Goal: Task Accomplishment & Management: Manage account settings

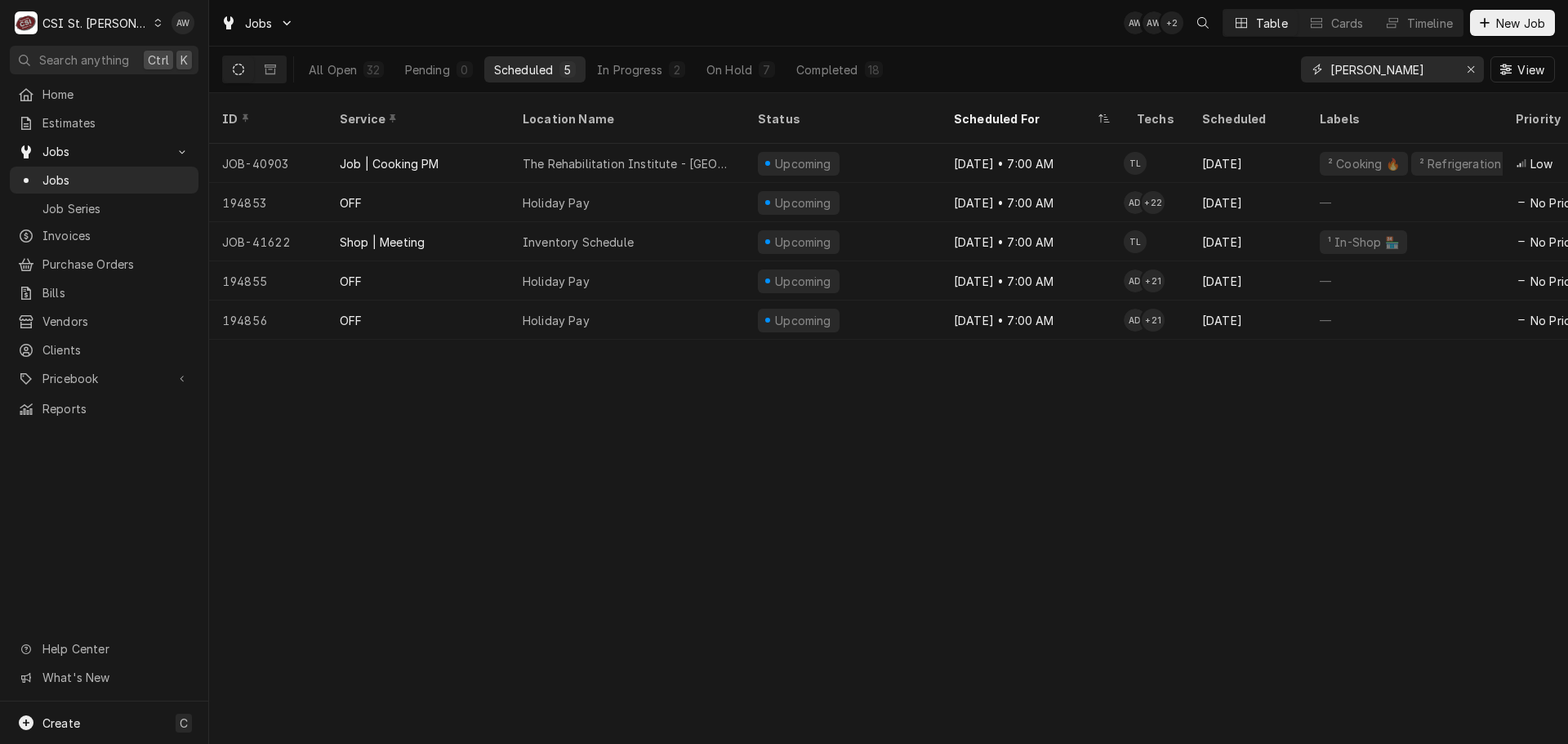
drag, startPoint x: 1361, startPoint y: 76, endPoint x: 1368, endPoint y: 71, distance: 8.6
click at [1361, 76] on input "TOM" at bounding box center [1391, 70] width 122 height 26
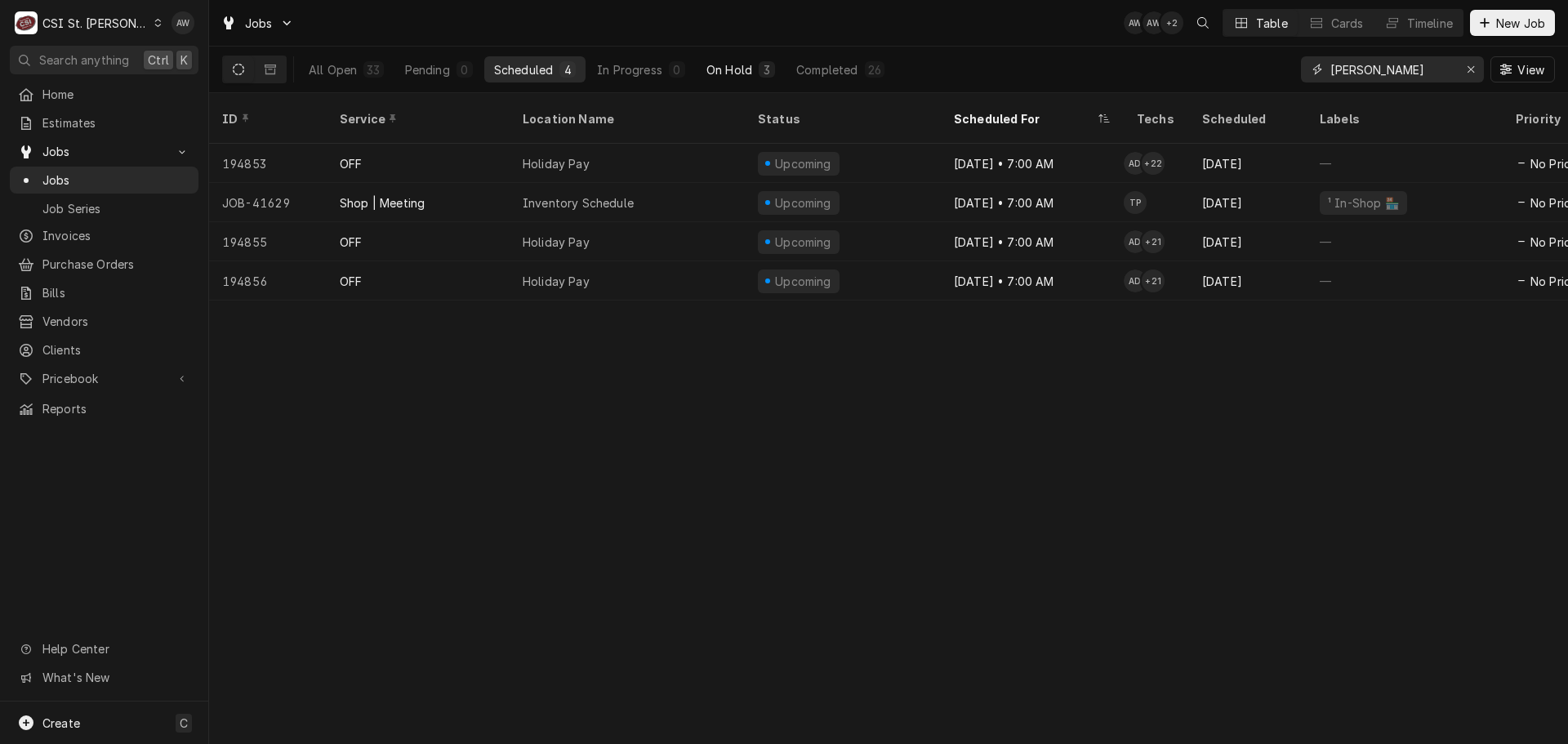
type input "TOny"
click at [715, 66] on div "On Hold" at bounding box center [729, 70] width 46 height 17
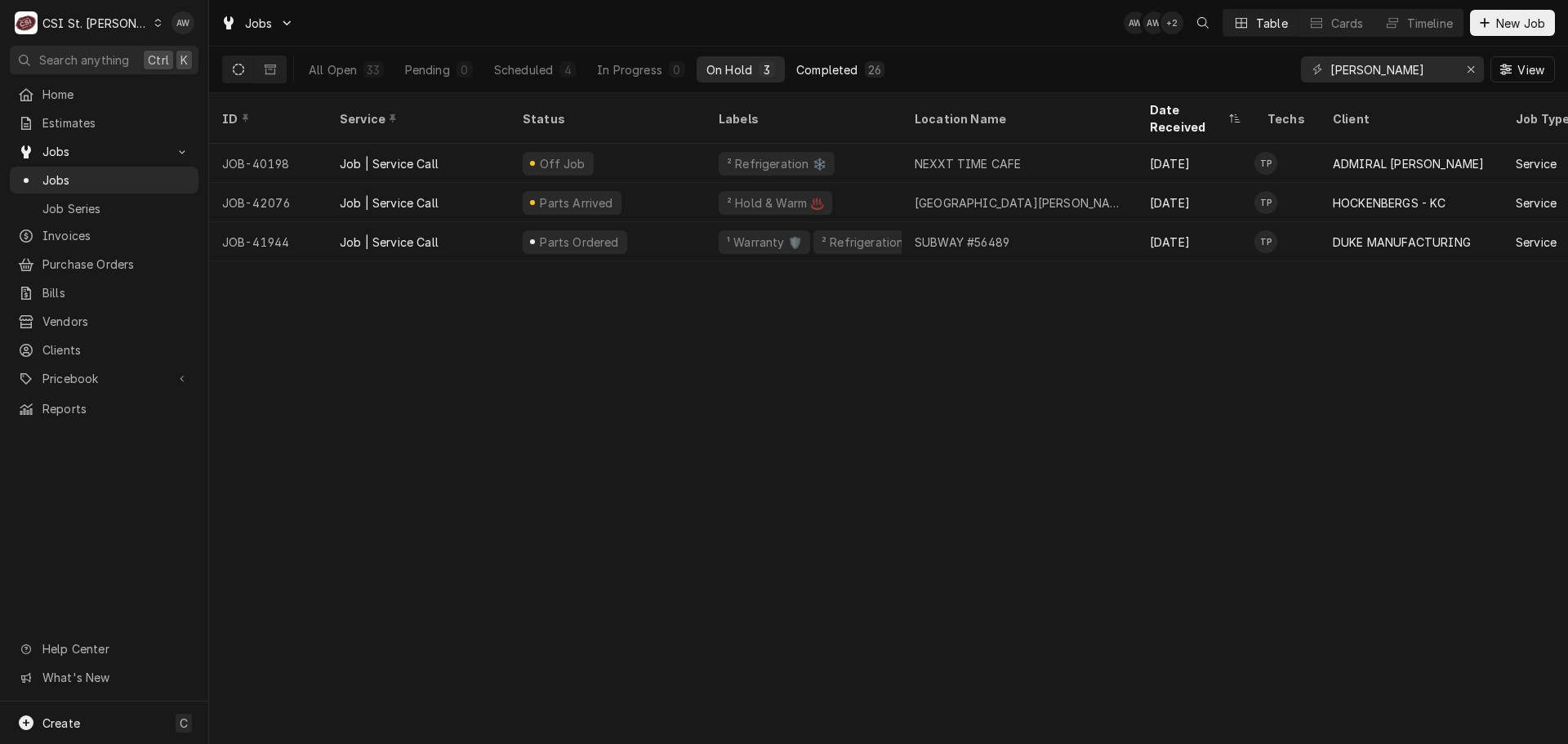
click at [849, 68] on div "Completed" at bounding box center [826, 70] width 62 height 17
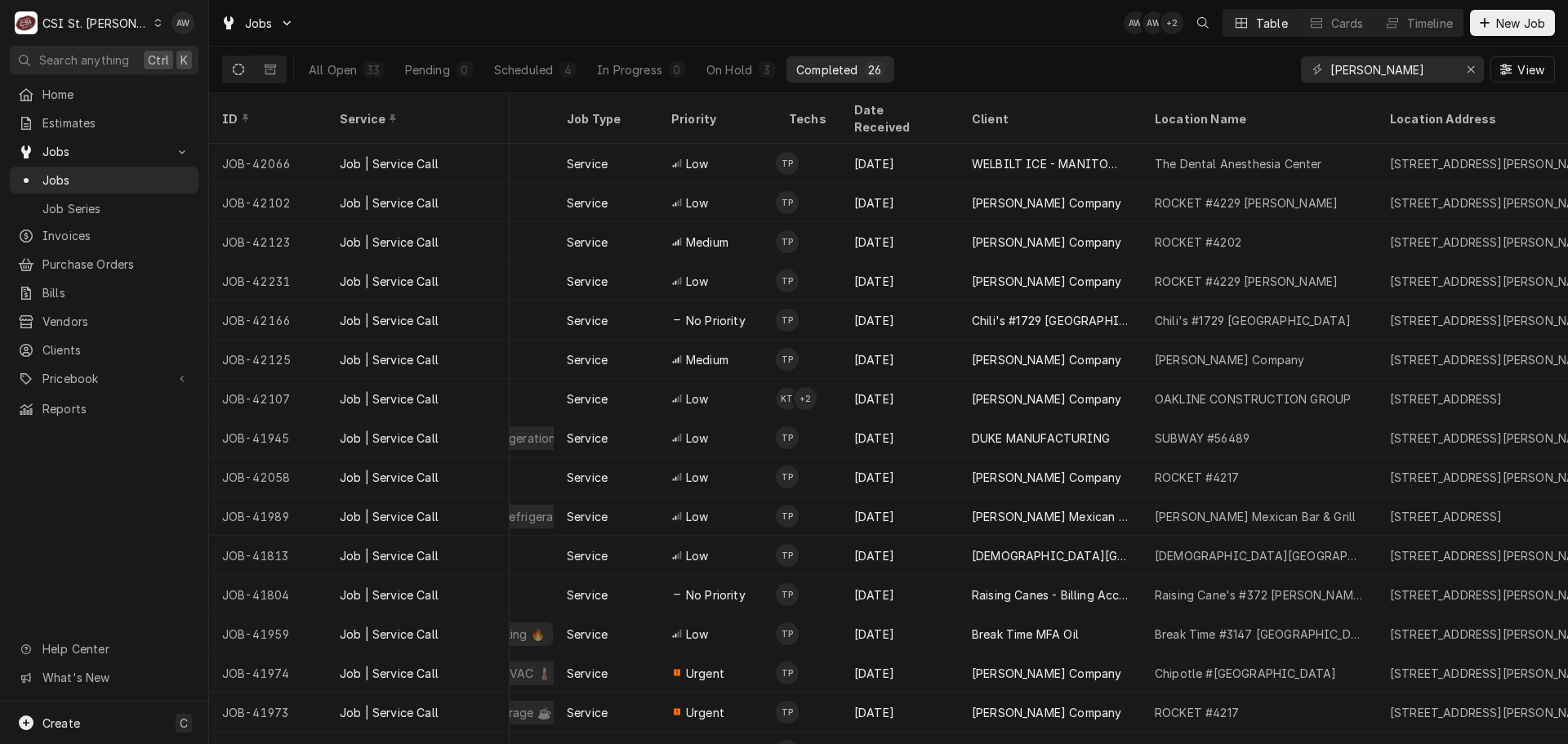
scroll to position [0, 508]
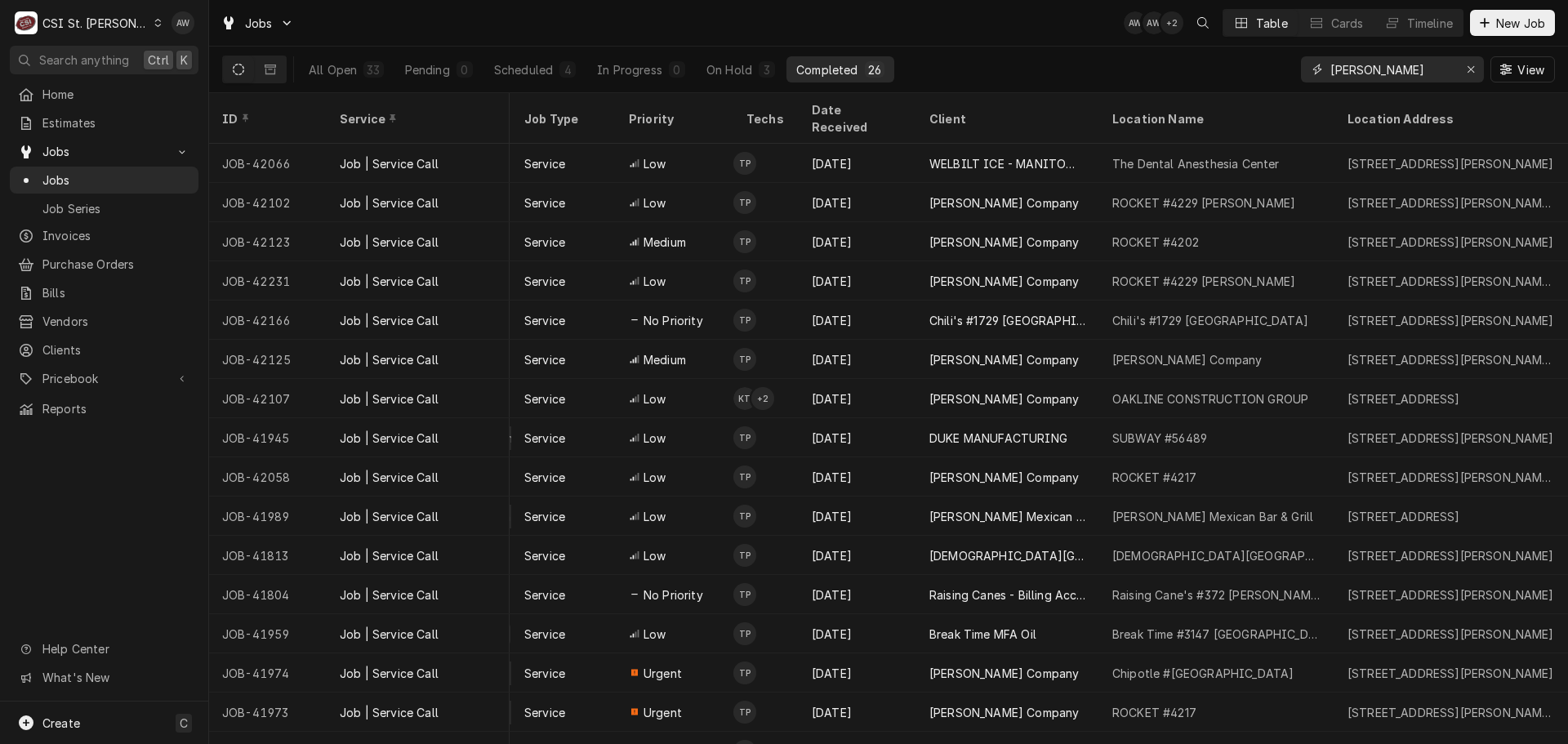
click at [1277, 68] on div "All Open 33 Pending 0 Scheduled 4 In Progress 0 On Hold 3 Completed 26 TOny View" at bounding box center [888, 70] width 1332 height 46
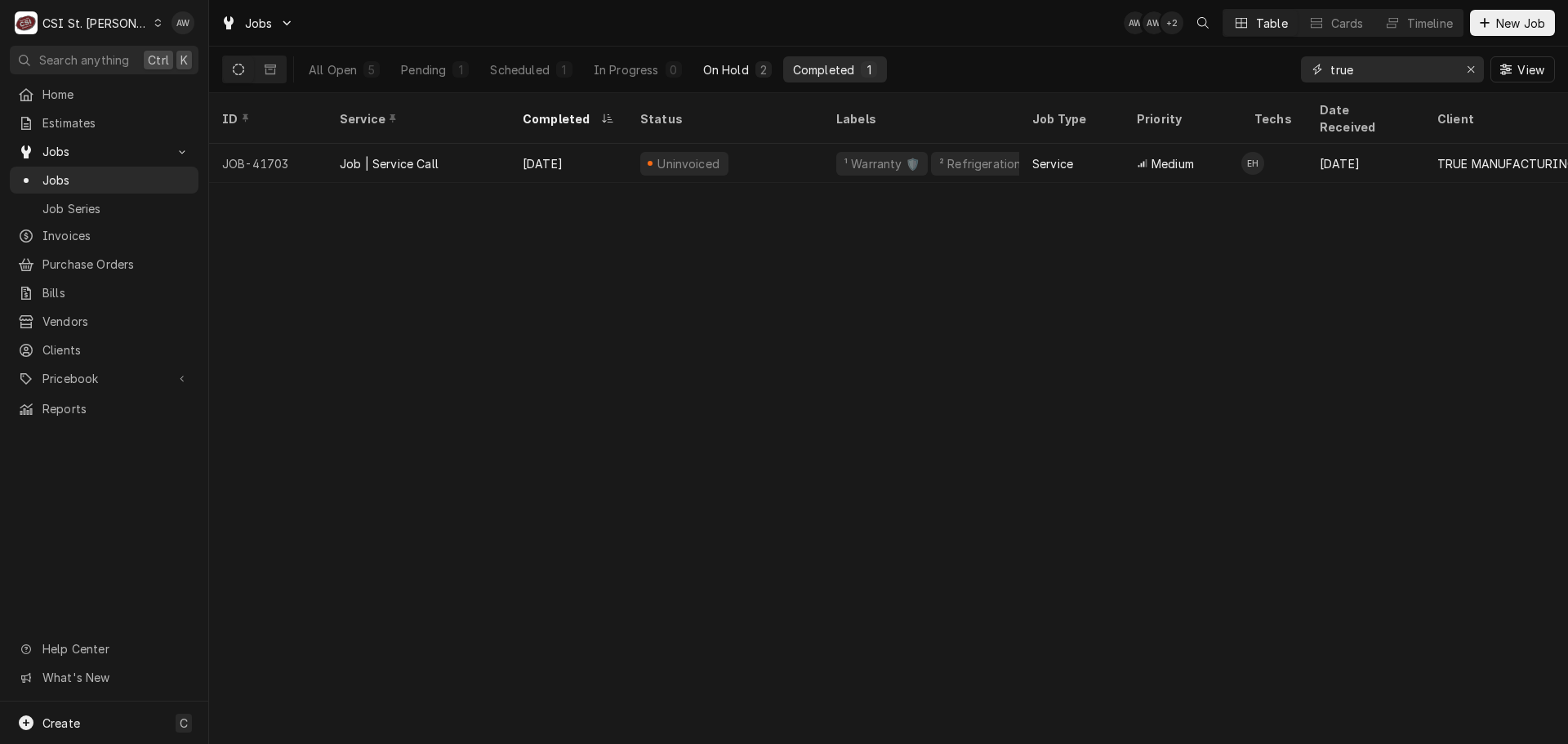
type input "true"
click at [715, 80] on button "On Hold 2" at bounding box center [737, 70] width 88 height 26
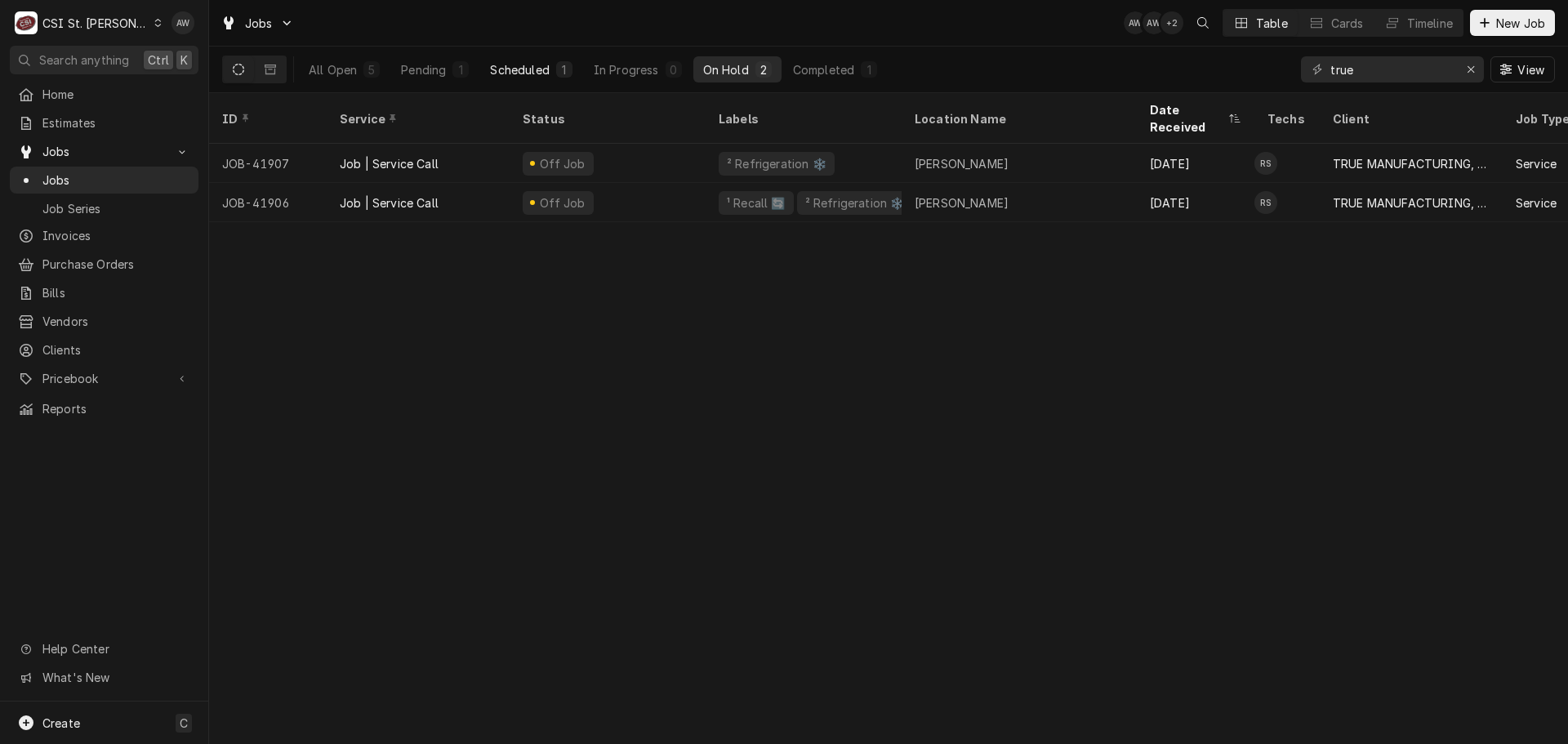
click at [575, 74] on button "Scheduled 1" at bounding box center [531, 70] width 101 height 26
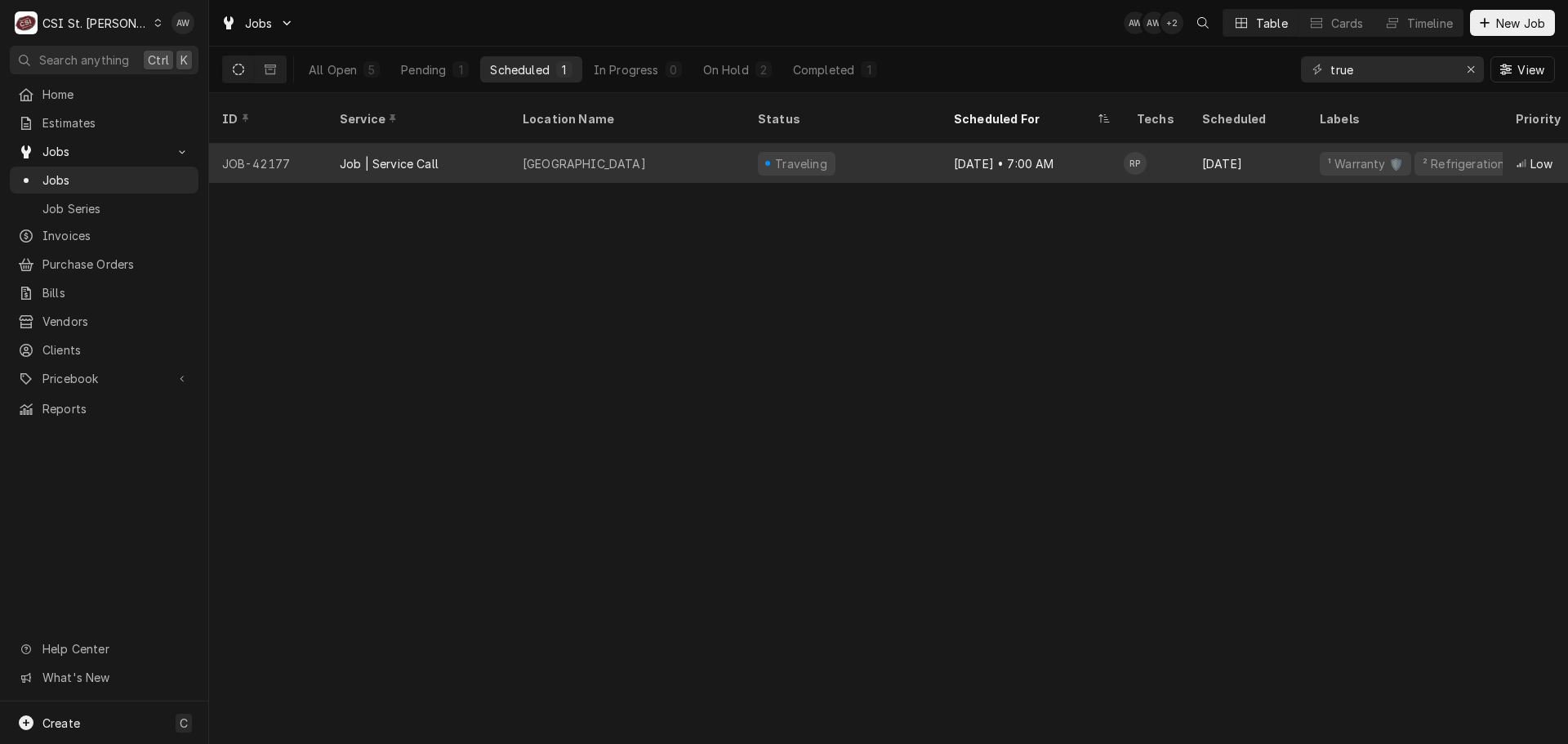
click at [582, 155] on div "Cape Albeon Harbor" at bounding box center [584, 163] width 123 height 17
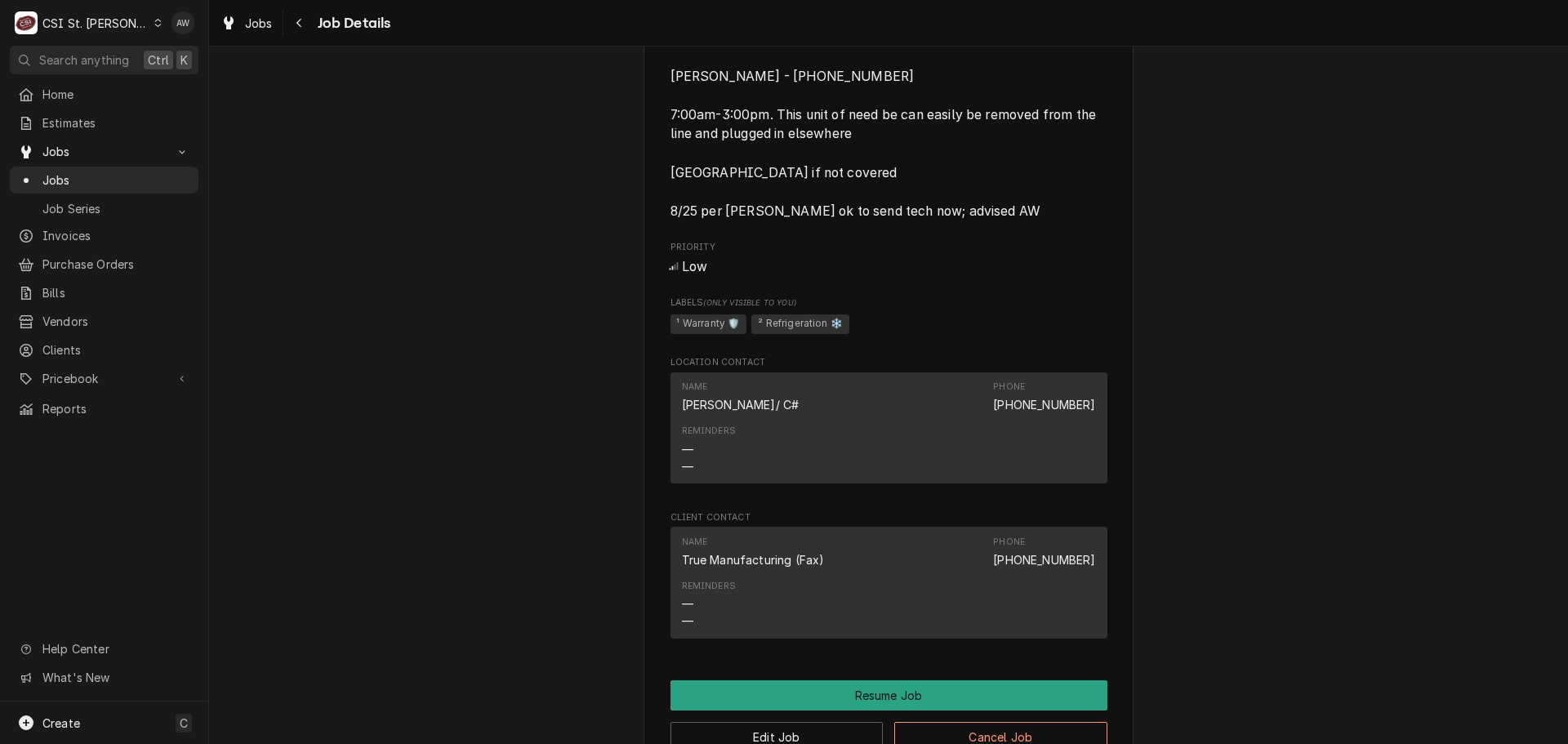
scroll to position [1388, 0]
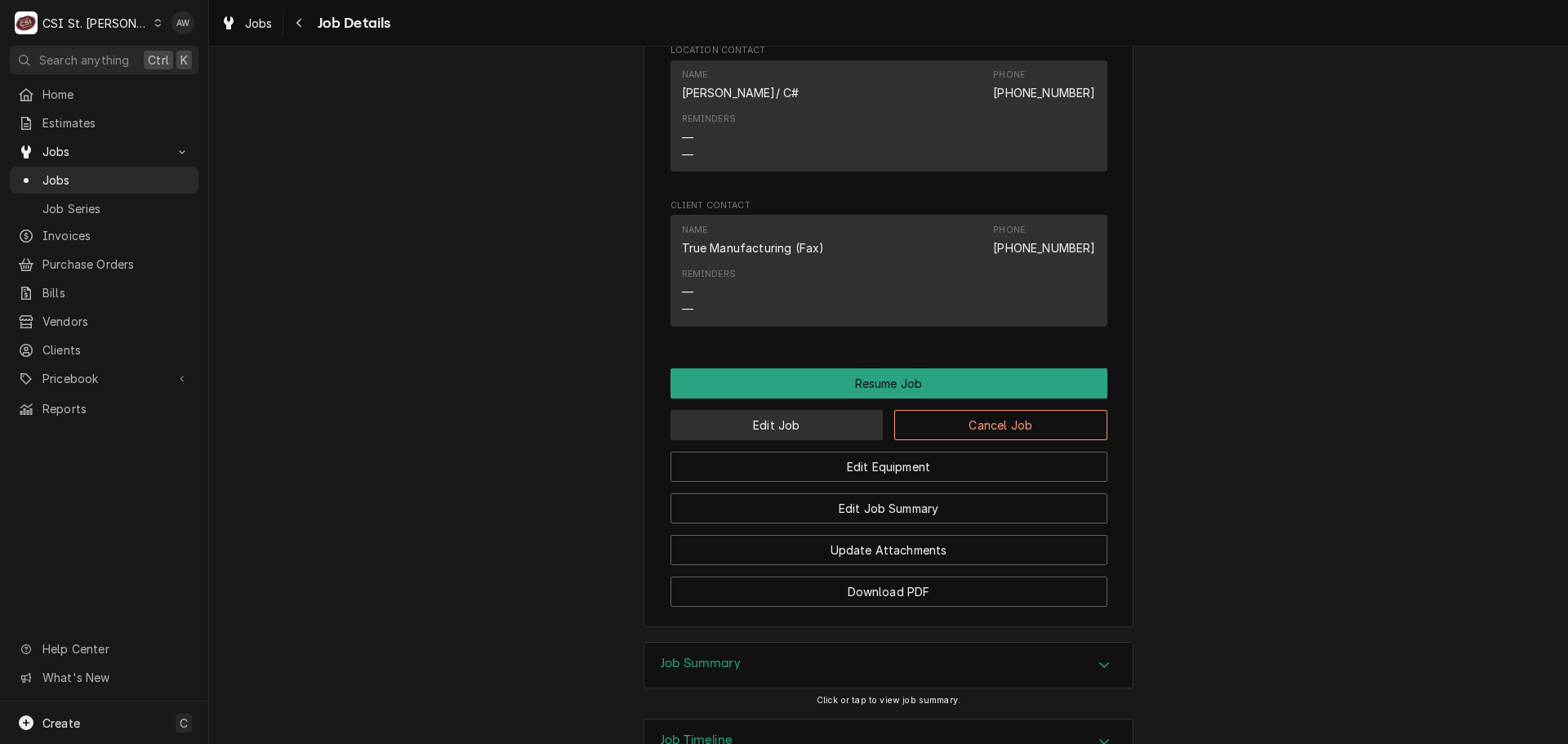
click at [814, 435] on button "Edit Job" at bounding box center [776, 425] width 213 height 30
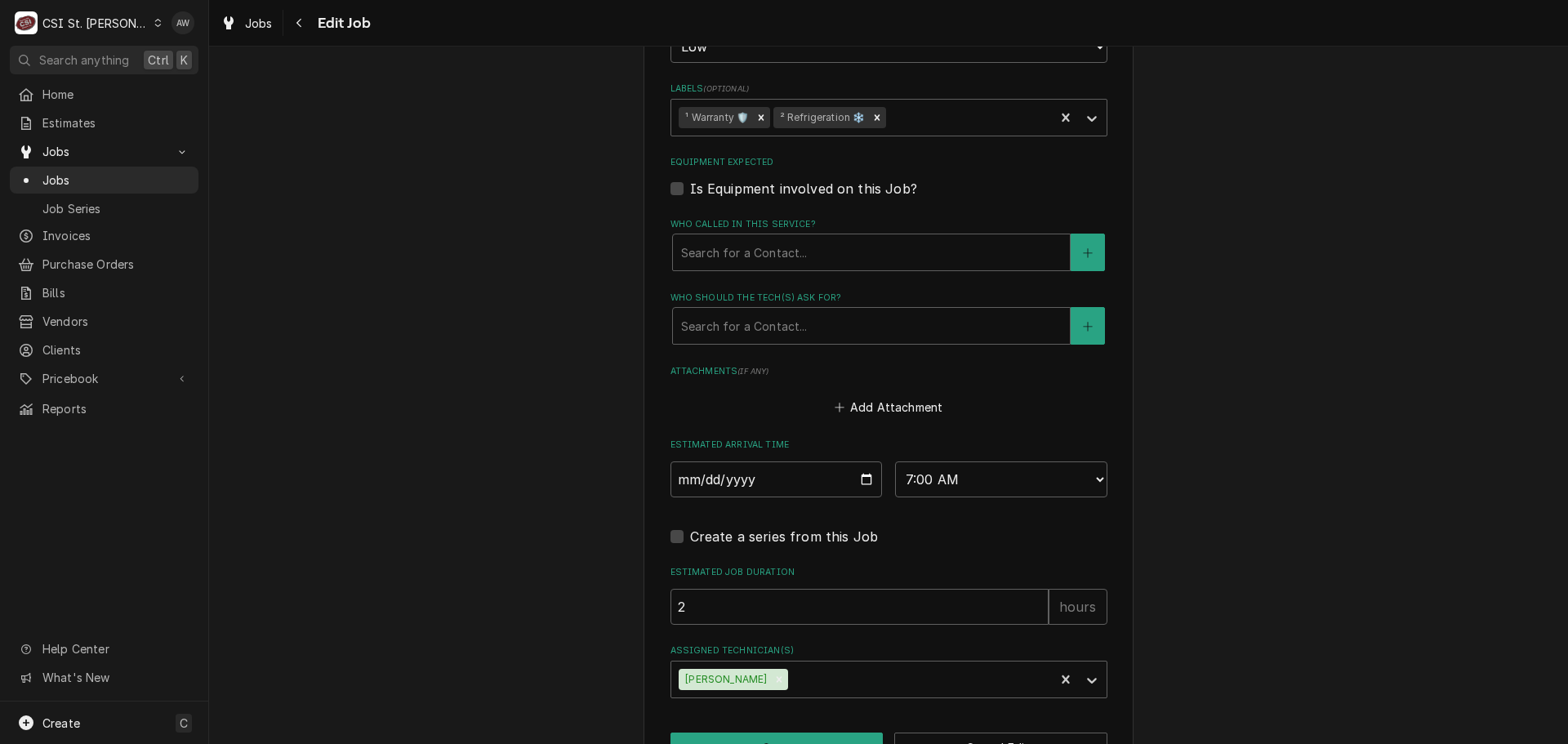
scroll to position [1167, 0]
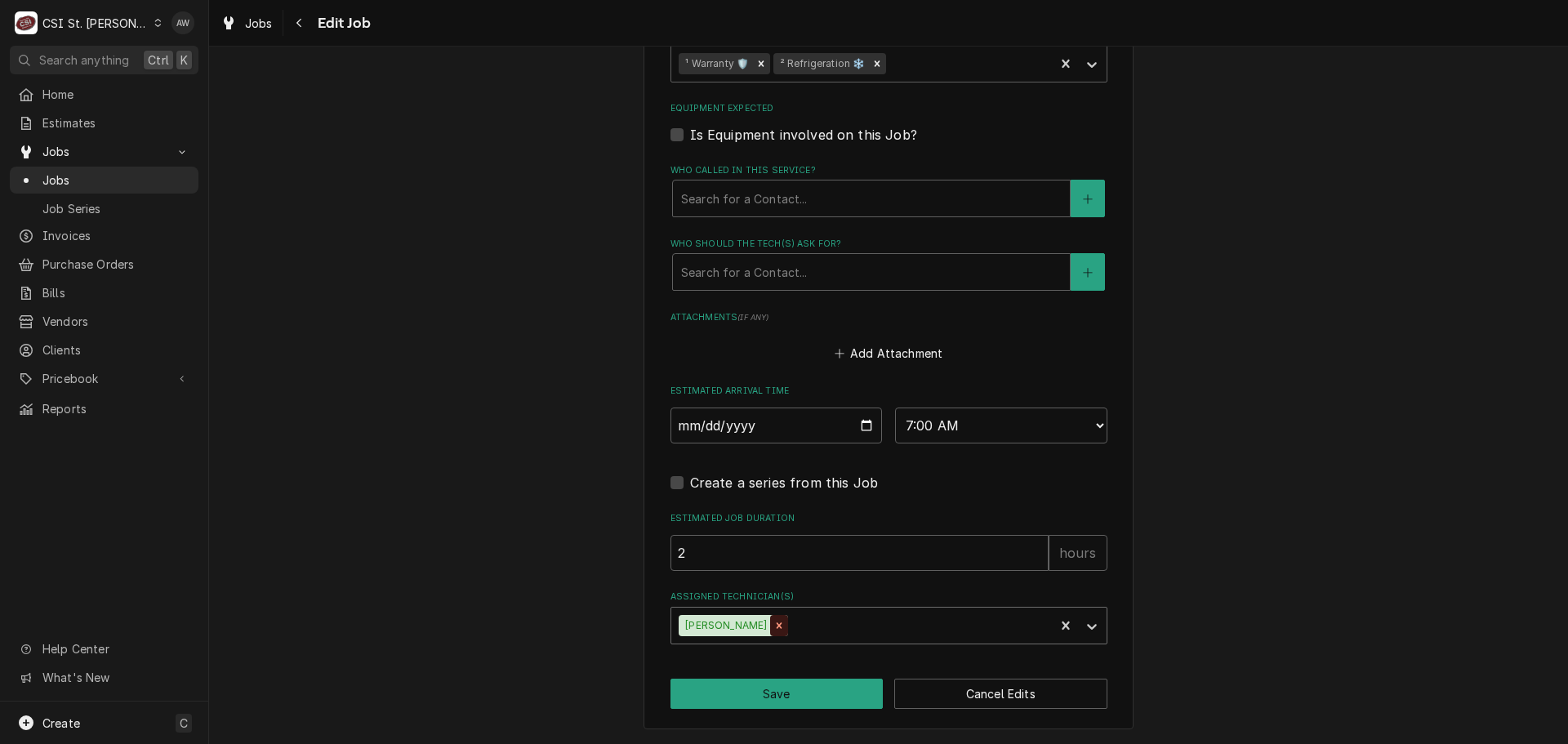
click at [773, 622] on icon "Remove Ryan Potts" at bounding box center [779, 626] width 11 height 11
type textarea "x"
type input "t"
type textarea "x"
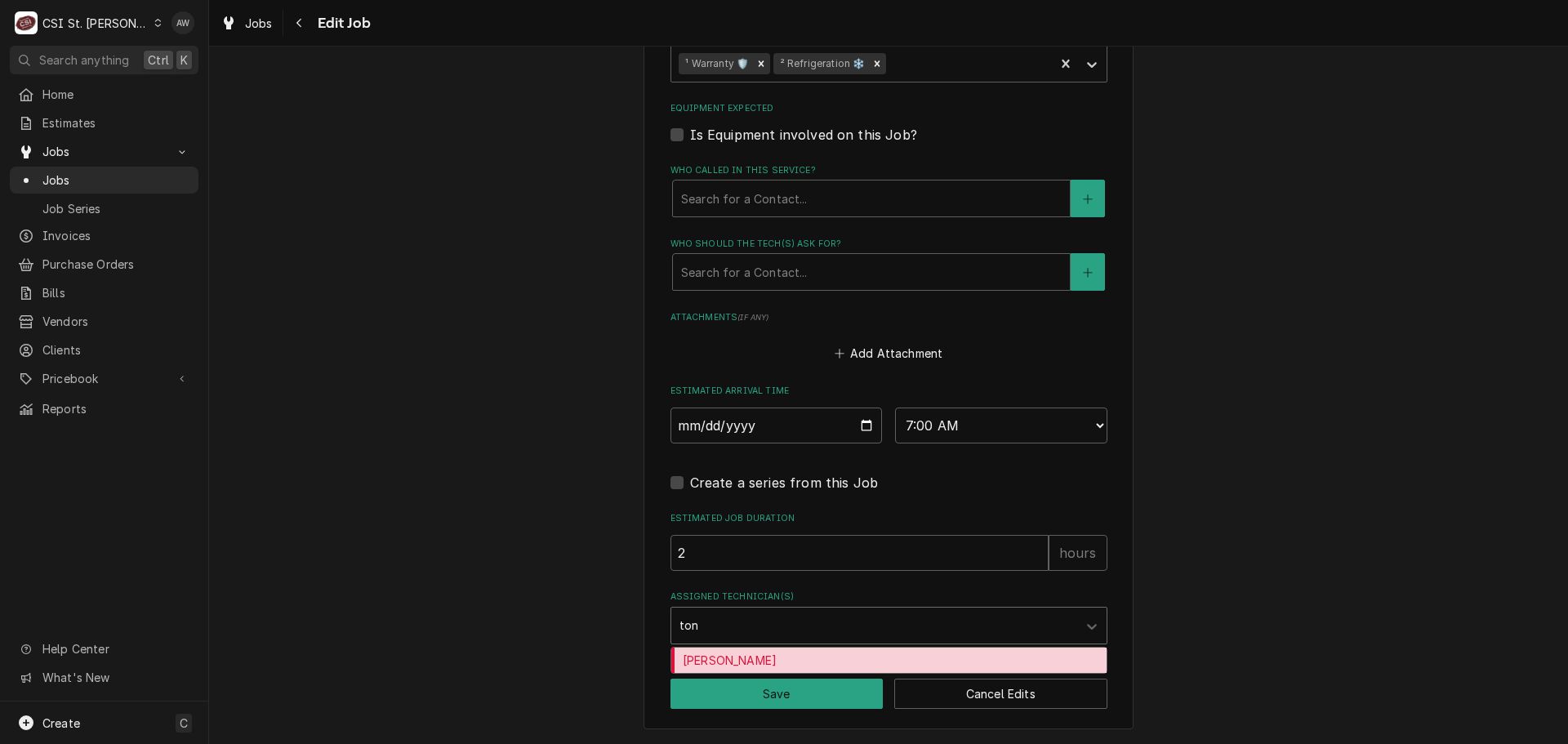
type input "tony"
click at [765, 655] on div "Tony Plastina" at bounding box center [889, 659] width 435 height 25
type textarea "x"
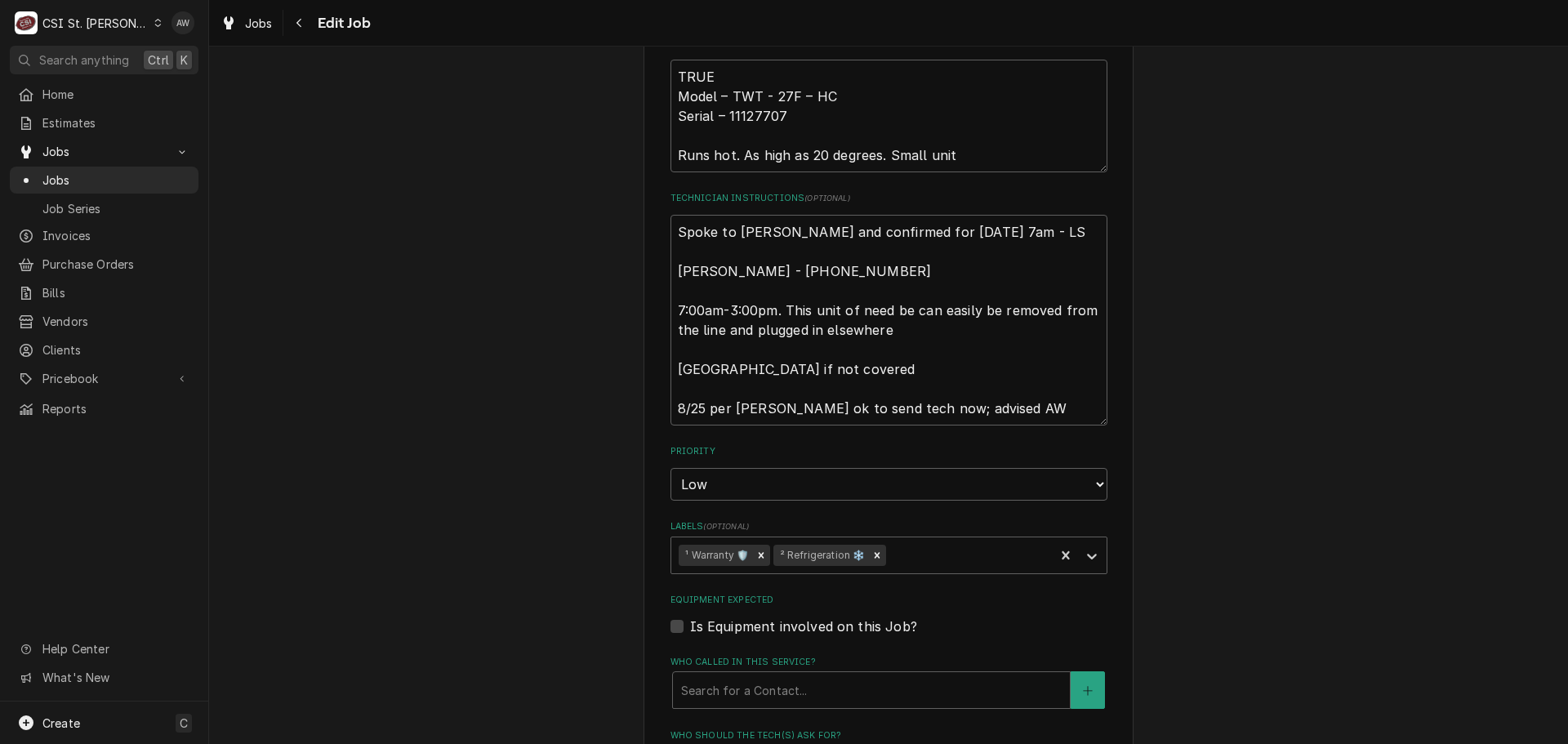
scroll to position [513, 0]
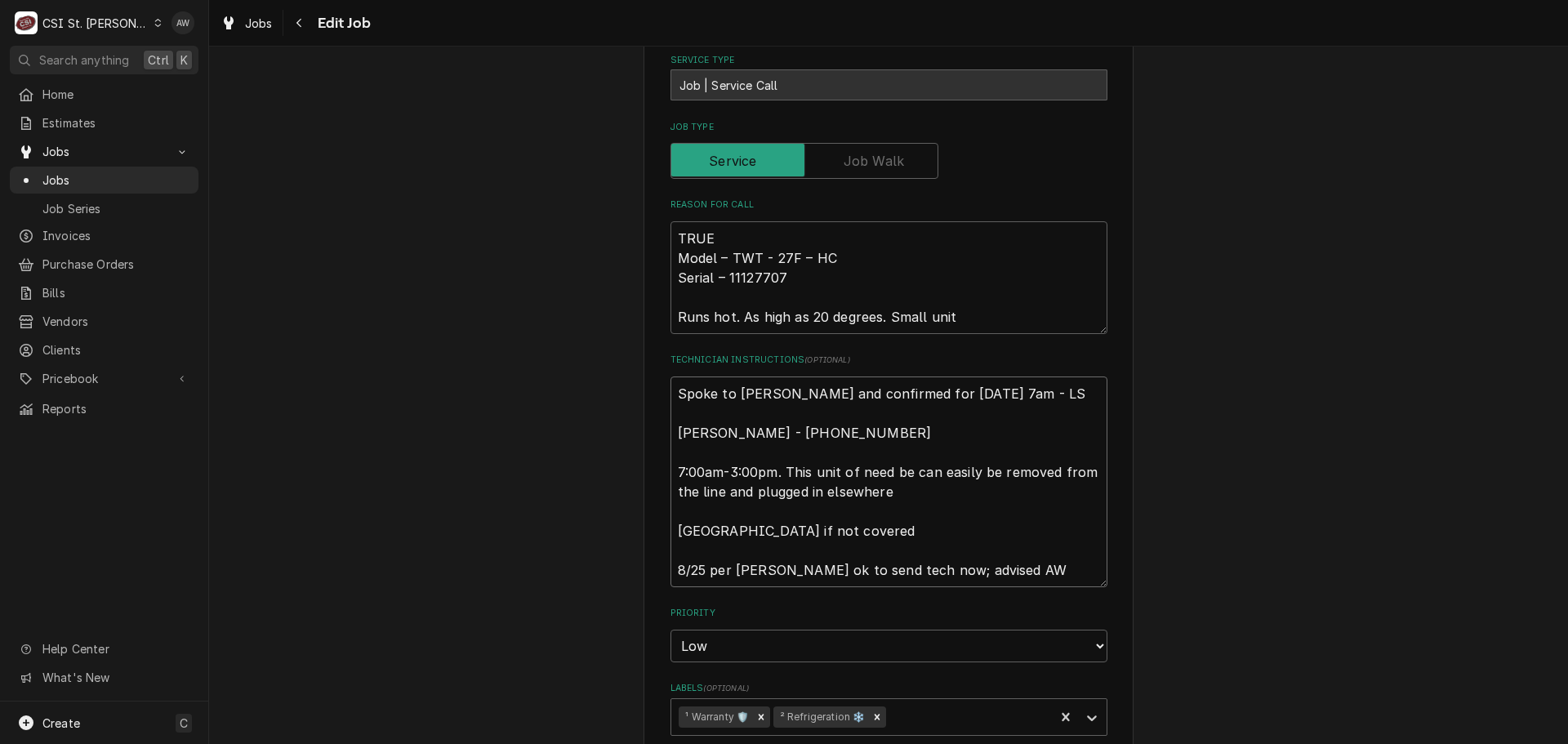
drag, startPoint x: 771, startPoint y: 364, endPoint x: 535, endPoint y: 348, distance: 236.5
click at [535, 348] on div "Use the fields below to edit this job: Client Details Client TRUE MANUFACTURING…" at bounding box center [888, 473] width 1359 height 1847
type textarea "x"
type textarea "Jon Martin - (314) 370-4293 7:00am-3:00pm. This unit of need be can easily be r…"
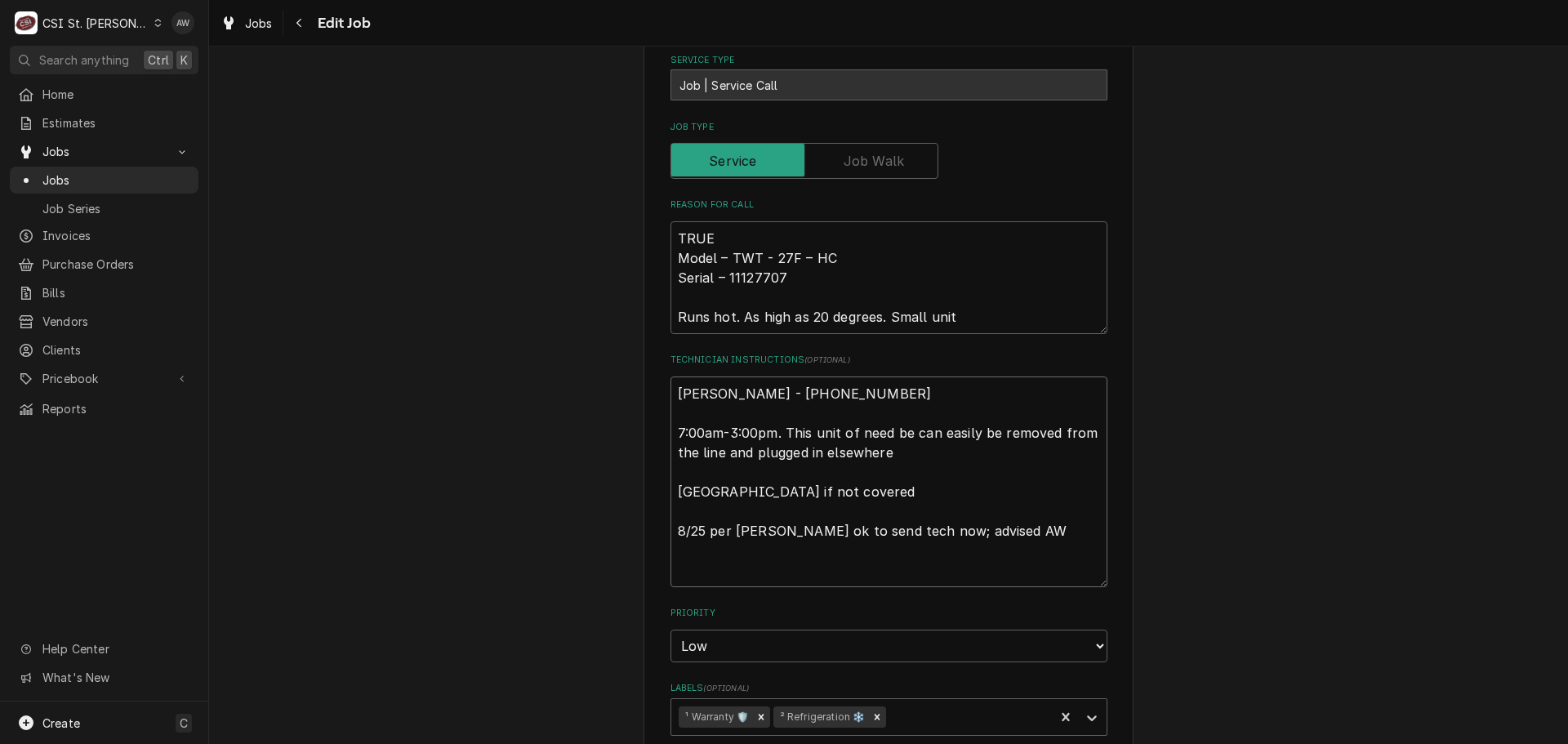
click at [673, 431] on textarea "Jon Martin - (314) 370-4293 7:00am-3:00pm. This unit of need be can easily be r…" at bounding box center [889, 481] width 437 height 210
type textarea "x"
type textarea "Jon Martin - (314) 370-4293 7:00am-3:00pm. This unit of need be can easily be r…"
type textarea "x"
type textarea "Jon Martin - (314) 370-4293 7:00am-3:00pm. This unit of need be can easily be r…"
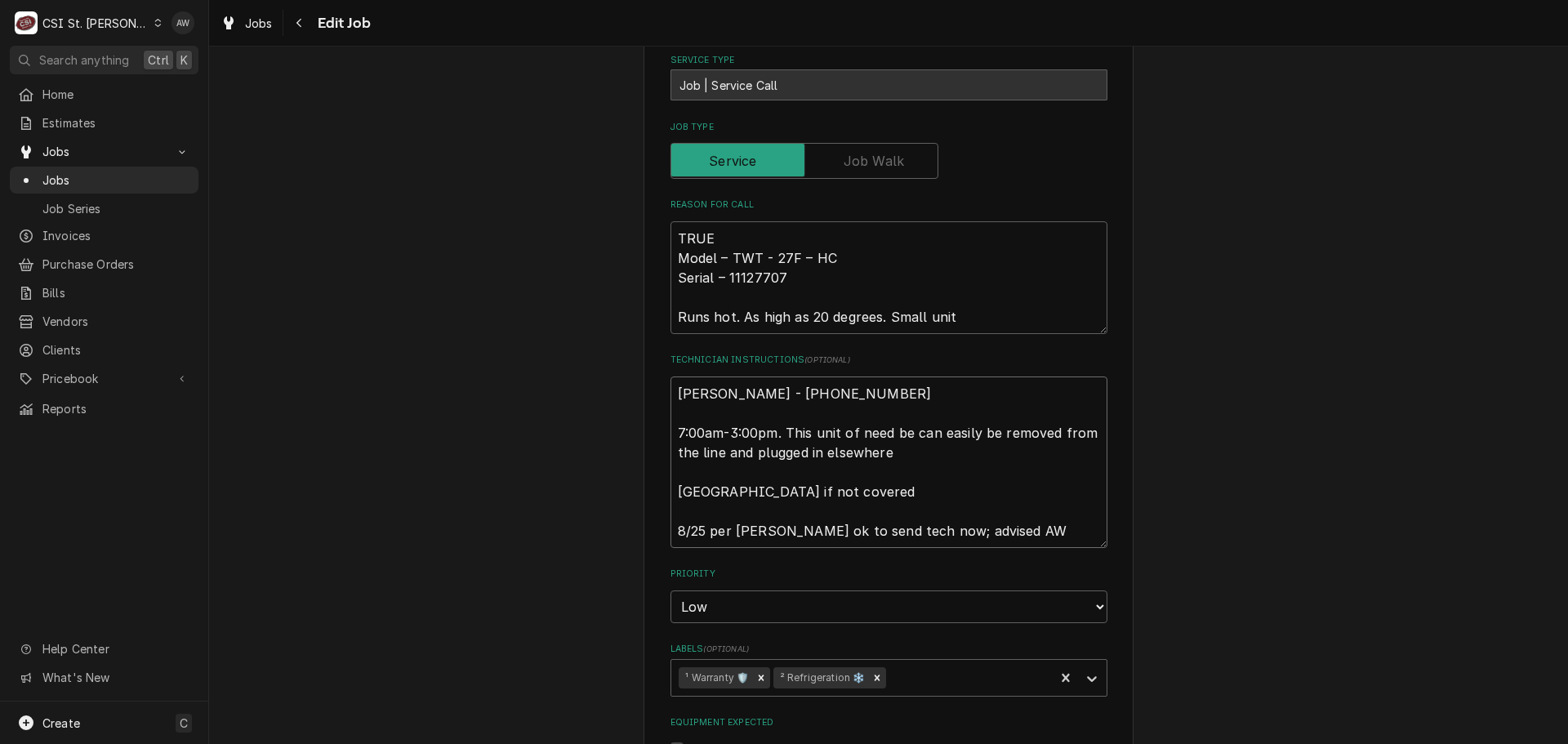
type textarea "x"
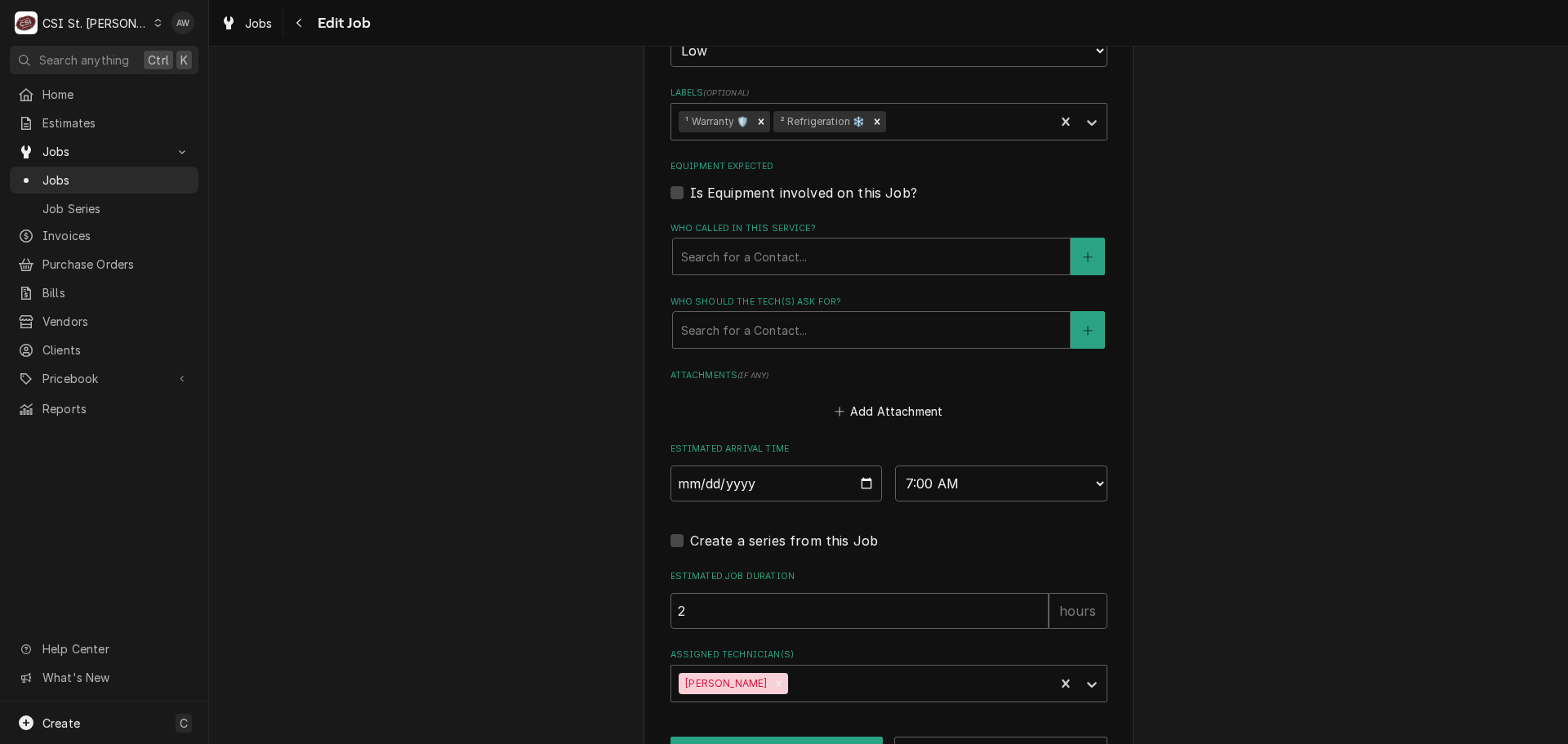
scroll to position [1127, 0]
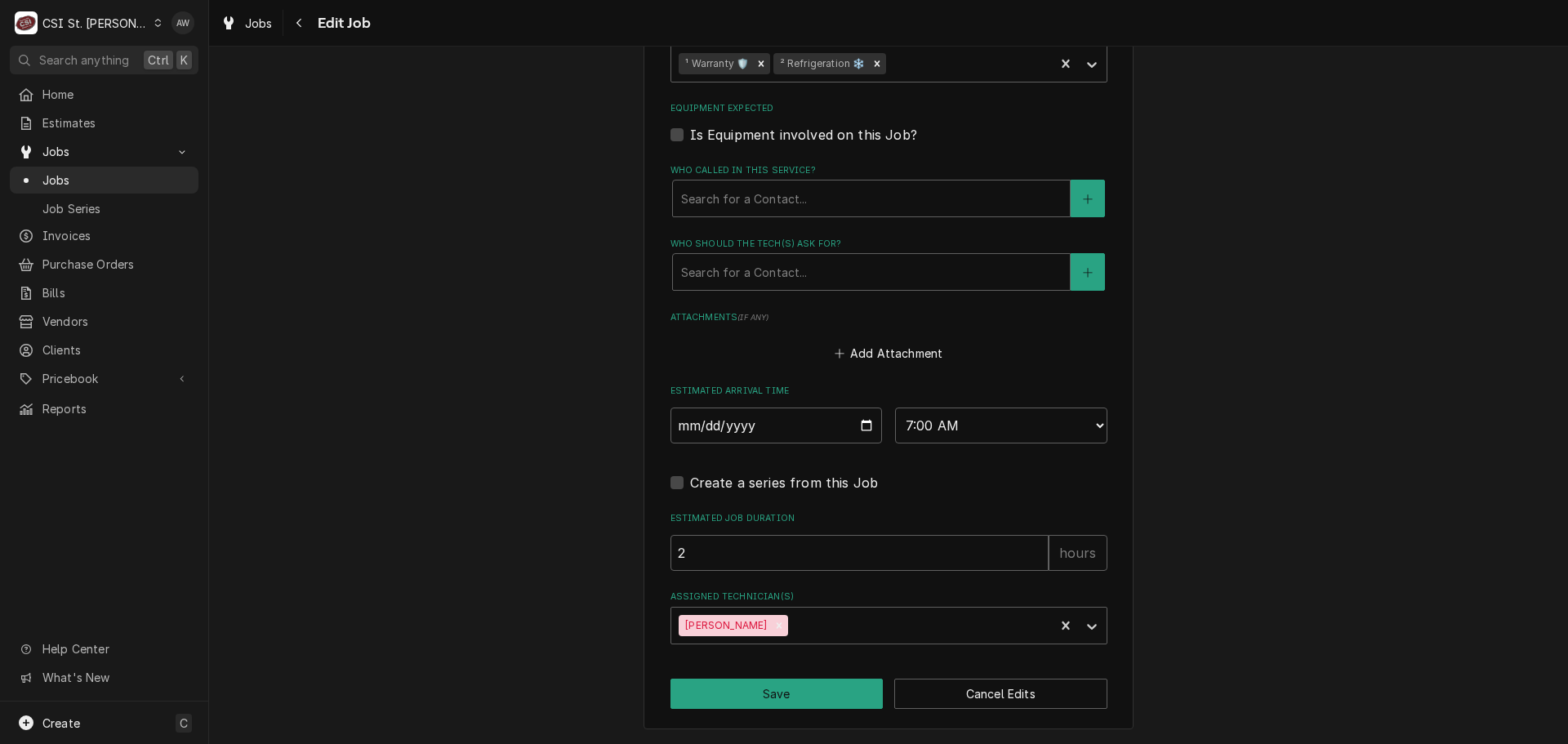
type textarea "Jon Martin - (314) 370-4293 7:00am-3:00pm. This unit of need be can easily be r…"
click at [923, 430] on select "AM / PM 6:00 AM 6:15 AM 6:30 AM 6:45 AM 7:00 AM 7:15 AM 7:30 AM 7:45 AM 8:00 AM…" at bounding box center [1001, 425] width 212 height 36
select select "16:30:00"
click at [895, 407] on select "AM / PM 6:00 AM 6:15 AM 6:30 AM 6:45 AM 7:00 AM 7:15 AM 7:30 AM 7:45 AM 8:00 AM…" at bounding box center [1001, 425] width 212 height 36
click at [783, 681] on button "Save" at bounding box center [776, 693] width 213 height 30
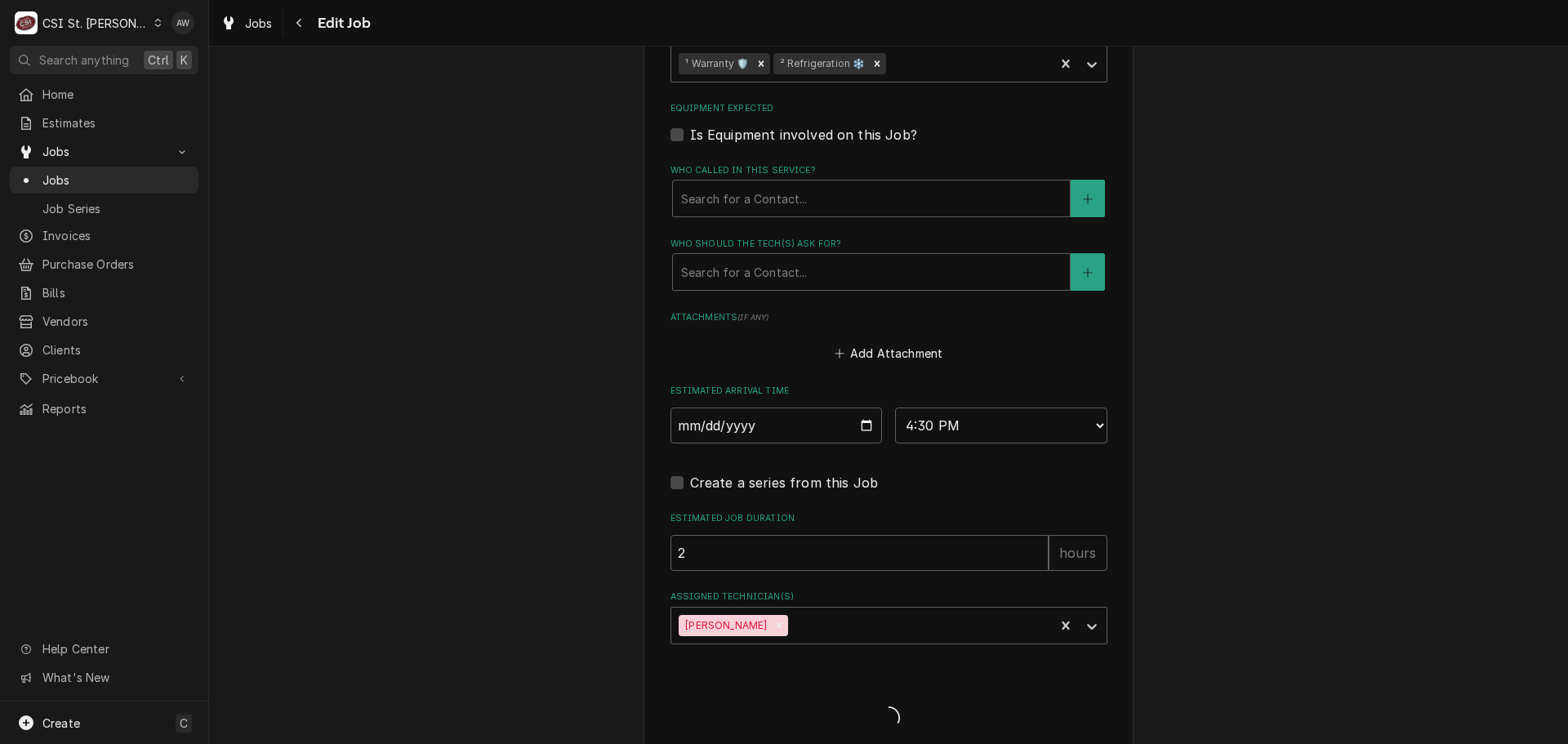
type textarea "x"
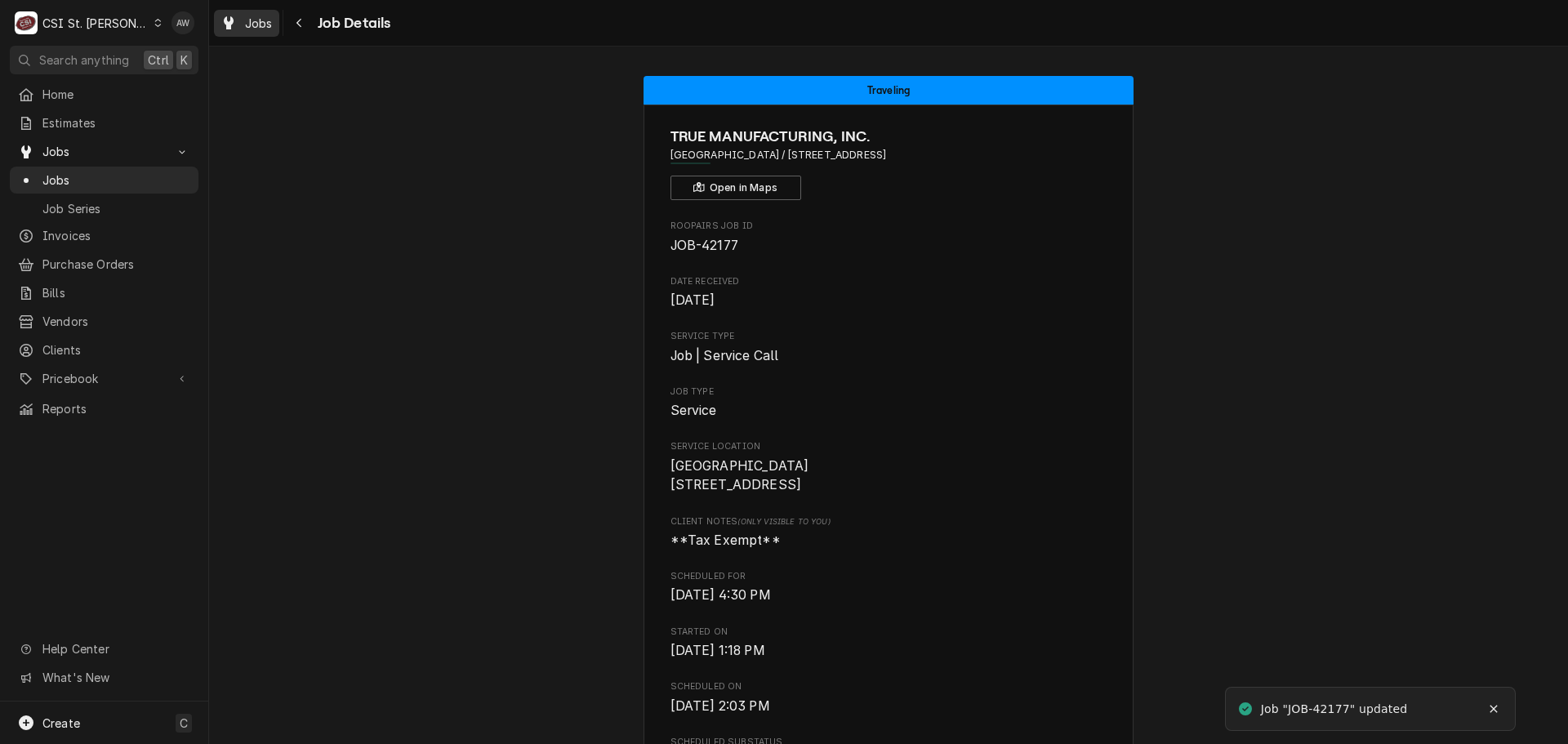
click at [254, 28] on span "Jobs" at bounding box center [259, 23] width 28 height 17
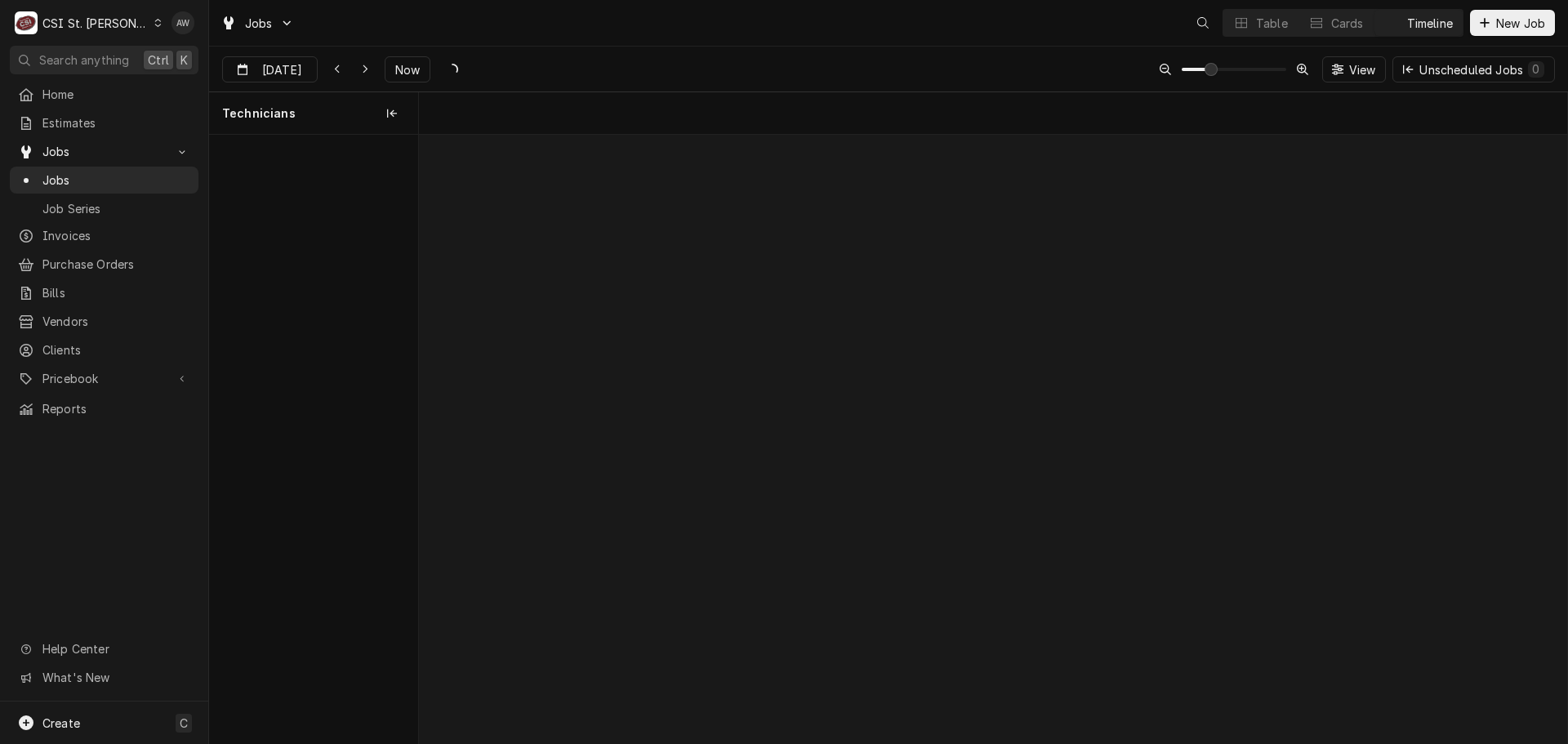
scroll to position [0, 22741]
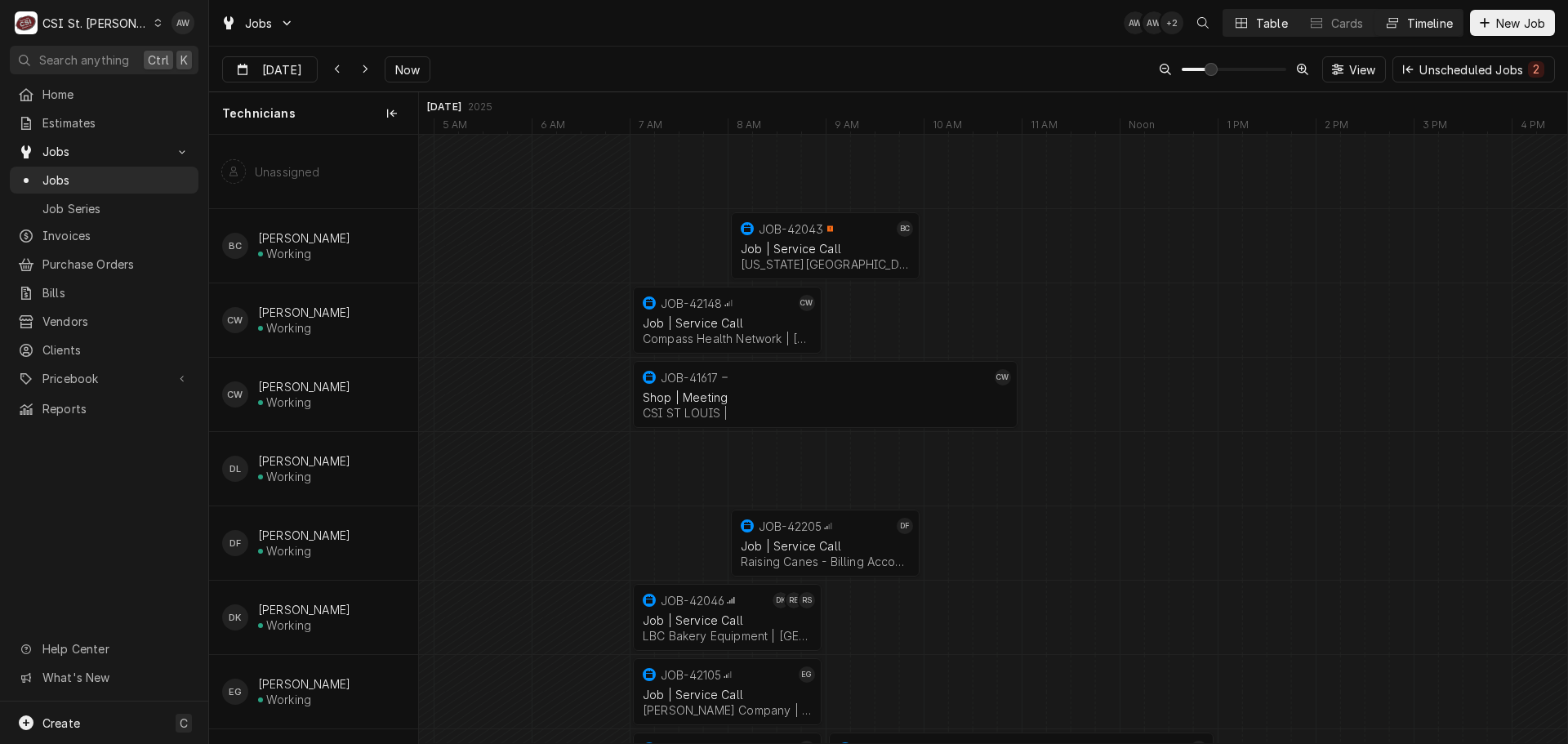
click at [1267, 31] on button "Table" at bounding box center [1260, 23] width 74 height 26
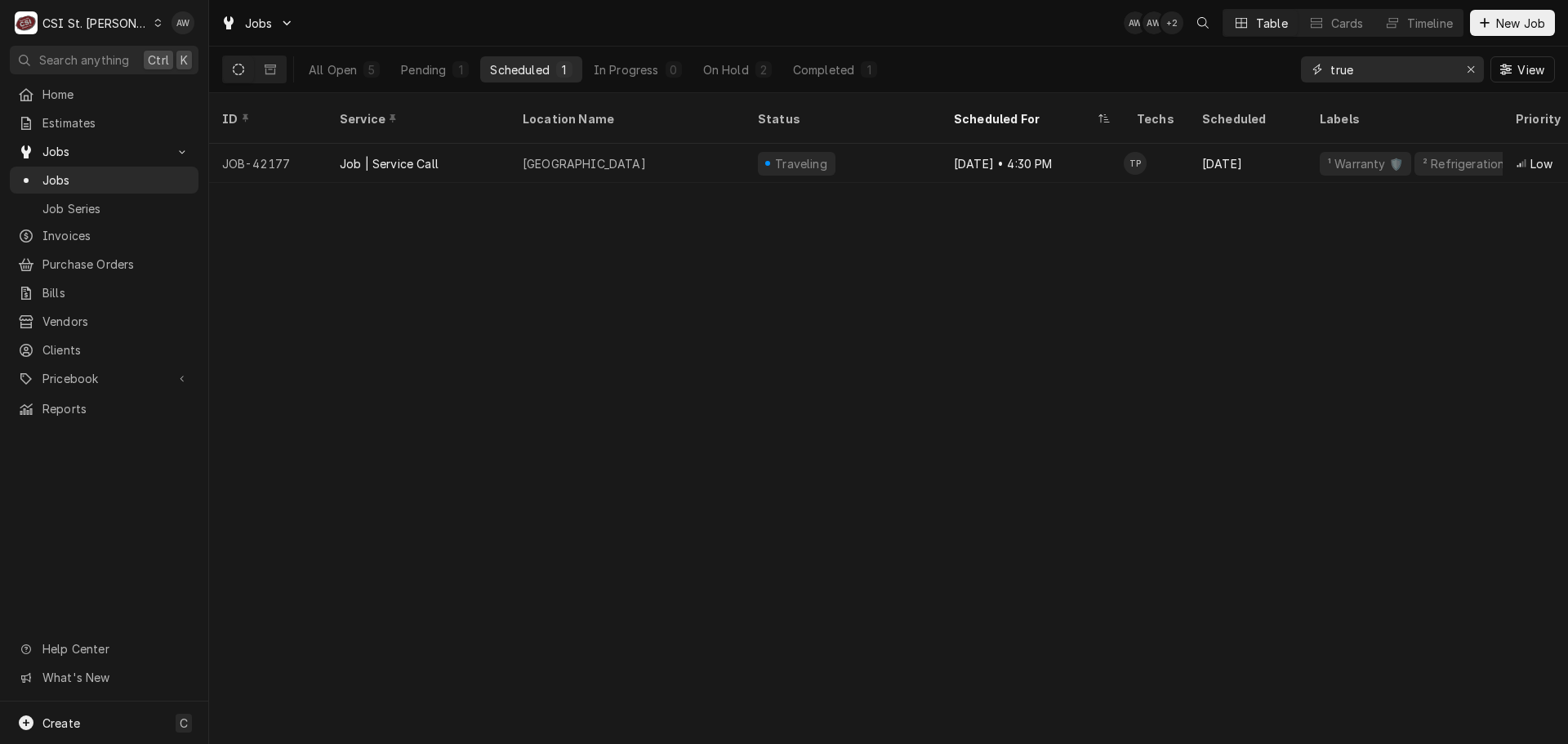
drag, startPoint x: 1386, startPoint y: 66, endPoint x: 1202, endPoint y: 48, distance: 184.9
click at [1202, 48] on div "All Open 5 Pending 1 Scheduled 1 In Progress 0 On Hold 2 Completed 1 true View" at bounding box center [888, 70] width 1332 height 46
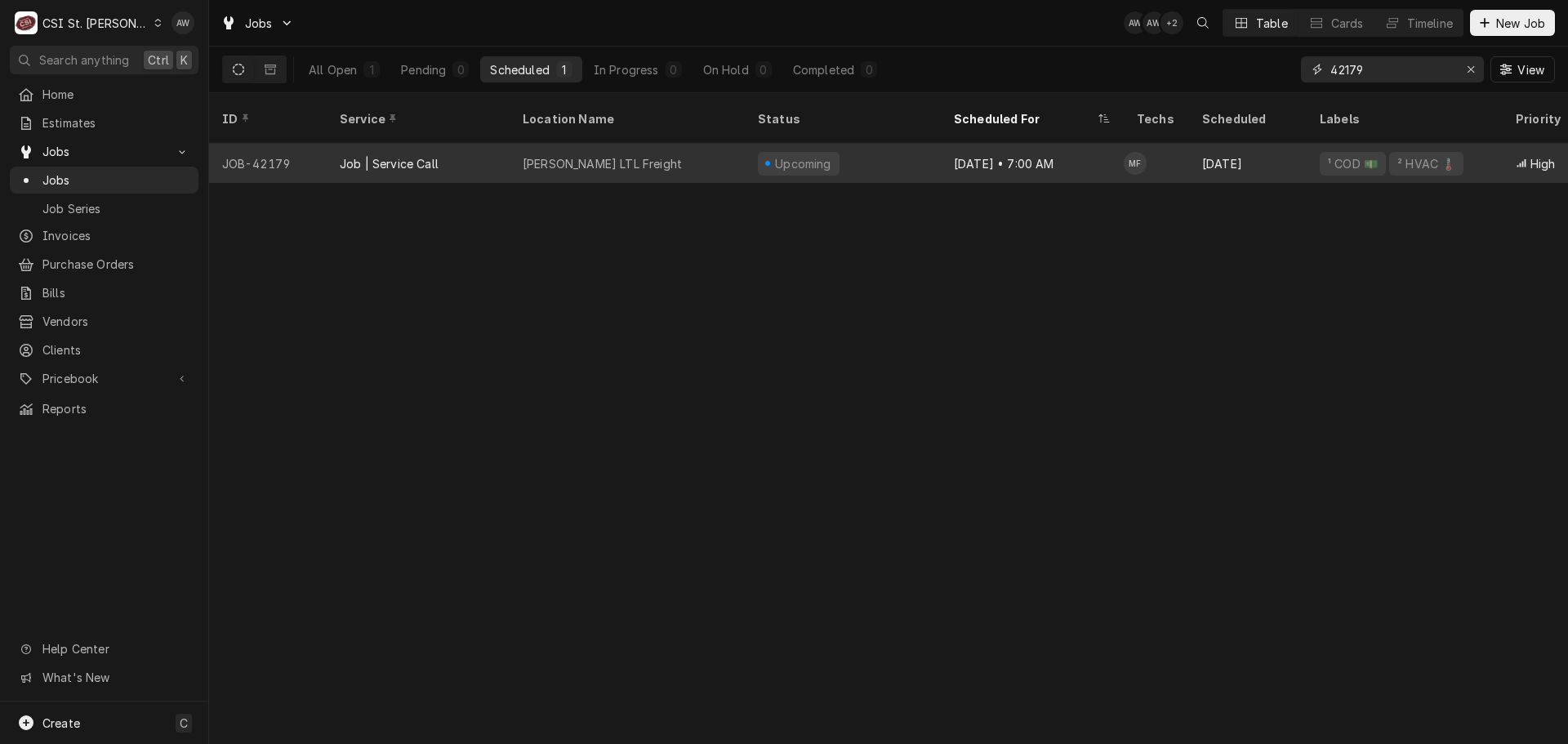
type input "42179"
click at [632, 144] on div "[PERSON_NAME] LTL Freight" at bounding box center [627, 163] width 235 height 39
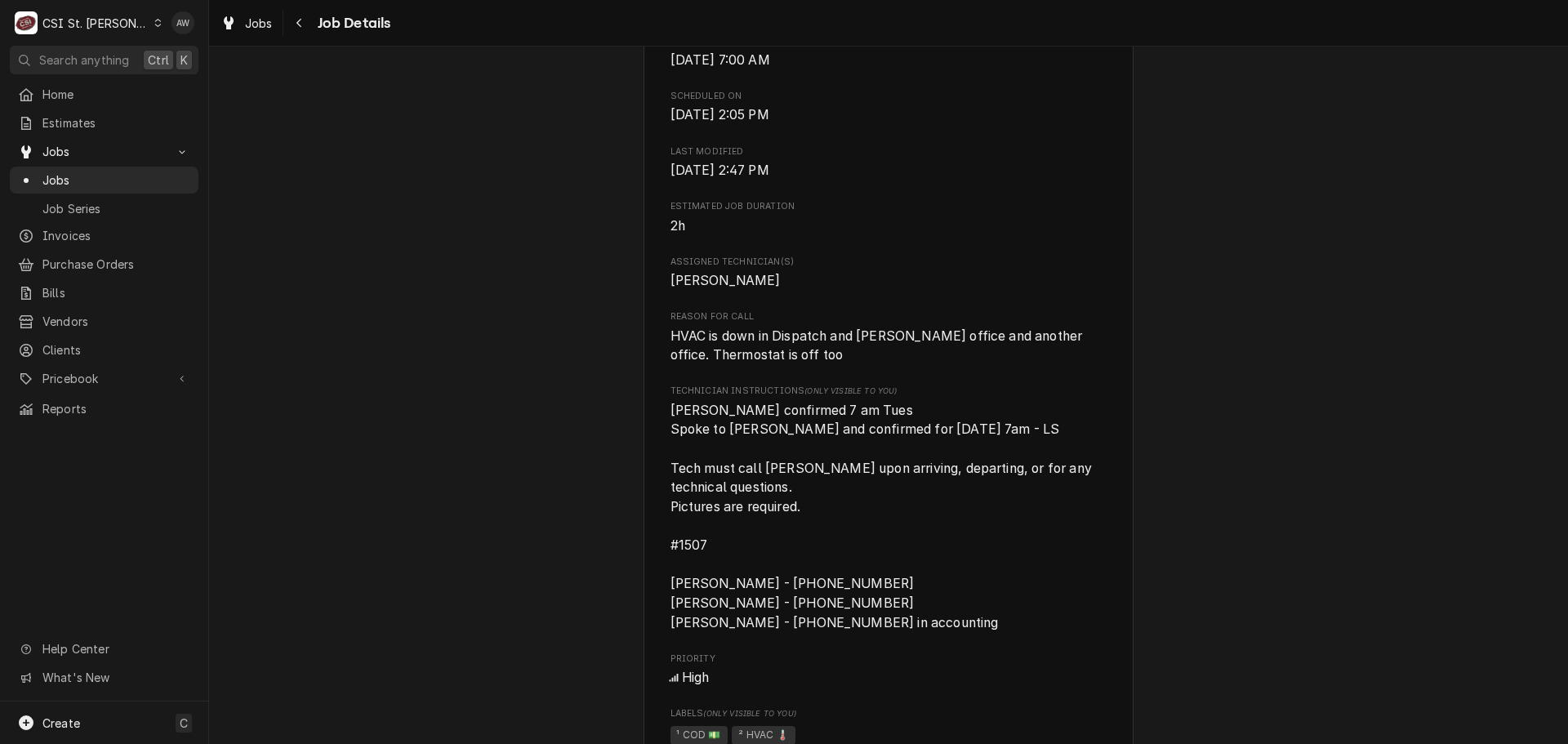
scroll to position [653, 0]
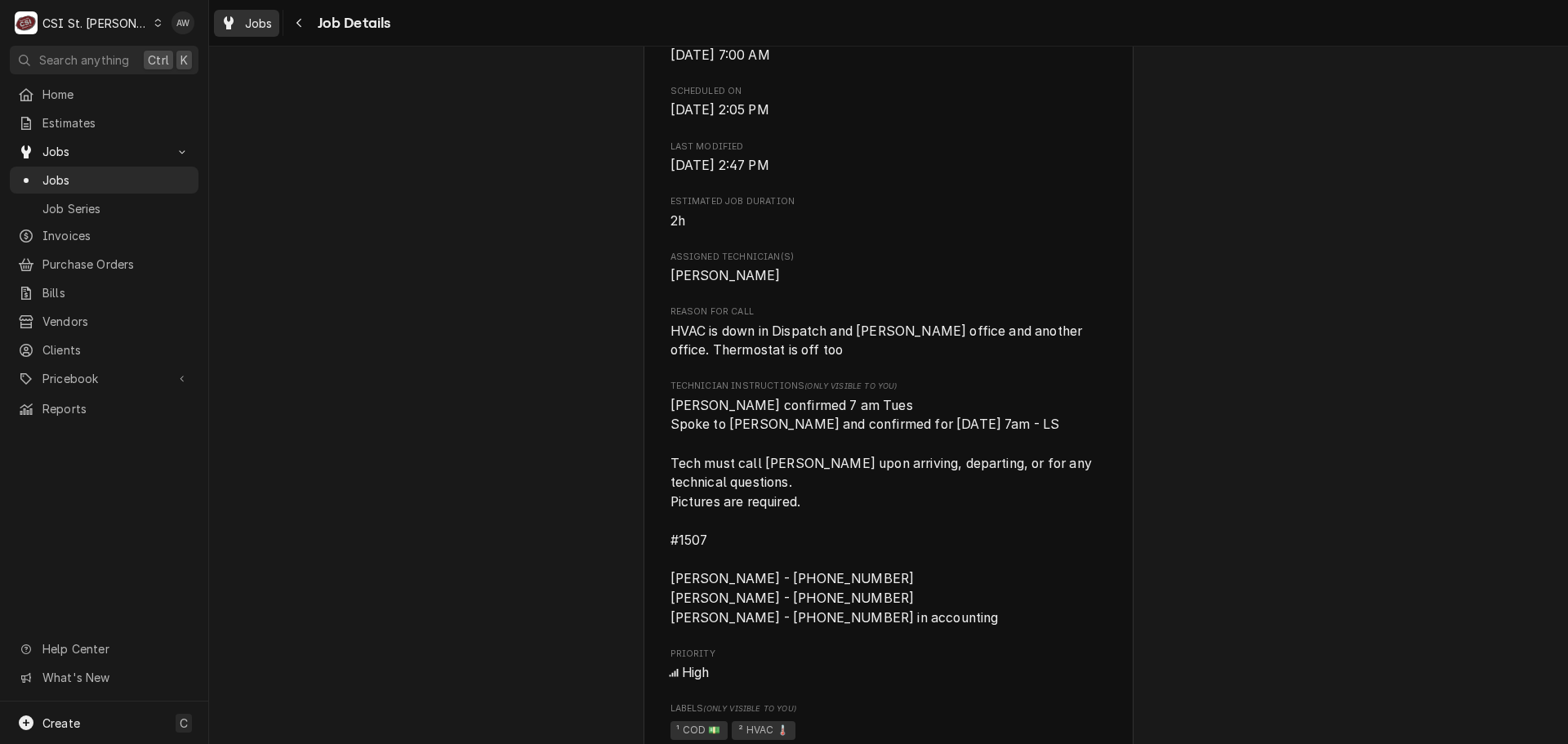
click at [267, 22] on span "Jobs" at bounding box center [259, 23] width 28 height 17
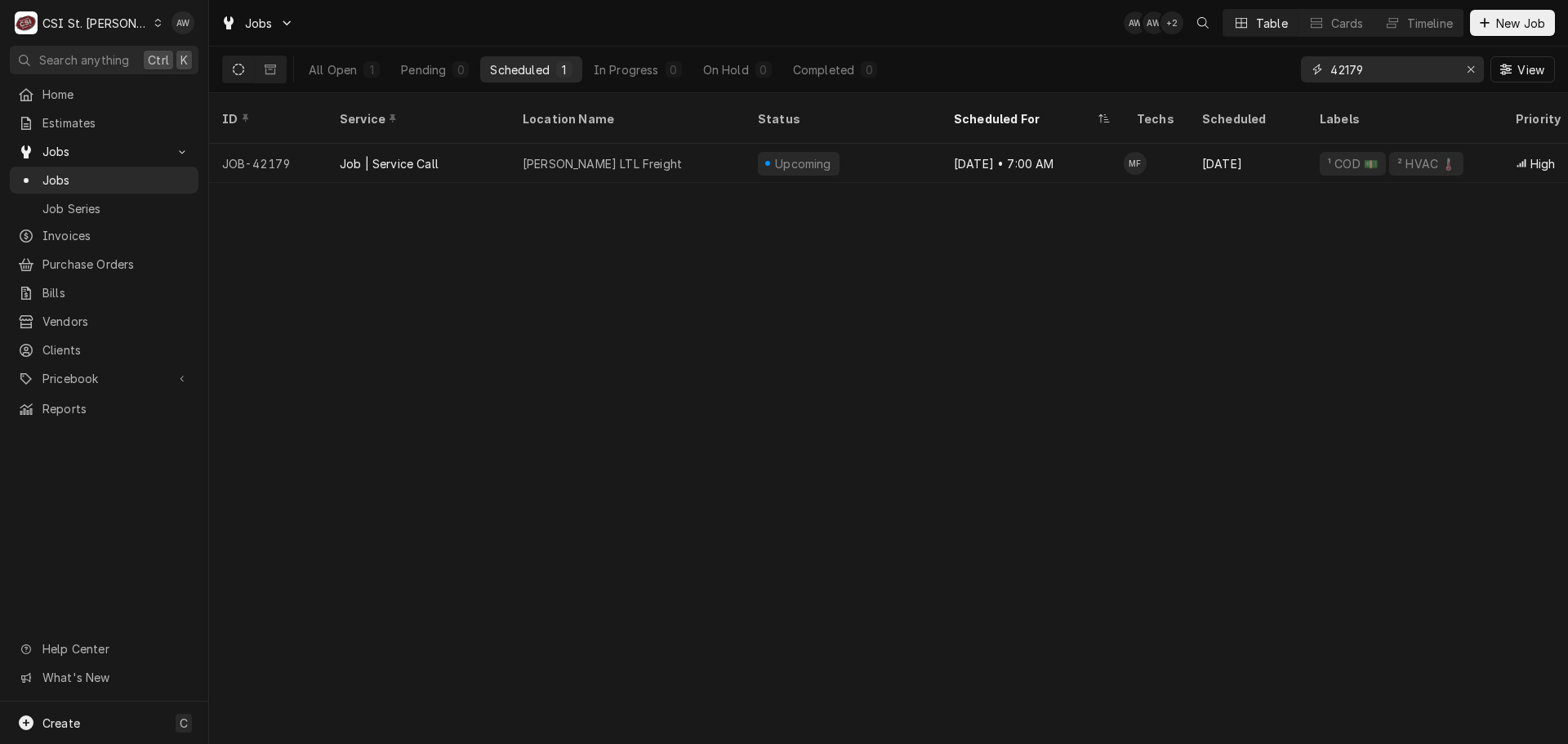
drag, startPoint x: 1369, startPoint y: 68, endPoint x: 1266, endPoint y: 59, distance: 103.4
click at [1266, 59] on div "All Open 1 Pending 0 Scheduled 1 In Progress 0 On Hold 0 Completed 0 42179 View" at bounding box center [888, 70] width 1332 height 46
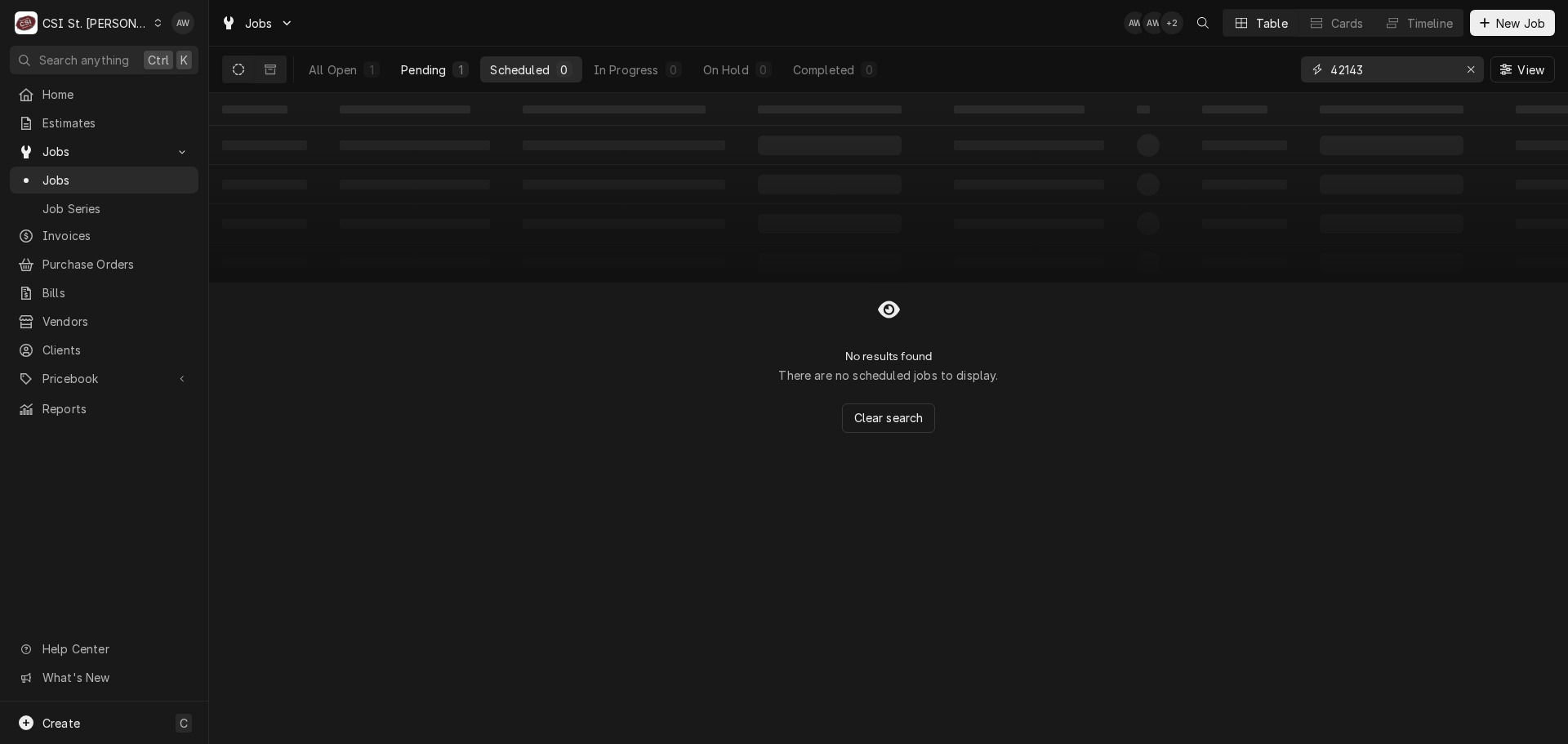
type input "42143"
click at [421, 77] on button "Pending 1" at bounding box center [435, 70] width 87 height 26
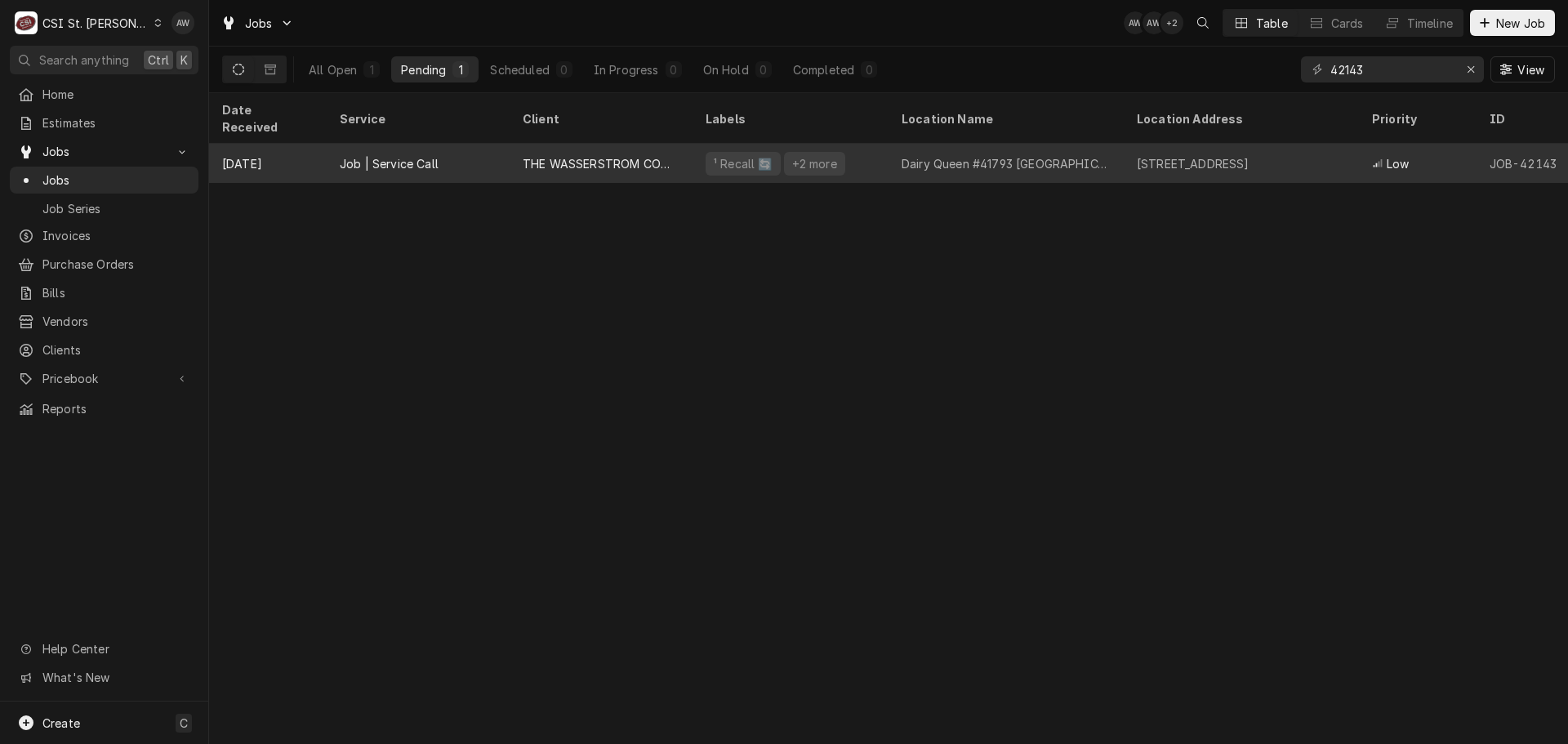
click at [553, 155] on div "THE WASSERSTROM COMPANY" at bounding box center [600, 163] width 157 height 17
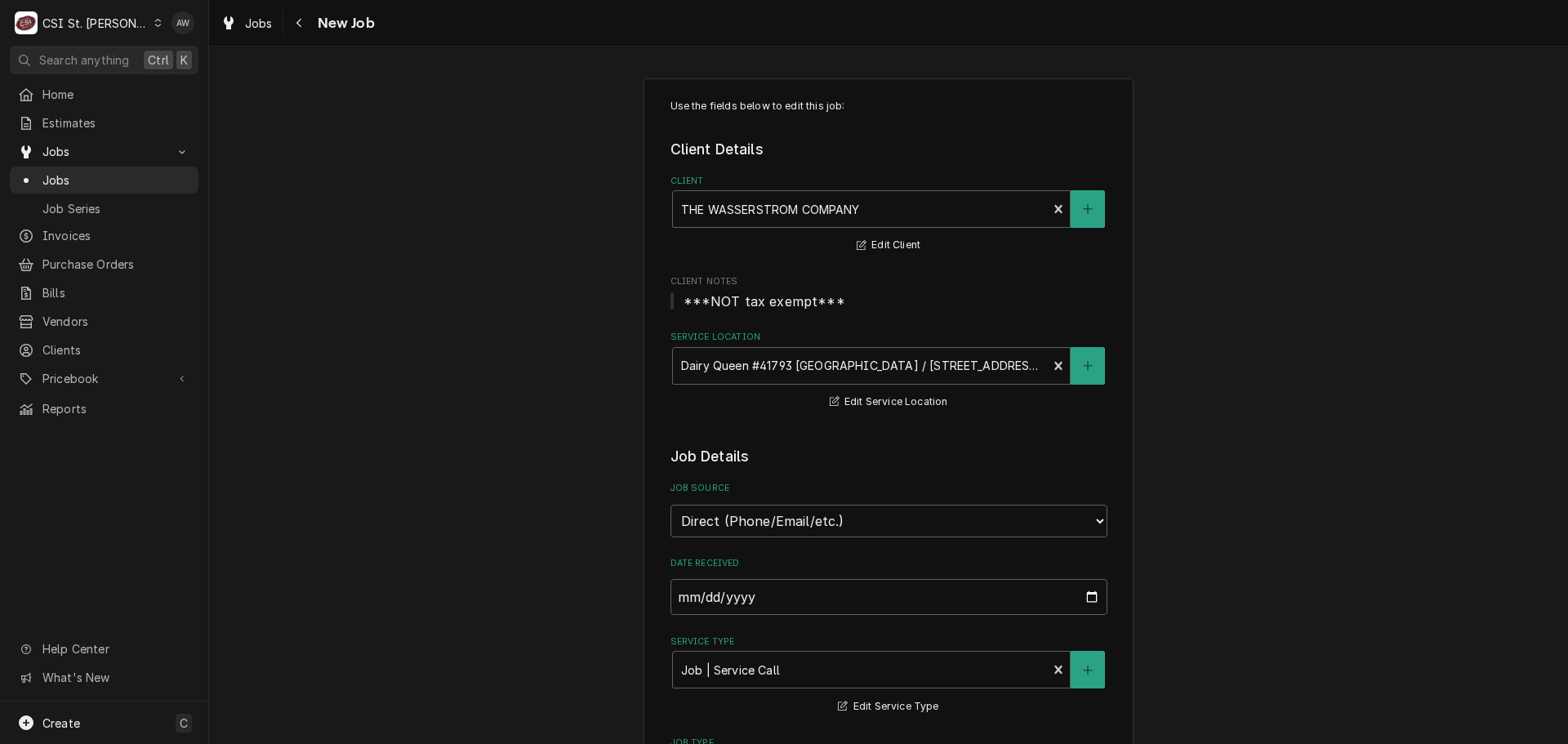
type textarea "x"
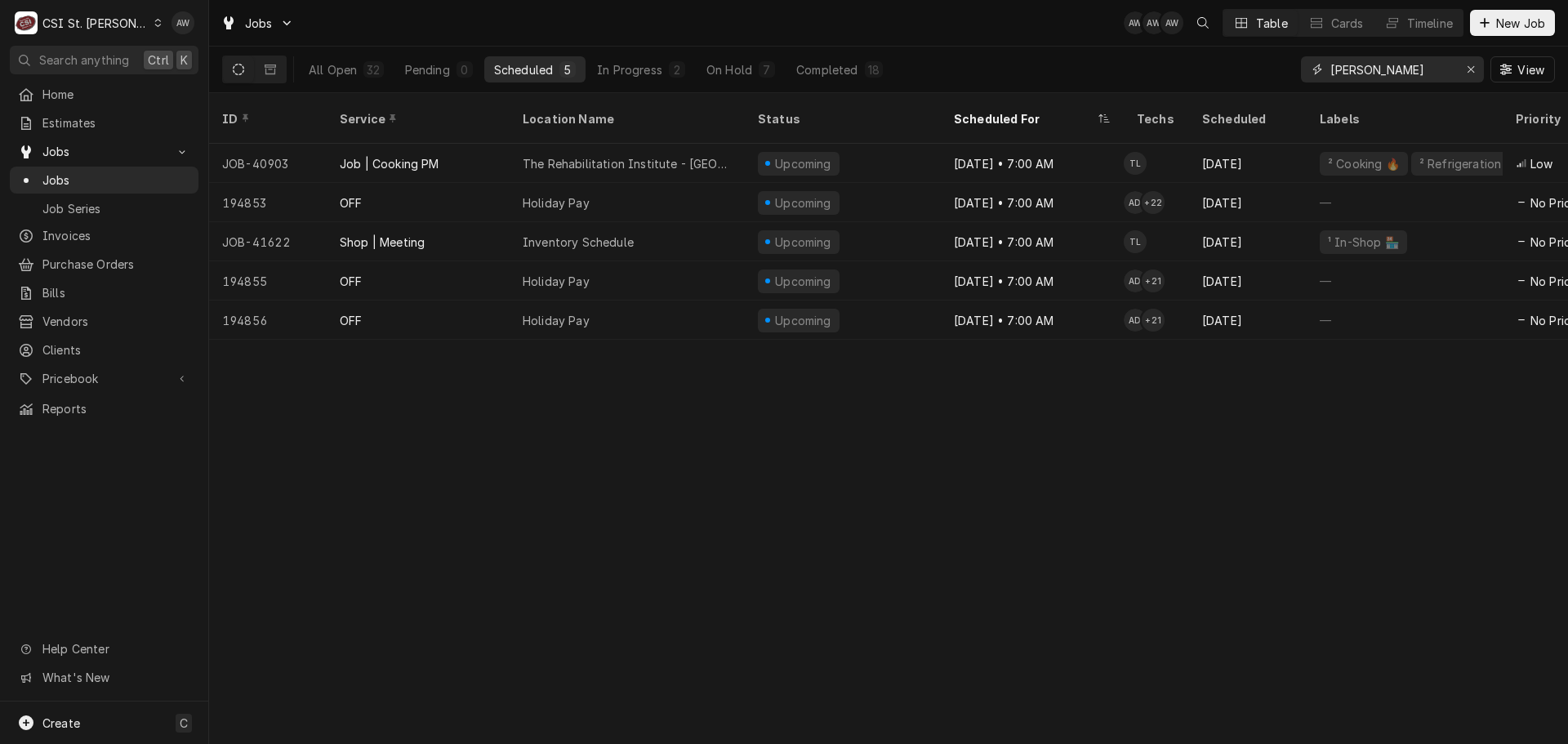
drag, startPoint x: 1377, startPoint y: 76, endPoint x: 1252, endPoint y: 46, distance: 128.5
click at [1252, 46] on div "Jobs AW AW AW Table Cards Timeline New Job All Open 32 Pending 0 Scheduled 5 In…" at bounding box center [888, 46] width 1359 height 93
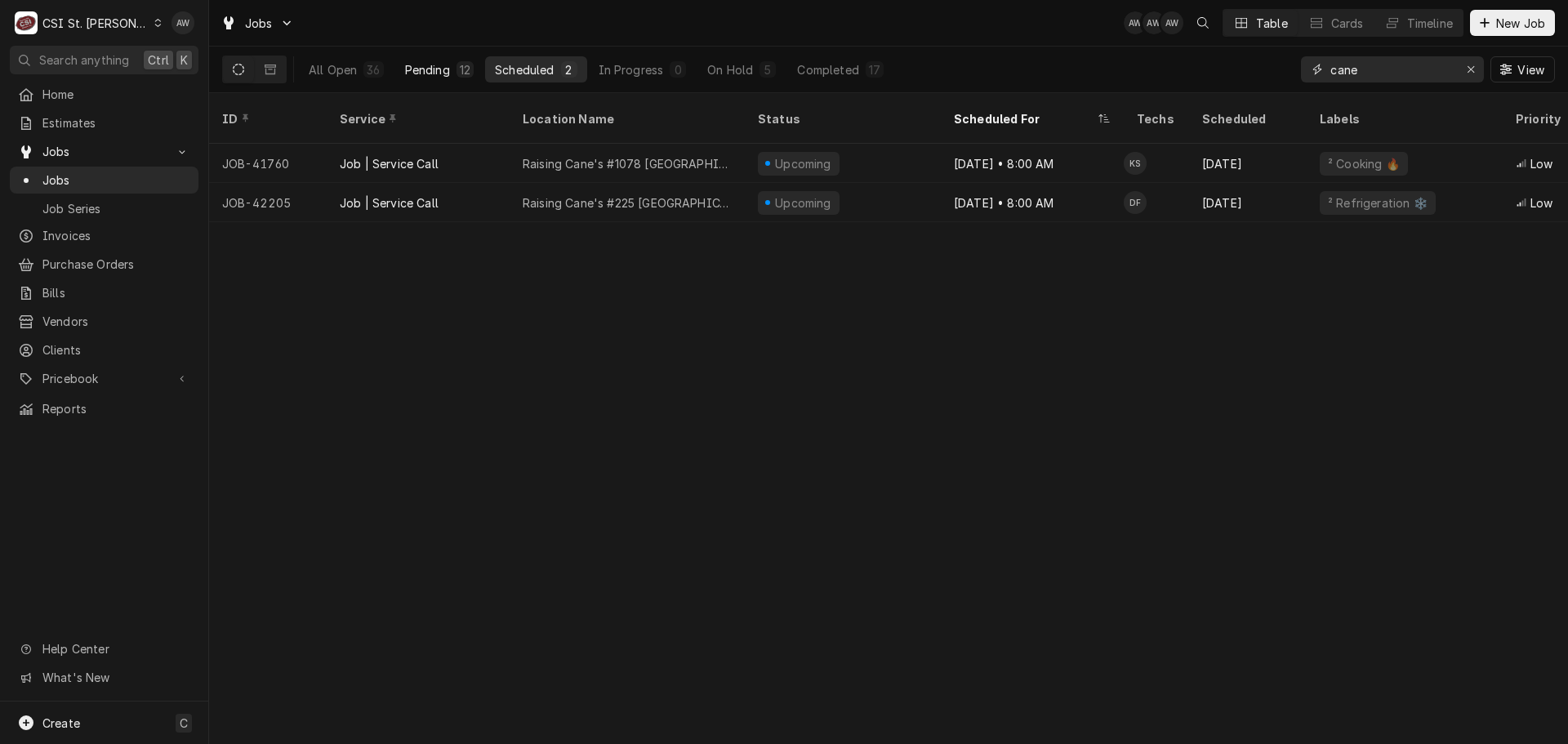
type input "cane"
click at [431, 74] on div "Pending" at bounding box center [427, 70] width 45 height 17
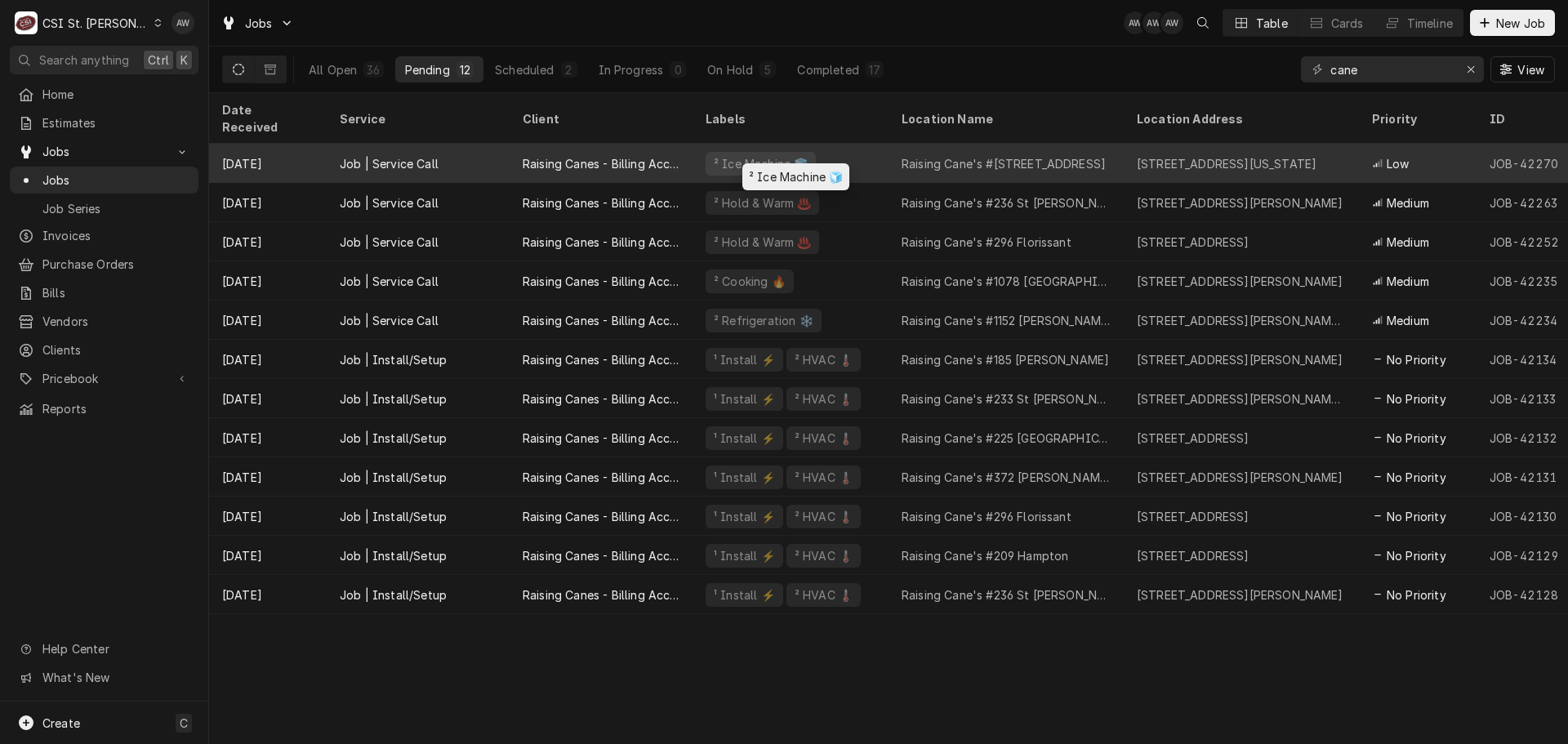
click at [814, 144] on div "² Ice Machine 🧊" at bounding box center [790, 163] width 196 height 39
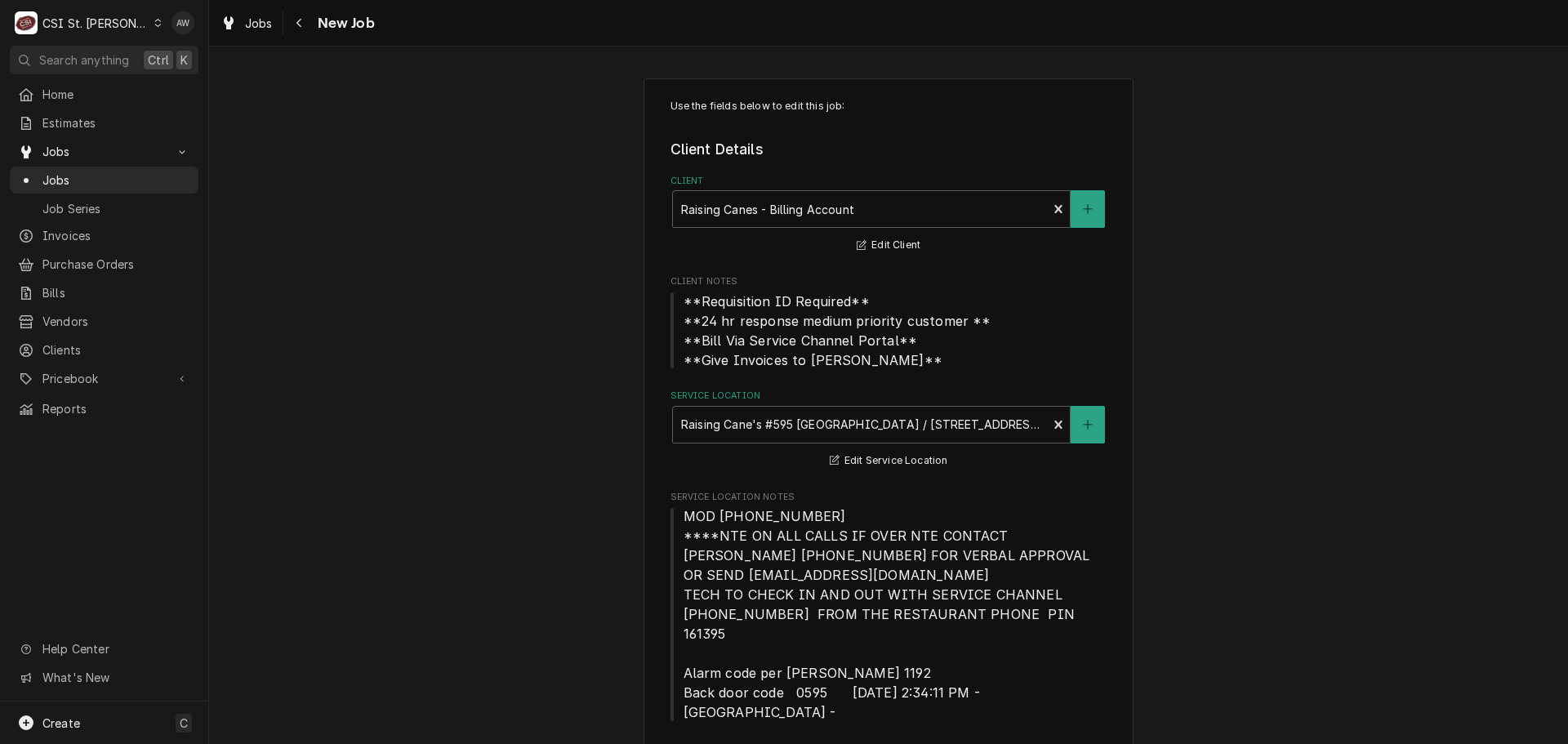
type textarea "x"
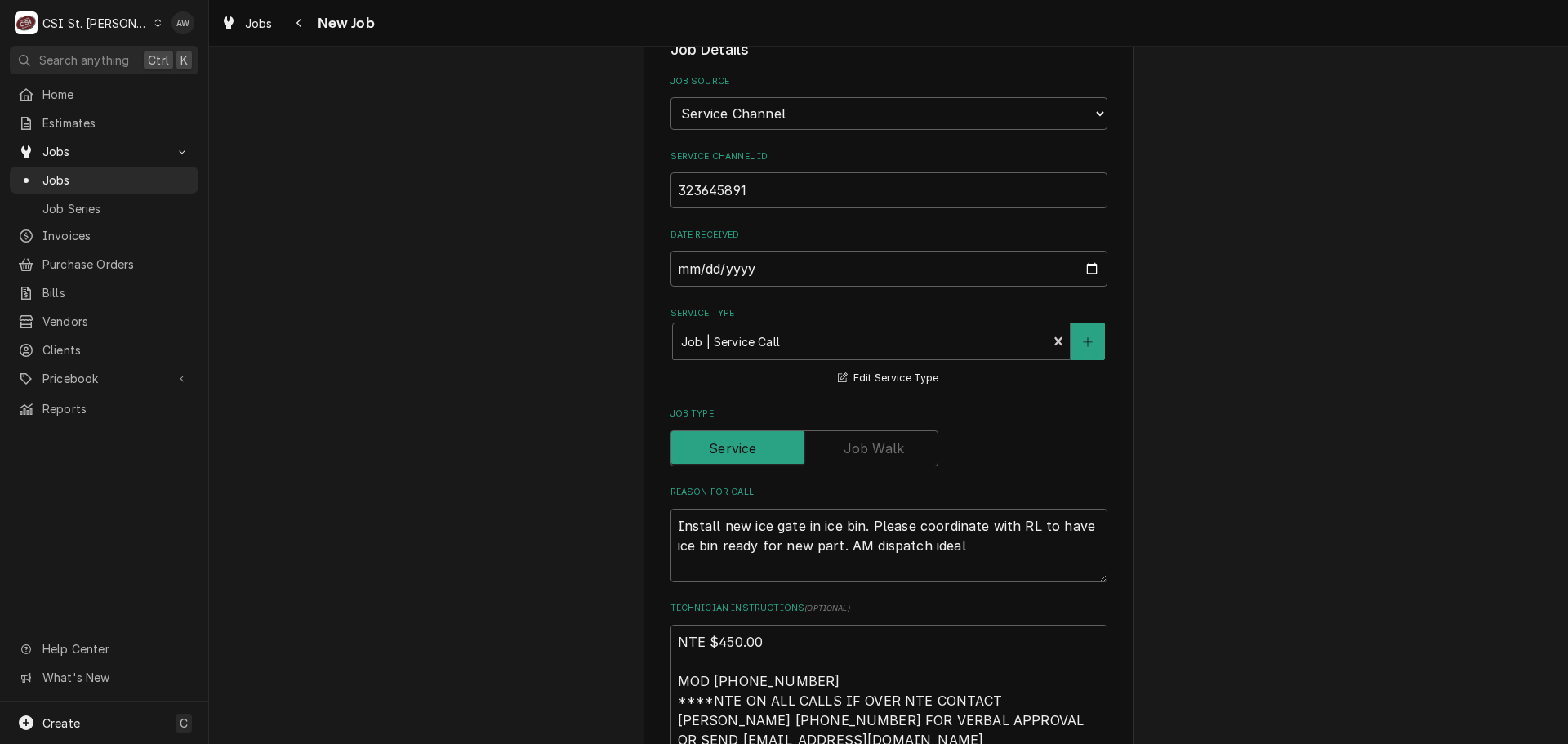
scroll to position [735, 0]
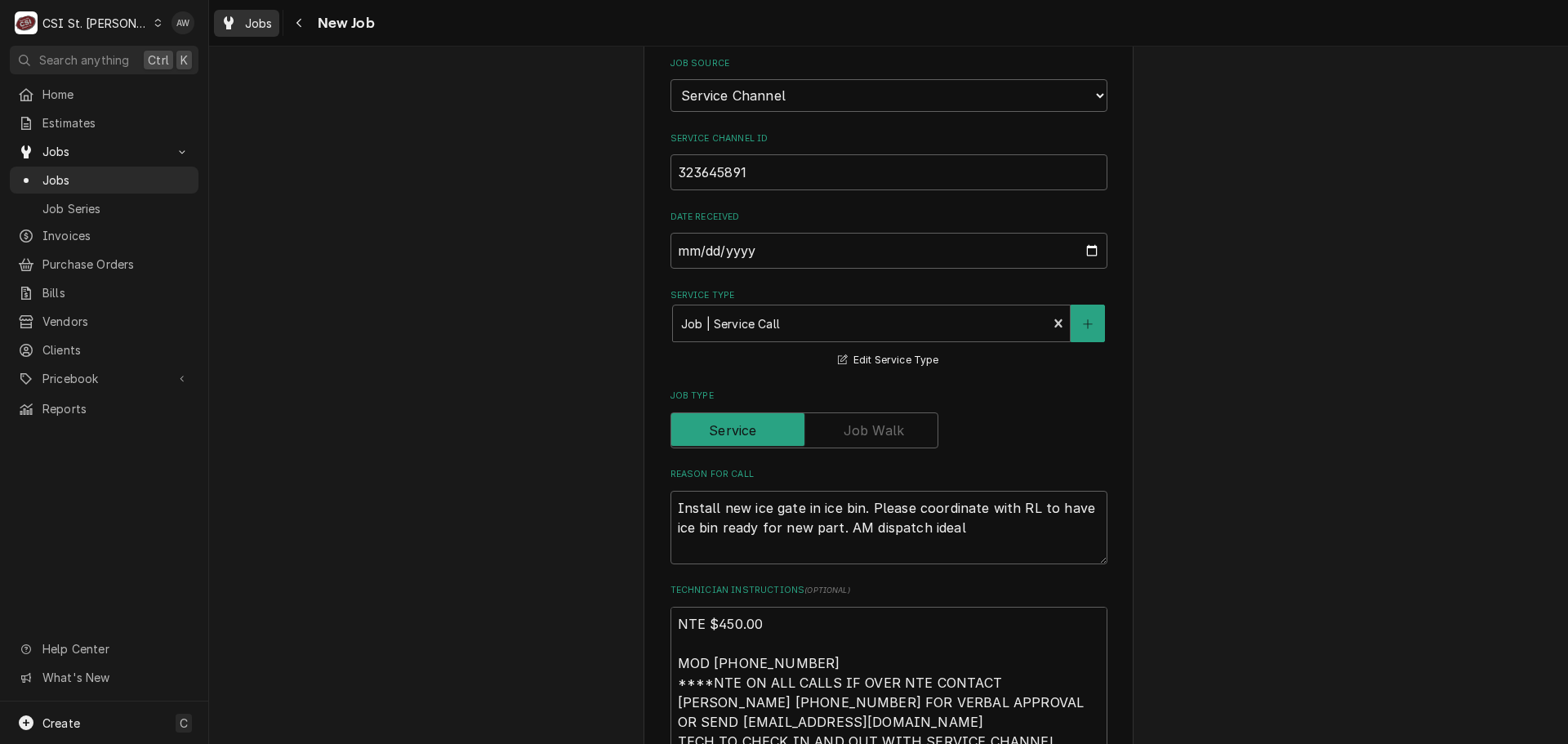
click at [265, 16] on span "Jobs" at bounding box center [259, 23] width 28 height 17
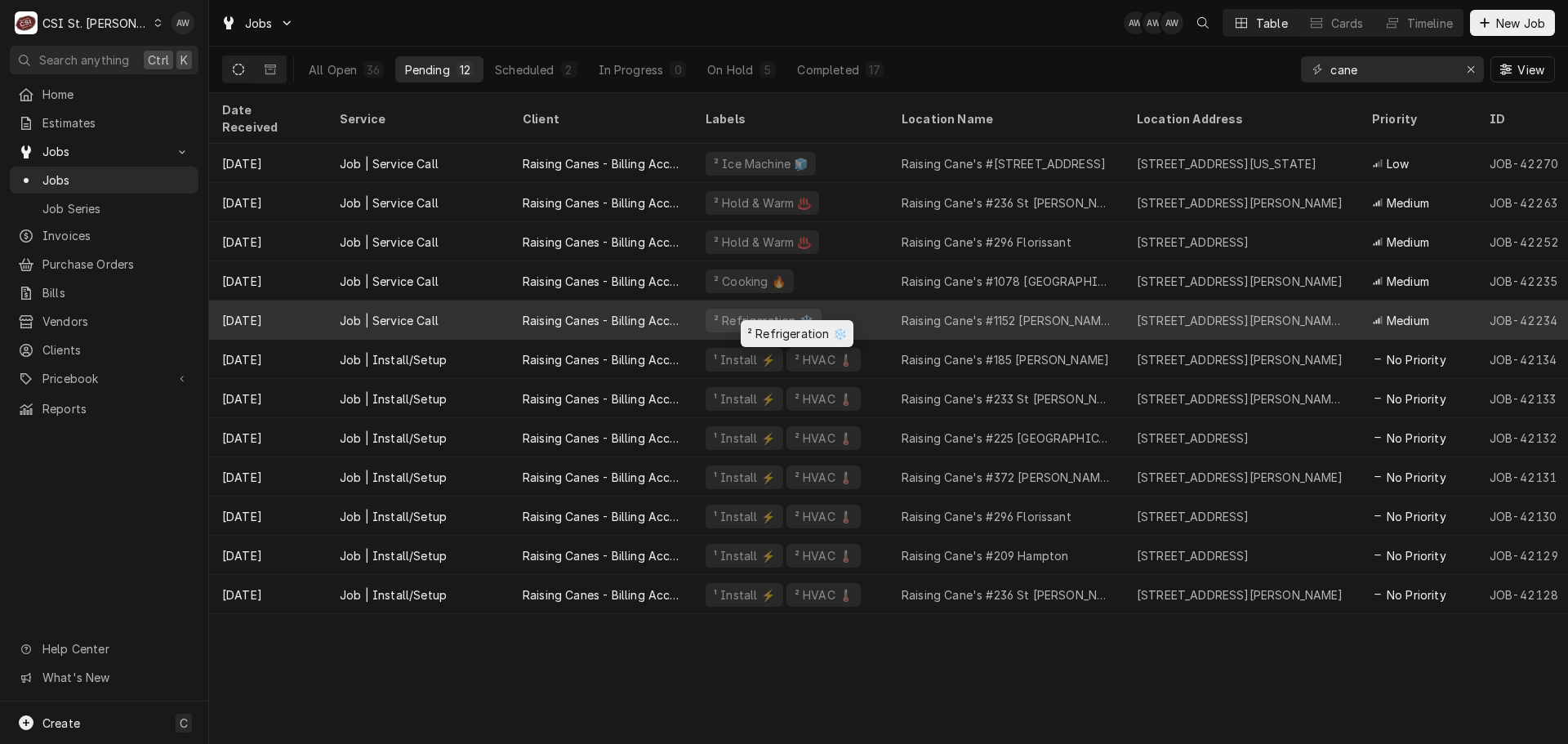
click at [821, 301] on div "² Refrigeration ❄️" at bounding box center [790, 320] width 196 height 39
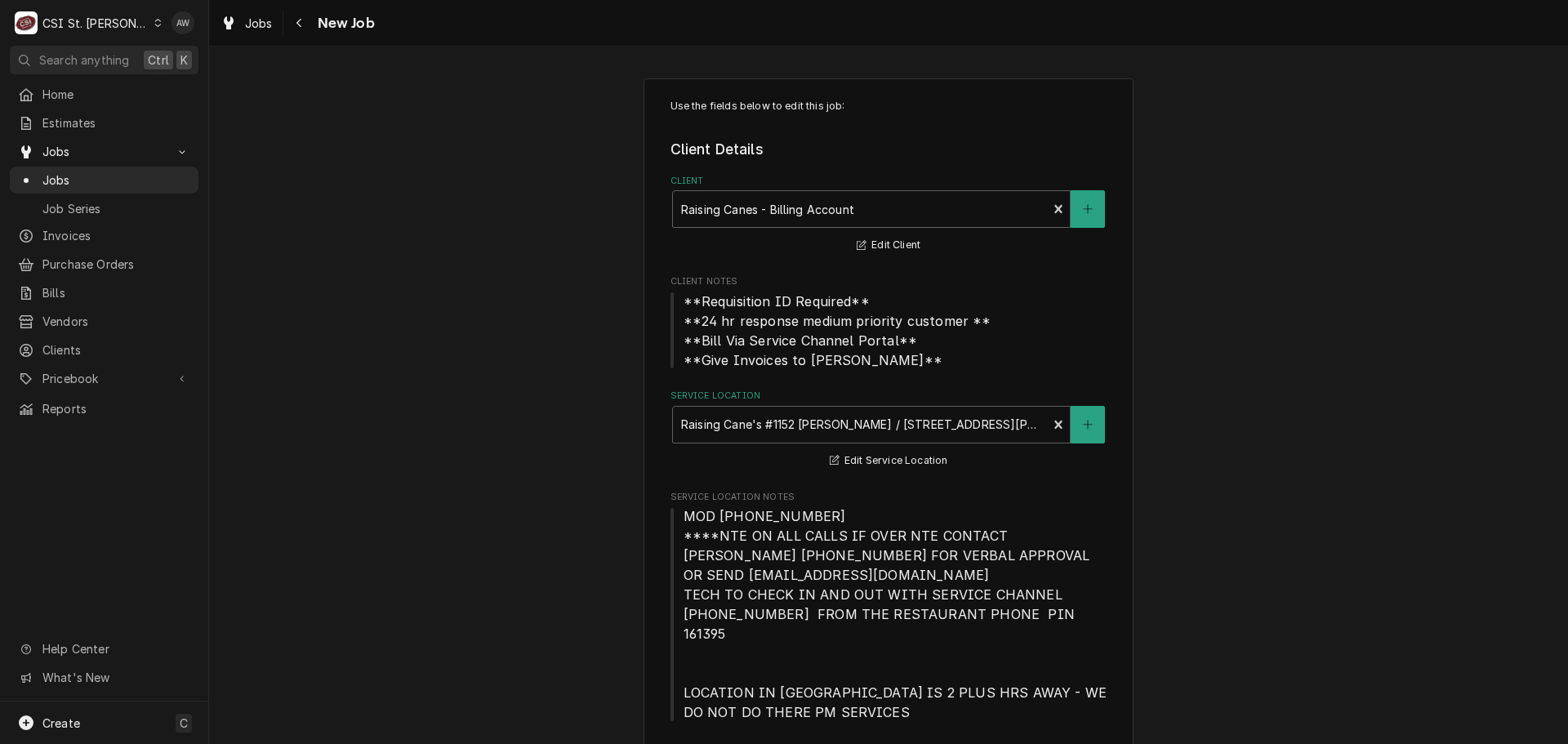
type textarea "x"
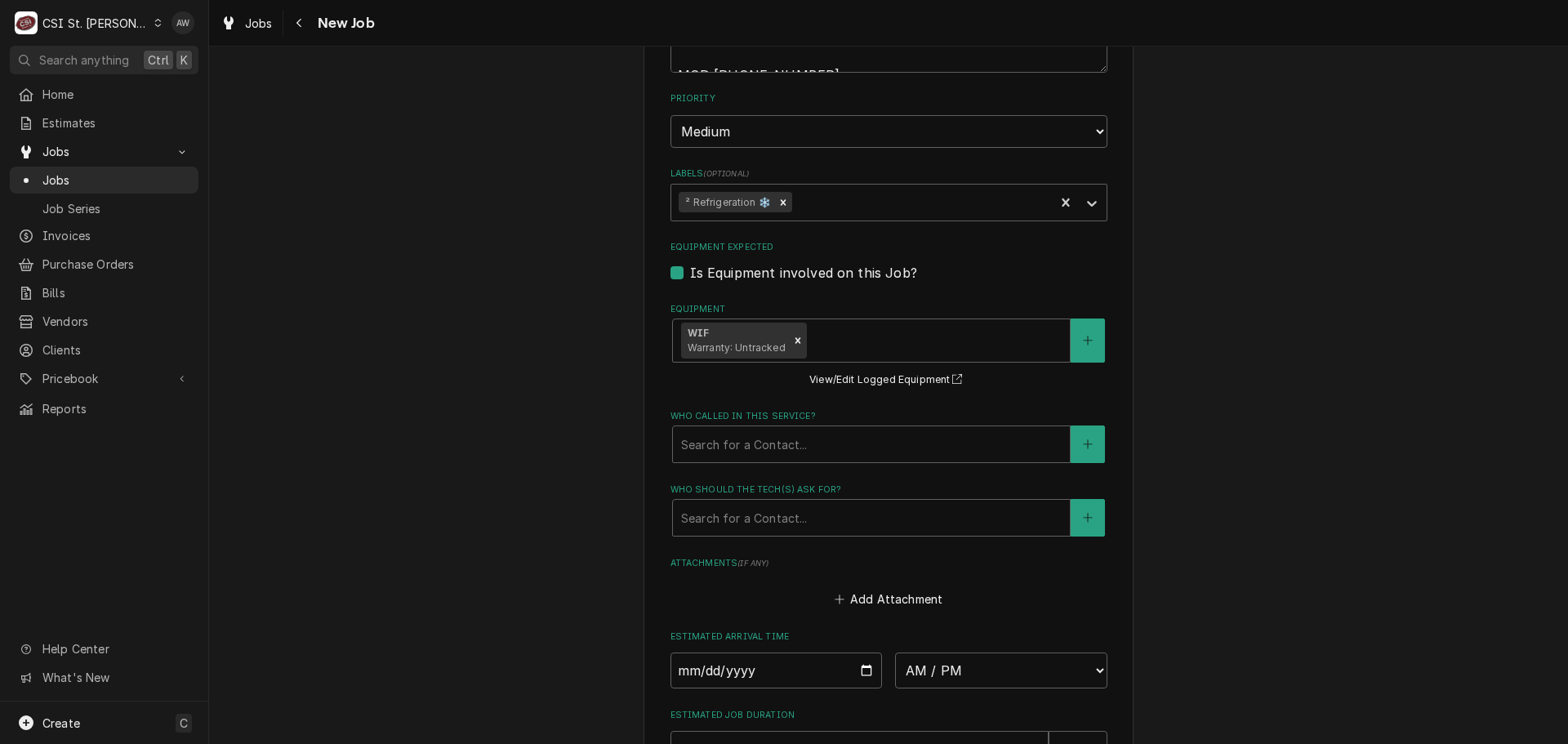
scroll to position [1551, 0]
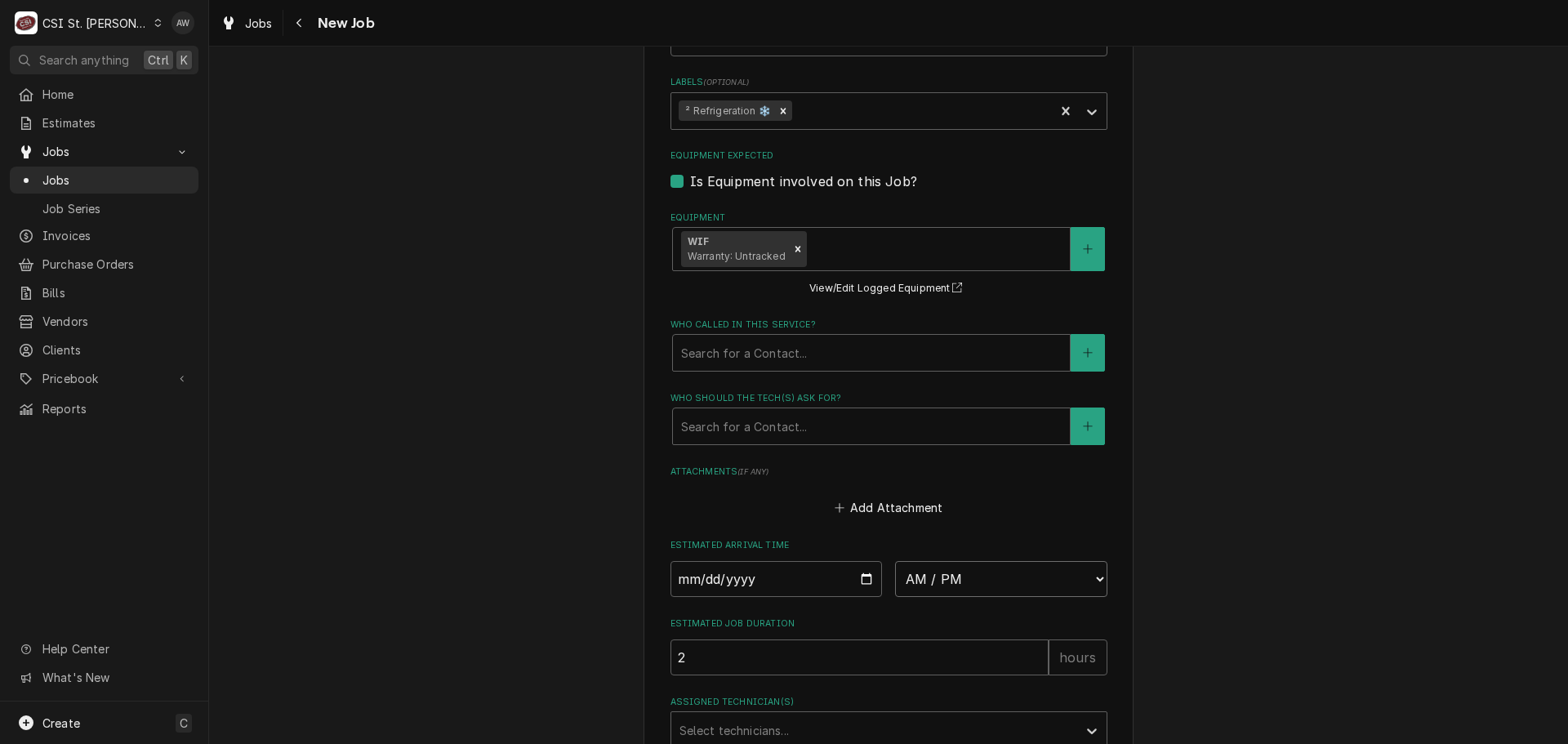
drag, startPoint x: 954, startPoint y: 561, endPoint x: 954, endPoint y: 545, distance: 16.0
click at [954, 561] on select "AM / PM 6:00 AM 6:15 AM 6:30 AM 6:45 AM 7:00 AM 7:15 AM 7:30 AM 7:45 AM 8:00 AM…" at bounding box center [1001, 579] width 212 height 36
select select "09:00:00"
click at [895, 561] on select "AM / PM 6:00 AM 6:15 AM 6:30 AM 6:45 AM 7:00 AM 7:15 AM 7:30 AM 7:45 AM 8:00 AM…" at bounding box center [1001, 579] width 212 height 36
type textarea "x"
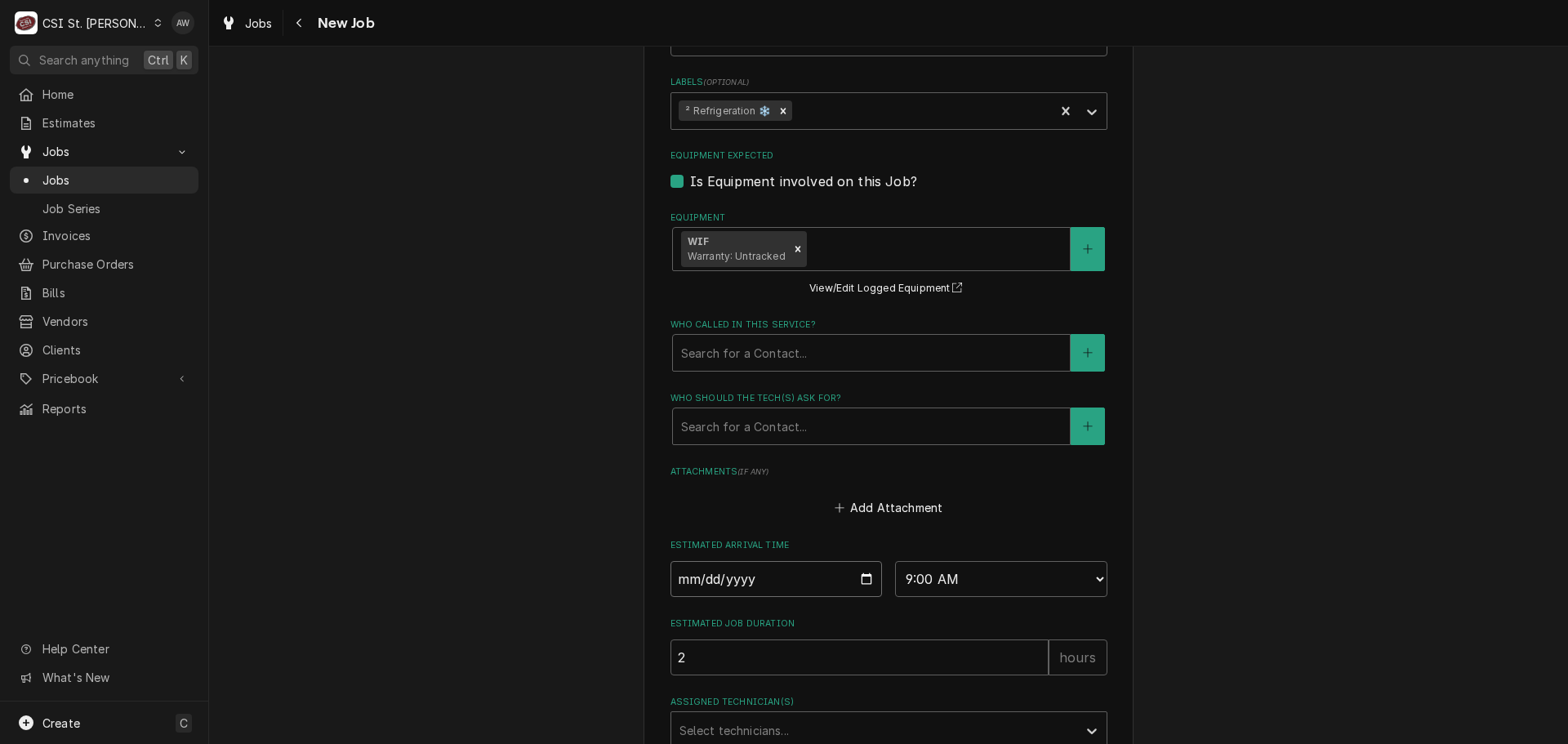
click at [863, 561] on input "Date" at bounding box center [776, 579] width 212 height 36
type input "2025-08-26"
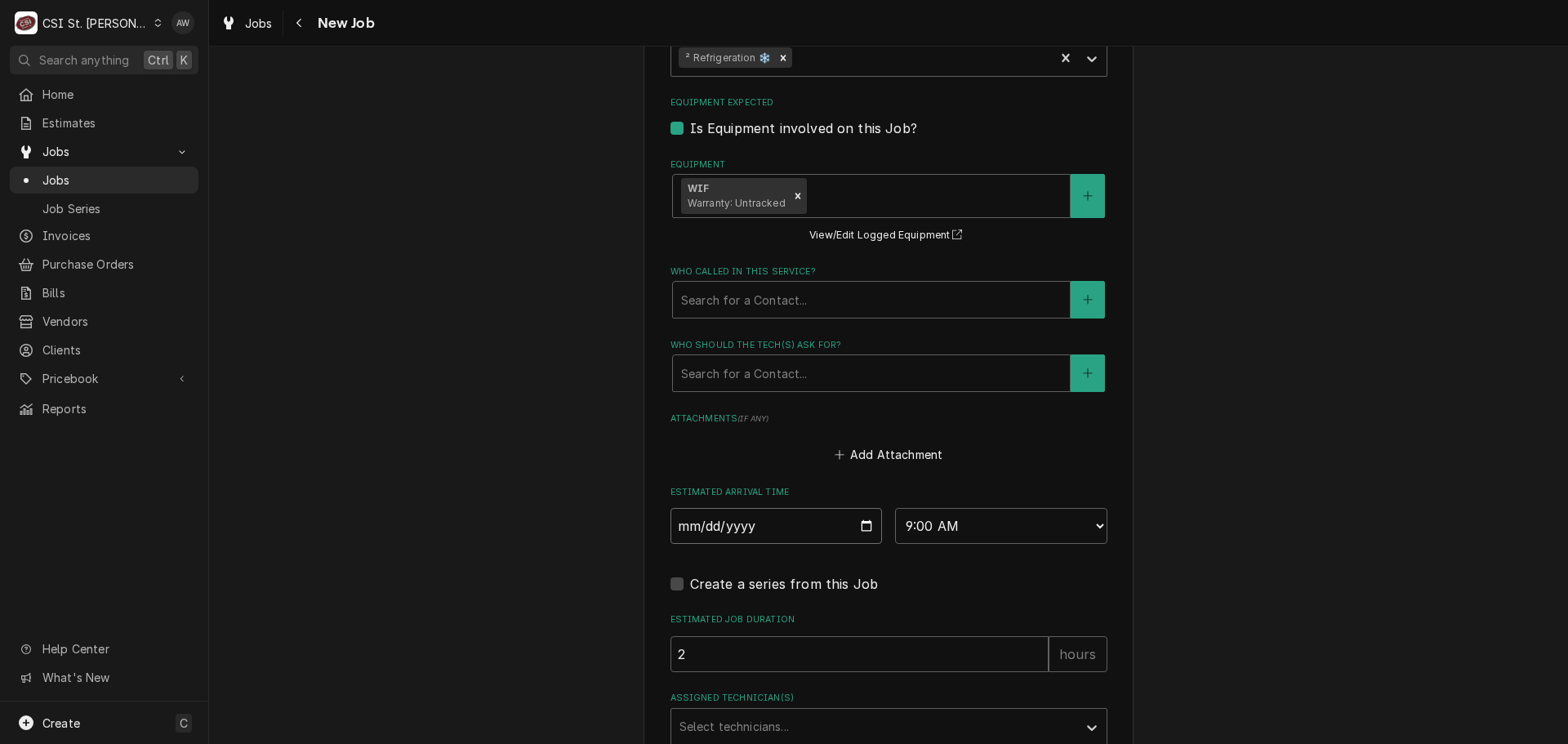
scroll to position [1633, 0]
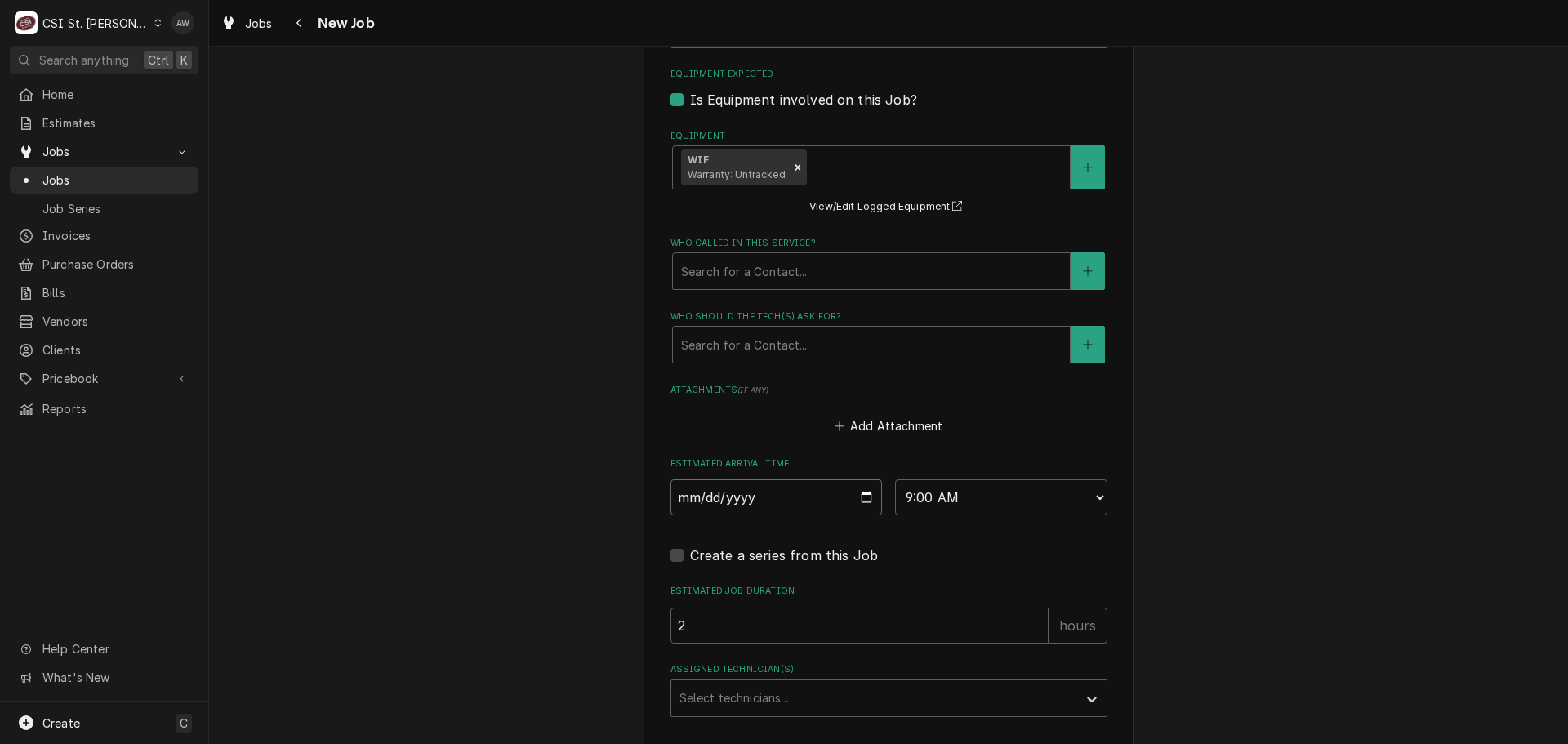
type textarea "x"
click at [748, 683] on div "Assigned Technician(s)" at bounding box center [874, 698] width 389 height 30
type input "ry"
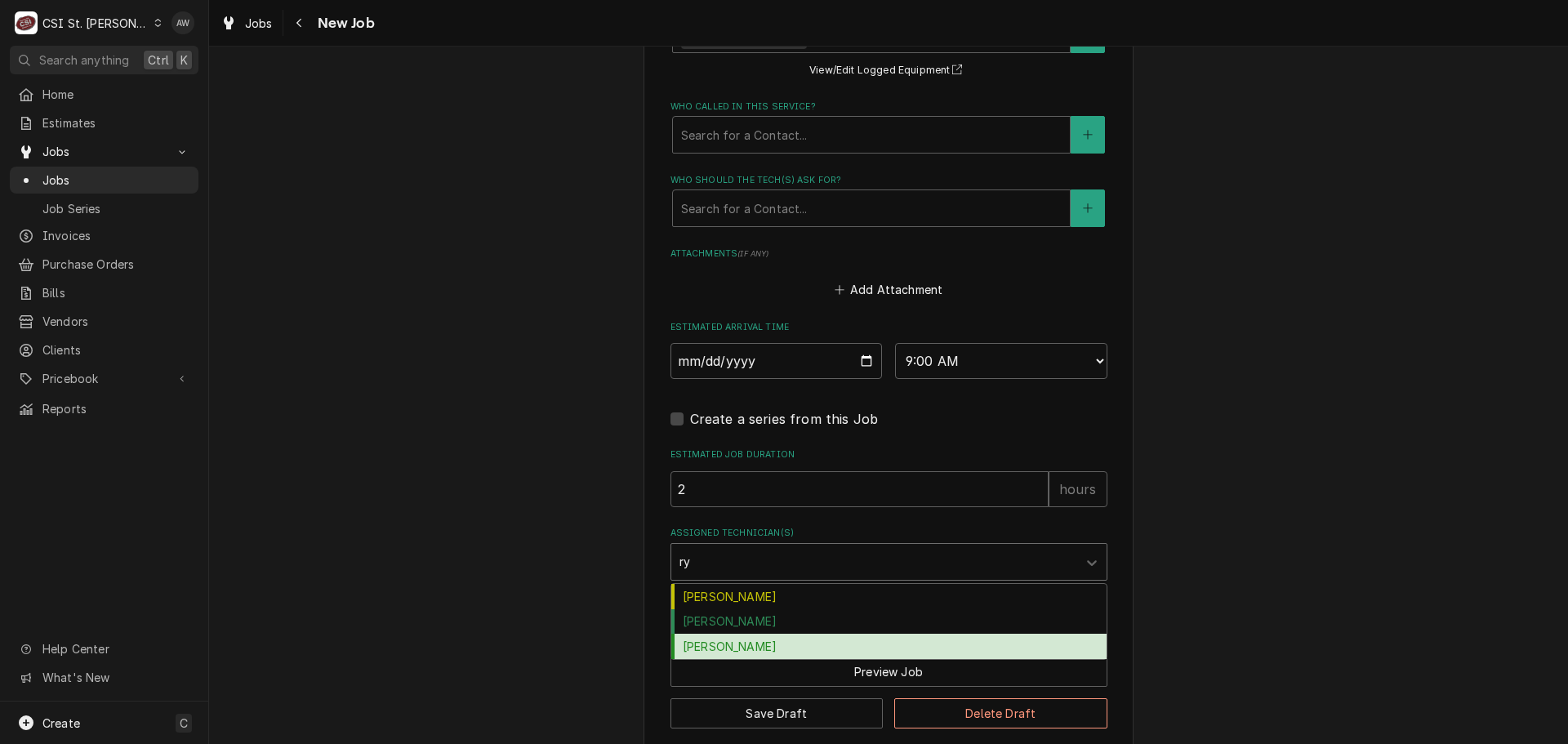
click at [770, 633] on div "Ryan Potts" at bounding box center [889, 645] width 435 height 25
type textarea "x"
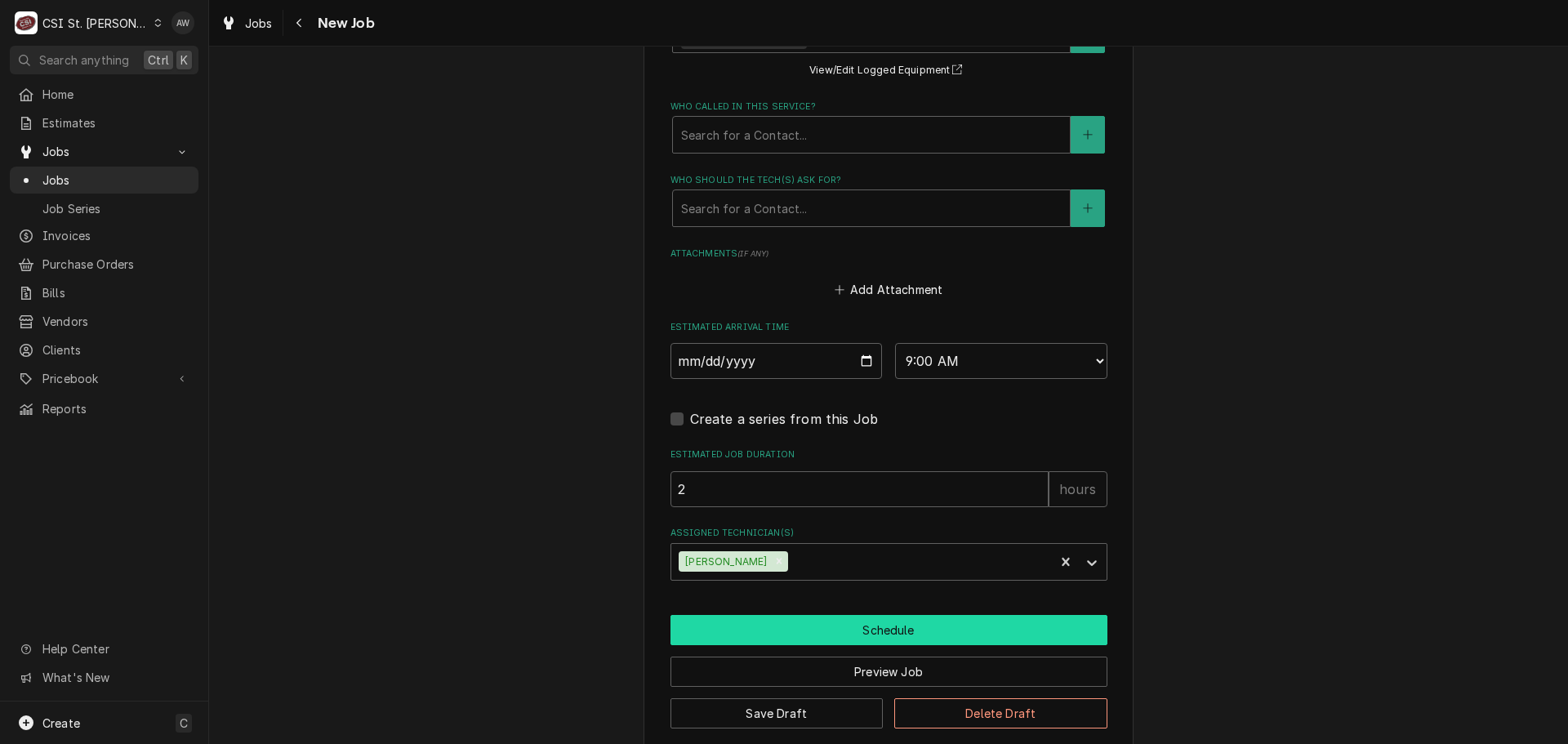
click at [773, 615] on button "Schedule" at bounding box center [889, 630] width 437 height 30
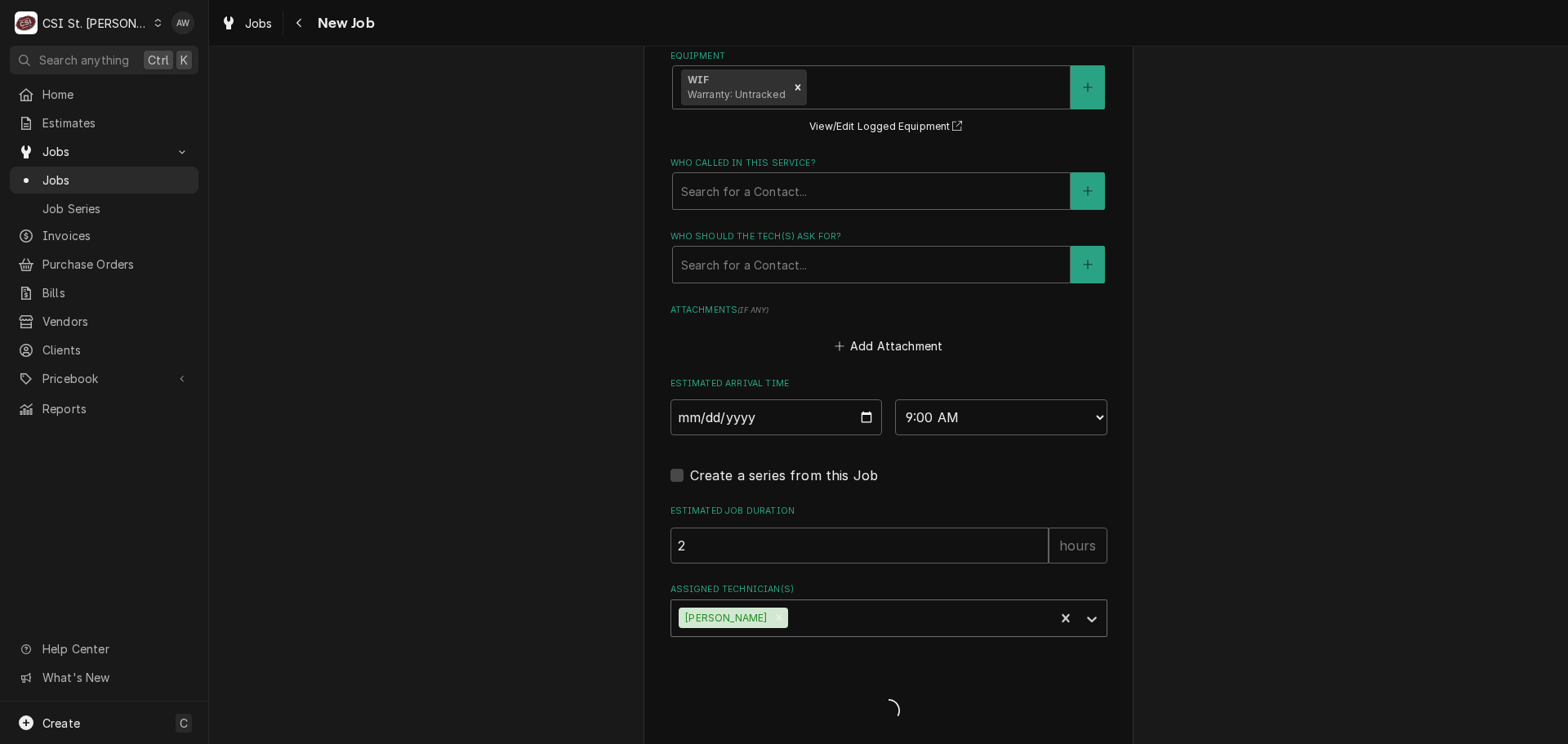
type textarea "x"
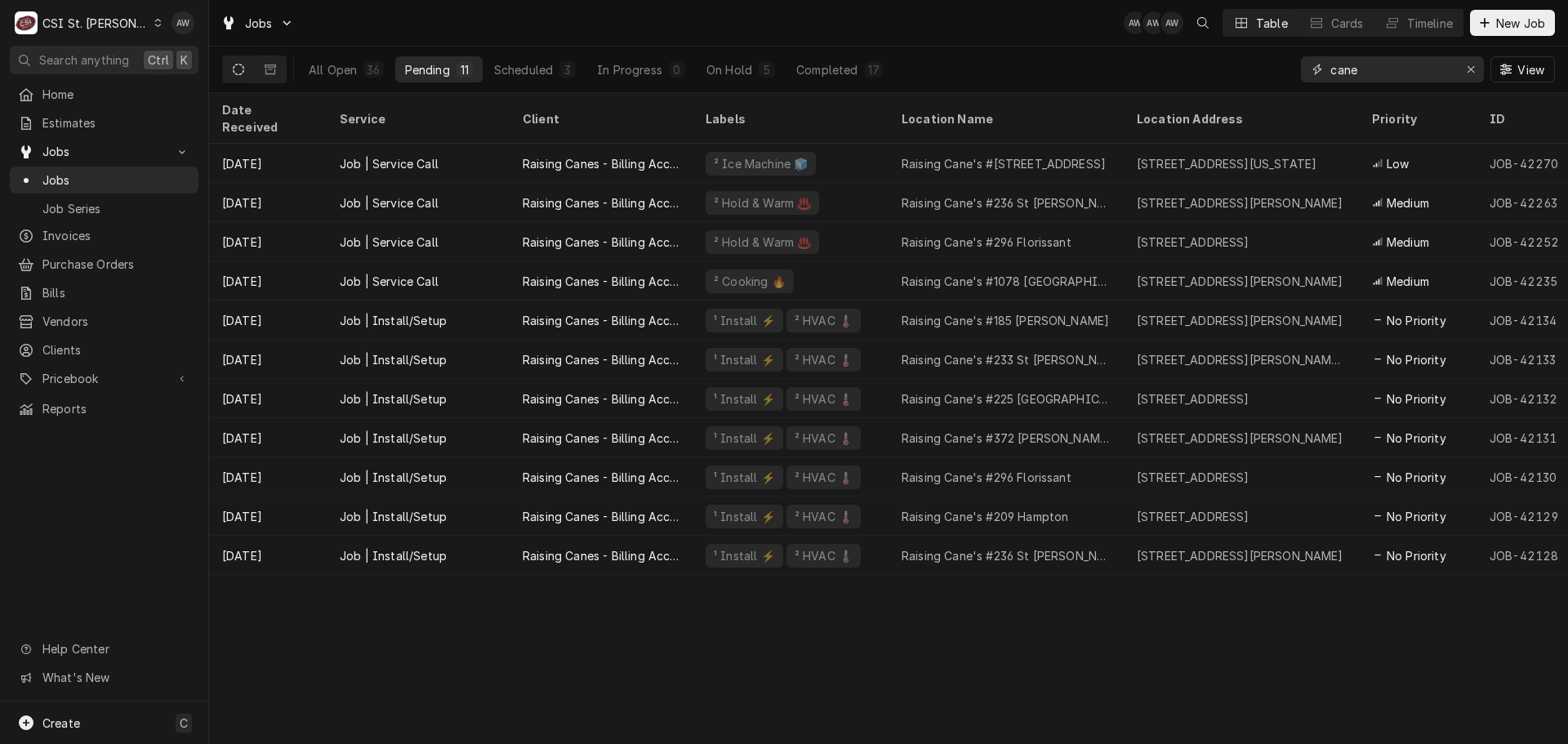
drag, startPoint x: 1331, startPoint y: 67, endPoint x: 1303, endPoint y: 63, distance: 28.3
click at [1303, 63] on div "cane" at bounding box center [1392, 70] width 183 height 26
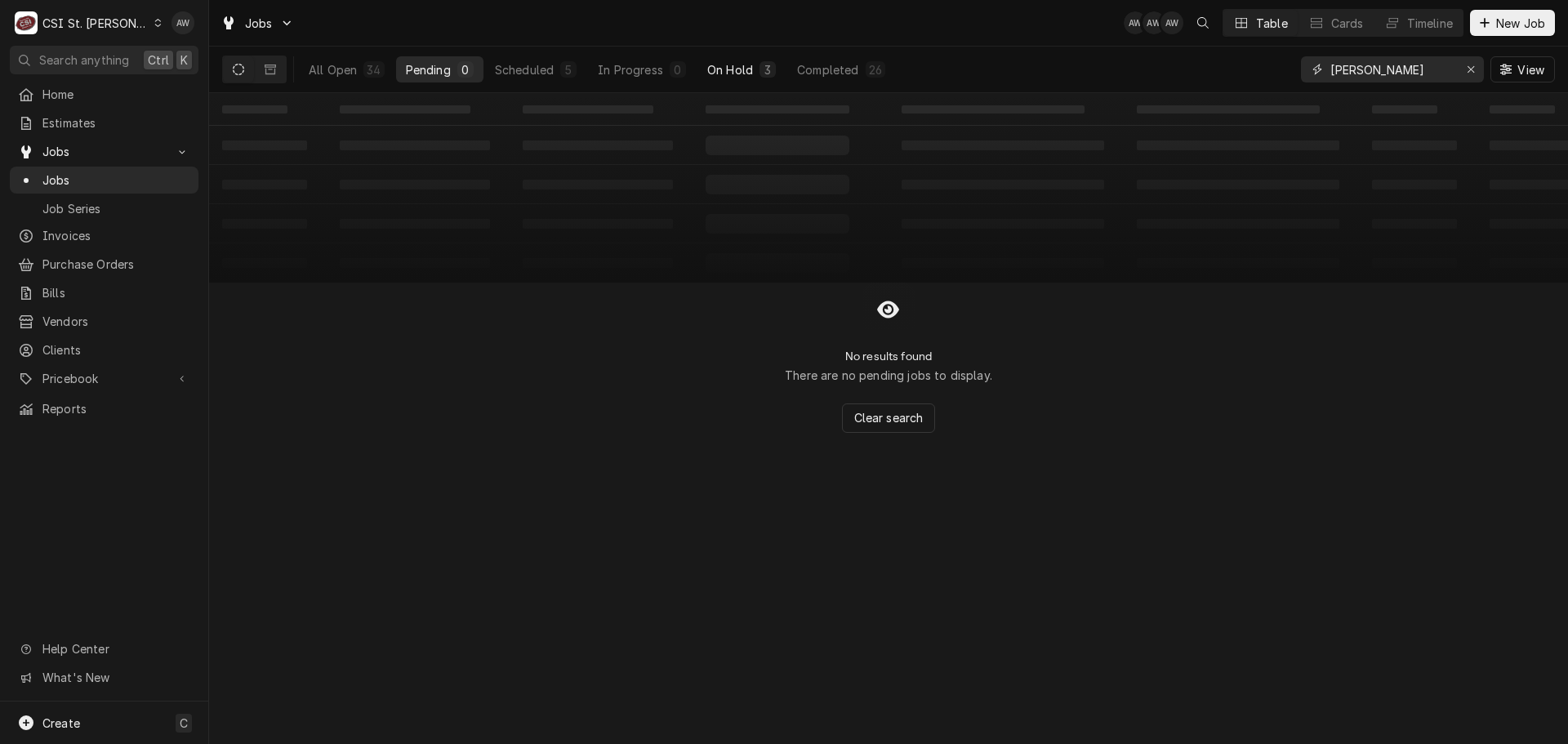
type input "[PERSON_NAME]"
click at [715, 67] on div "On Hold" at bounding box center [730, 70] width 46 height 17
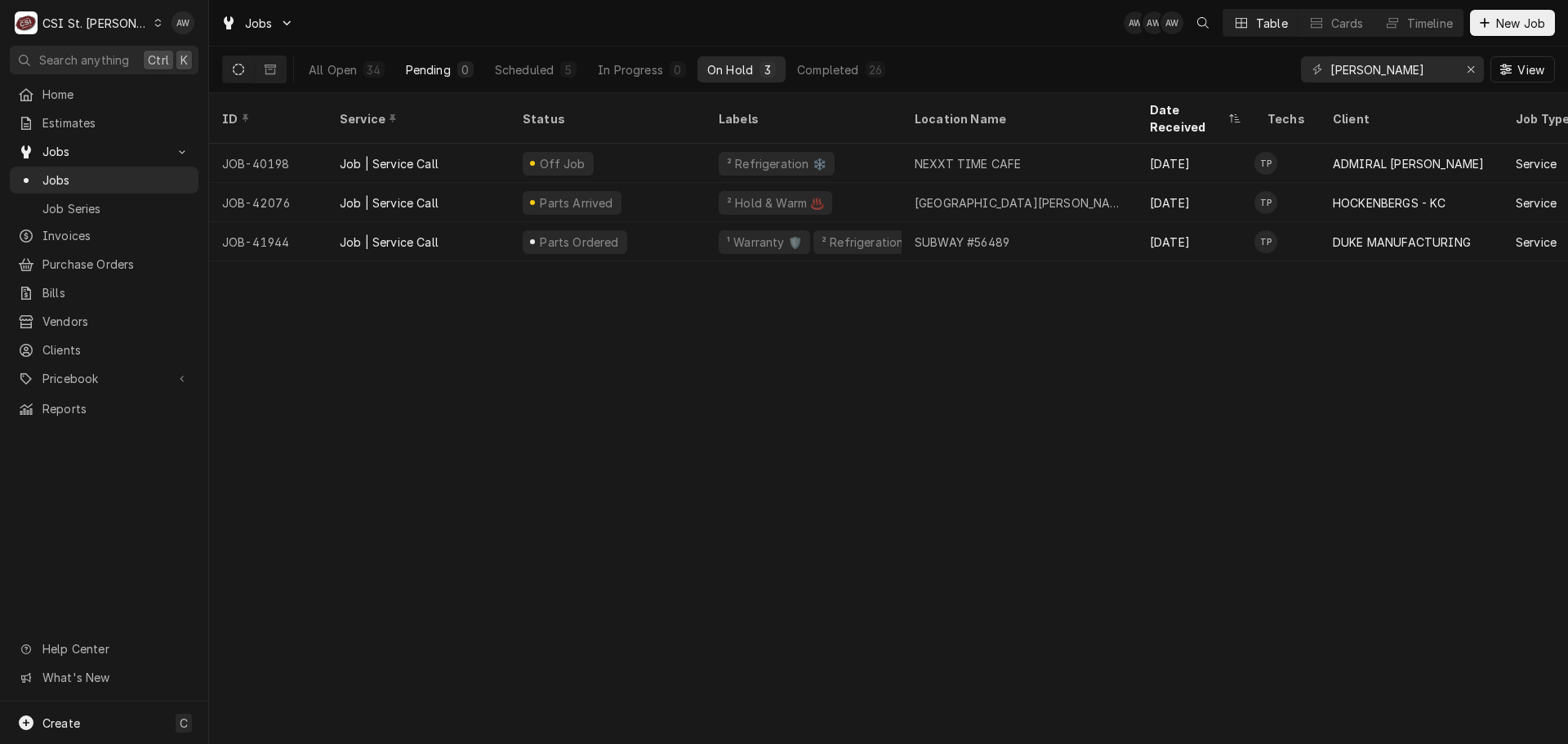
click at [454, 73] on button "Pending 0" at bounding box center [439, 70] width 87 height 26
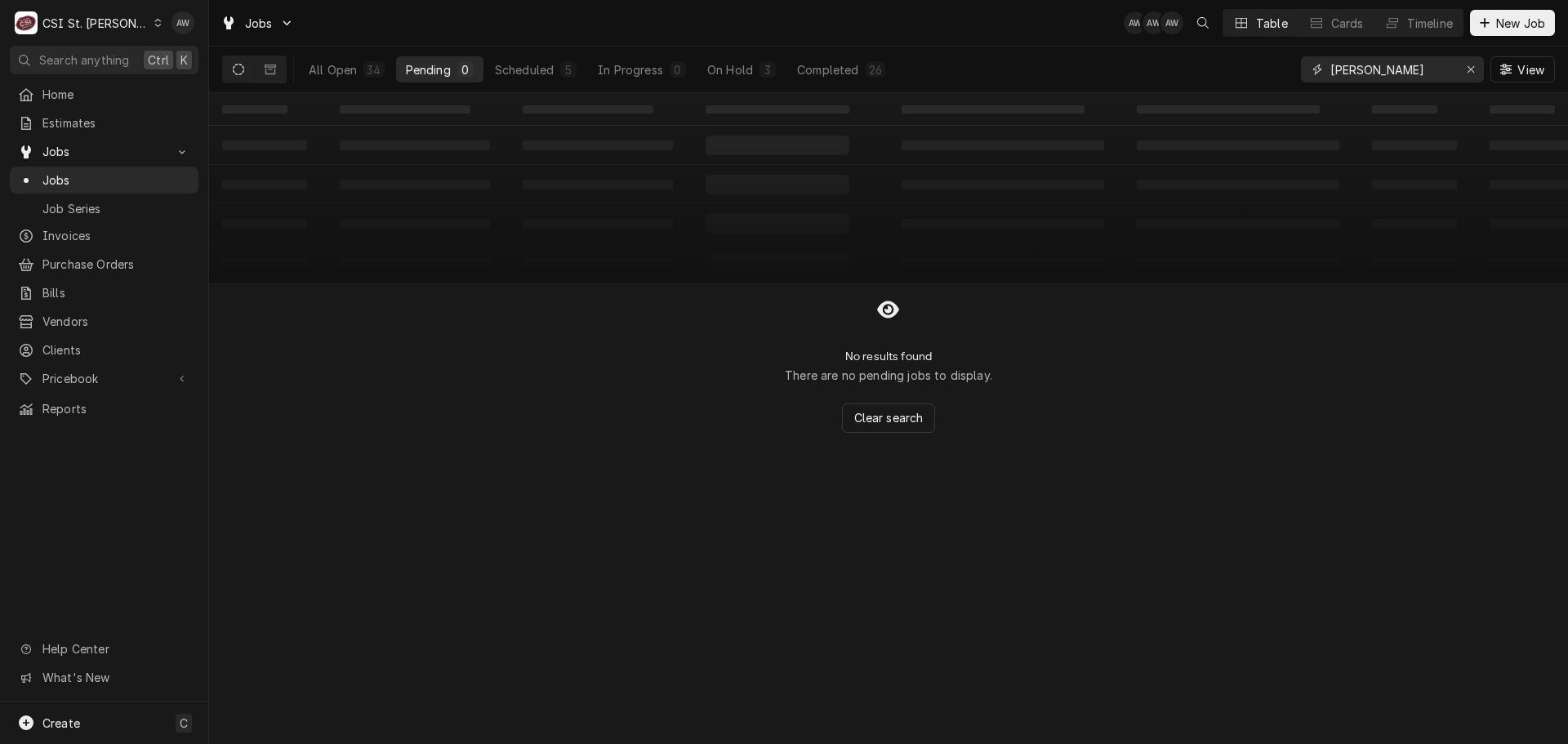
drag, startPoint x: 1467, startPoint y: 68, endPoint x: 1423, endPoint y: 80, distance: 45.6
click at [1466, 68] on icon "Erase input" at bounding box center [1470, 70] width 9 height 11
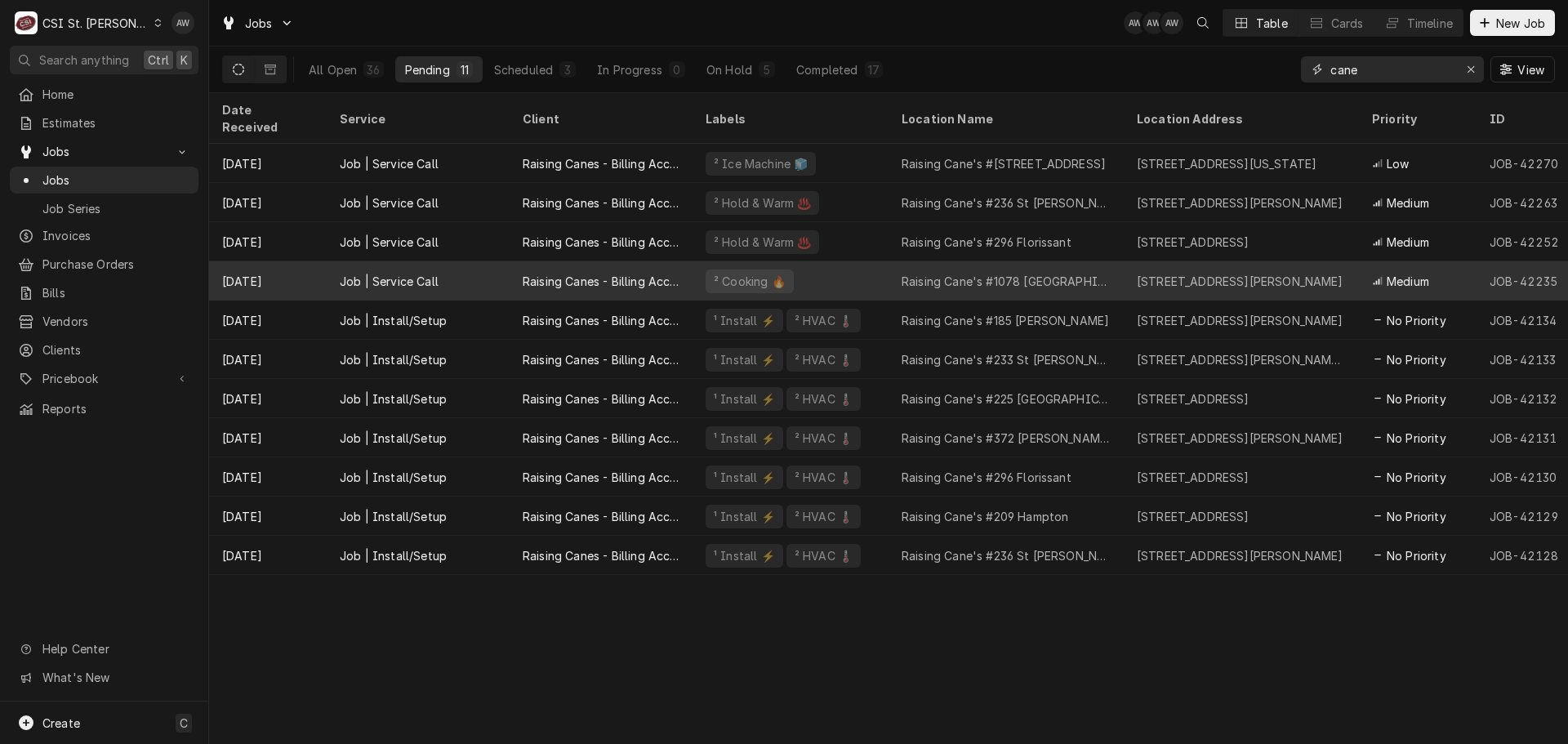
type input "cane"
click at [993, 261] on div "Raising Cane's #1078 [GEOGRAPHIC_DATA]" at bounding box center [1006, 281] width 235 height 39
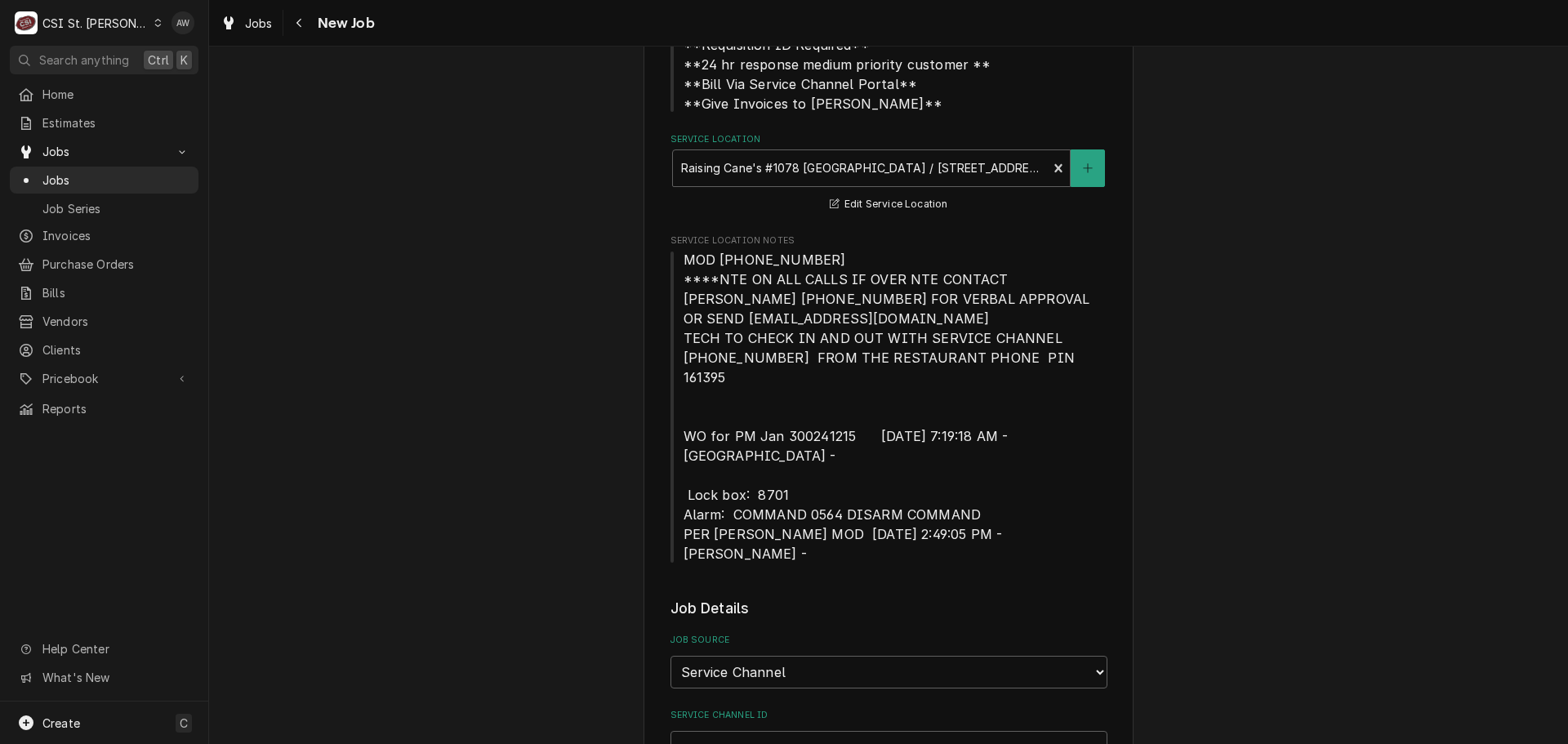
type textarea "x"
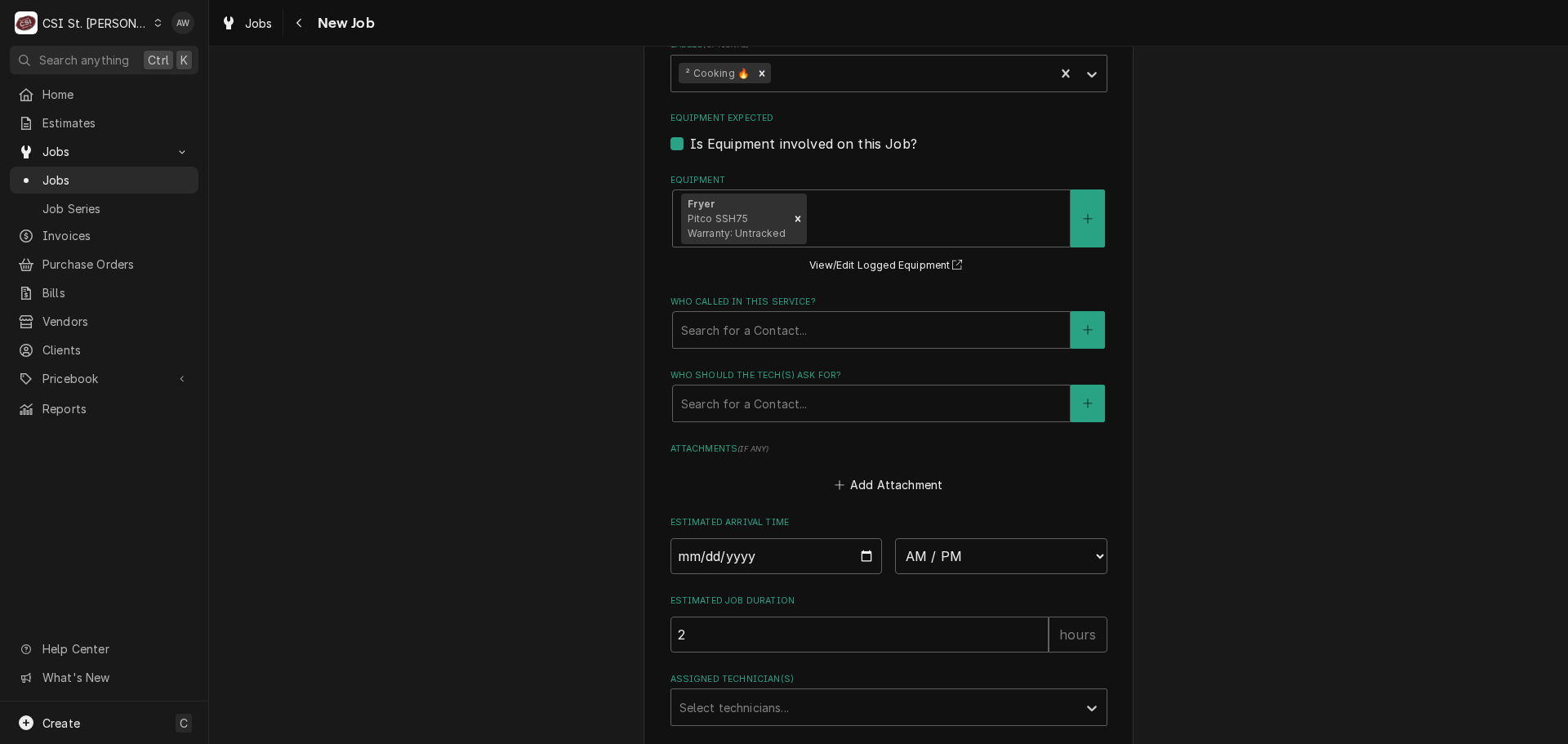
scroll to position [1796, 0]
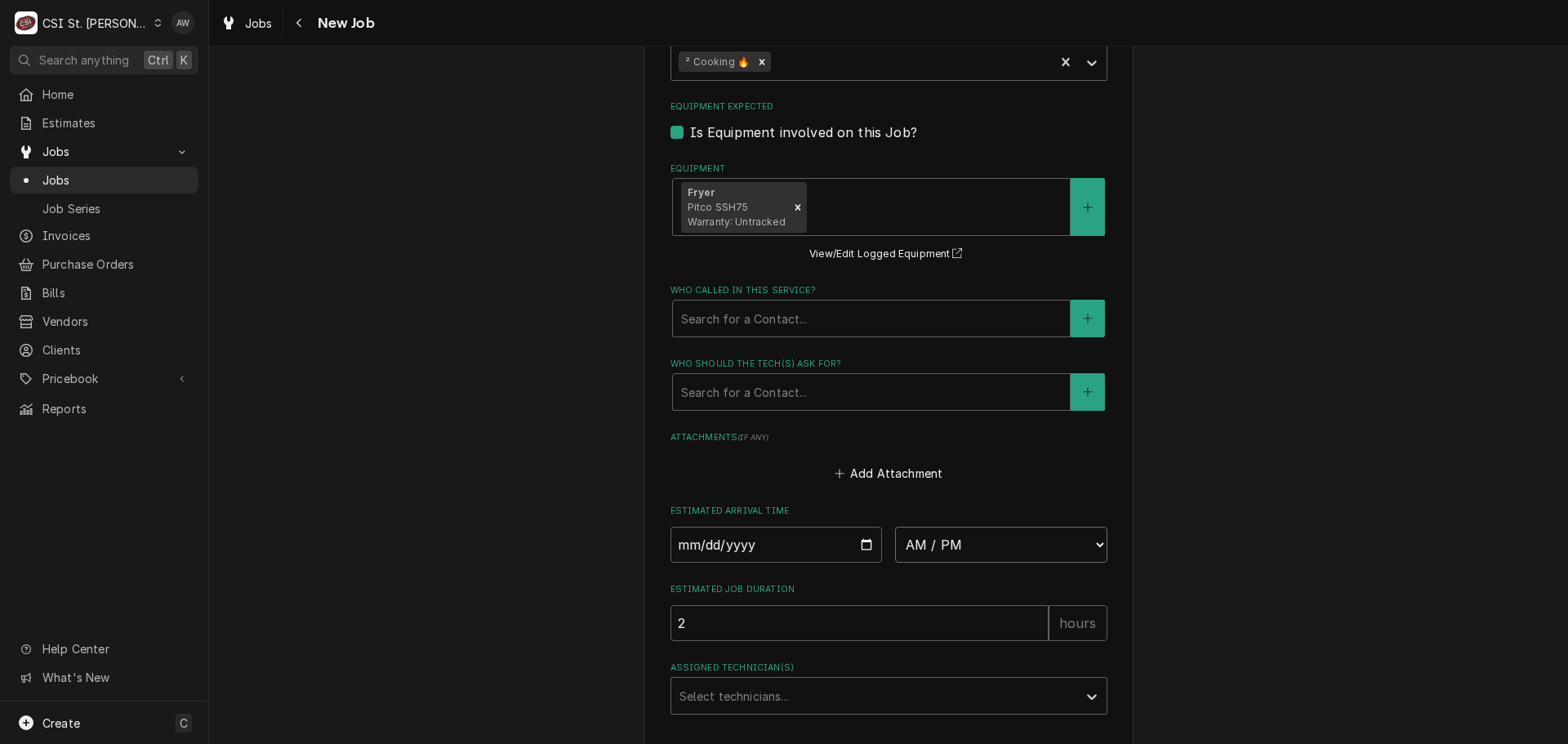
click at [959, 526] on select "AM / PM 6:00 AM 6:15 AM 6:30 AM 6:45 AM 7:00 AM 7:15 AM 7:30 AM 7:45 AM 8:00 AM…" at bounding box center [1001, 544] width 212 height 36
select select "08:00:00"
click at [895, 526] on select "AM / PM 6:00 AM 6:15 AM 6:30 AM 6:45 AM 7:00 AM 7:15 AM 7:30 AM 7:45 AM 8:00 AM…" at bounding box center [1001, 544] width 212 height 36
click at [858, 526] on input "Date" at bounding box center [776, 544] width 212 height 36
type textarea "x"
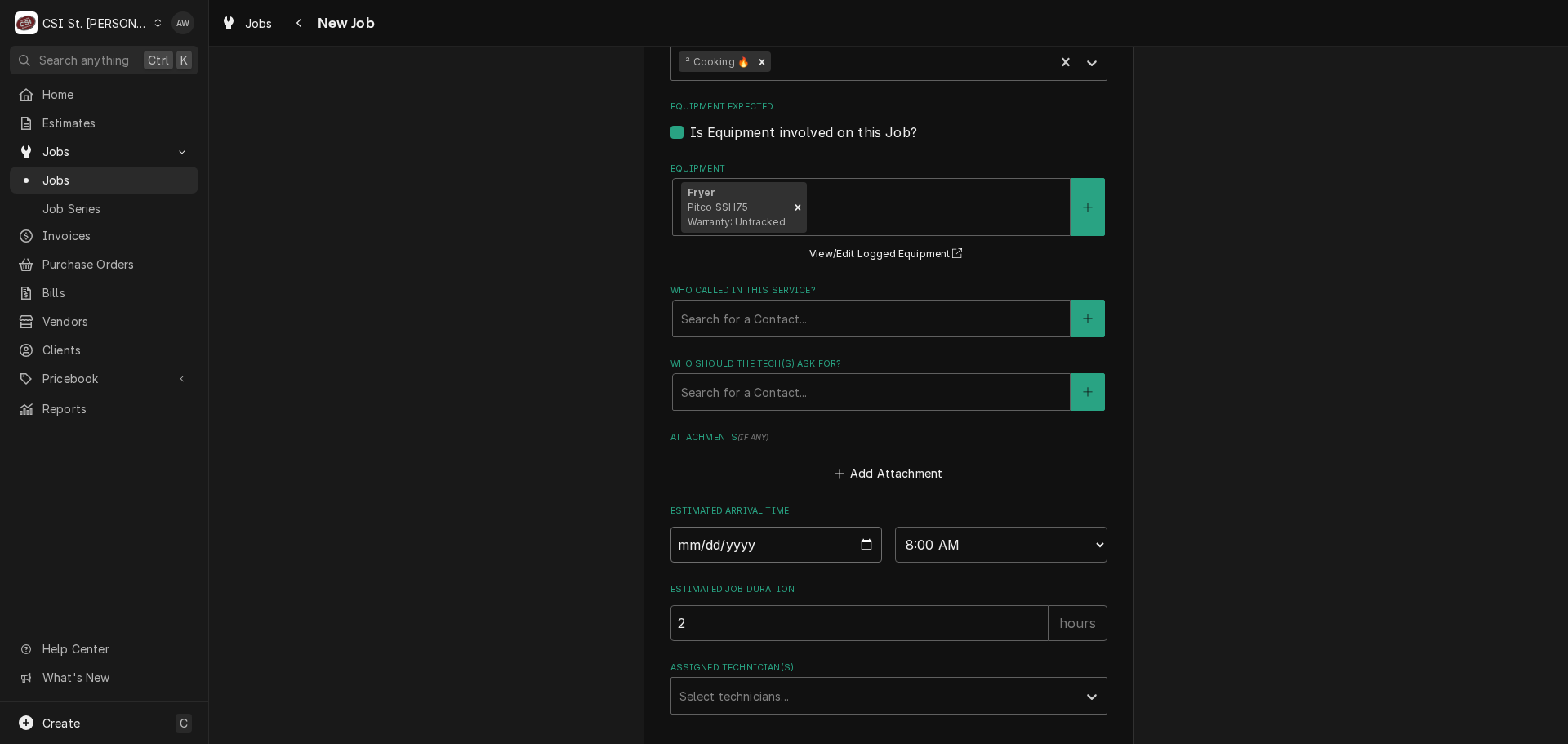
type input "2025-08-26"
type textarea "x"
click at [735, 730] on div "Assigned Technician(s)" at bounding box center [874, 745] width 389 height 30
type input "ton"
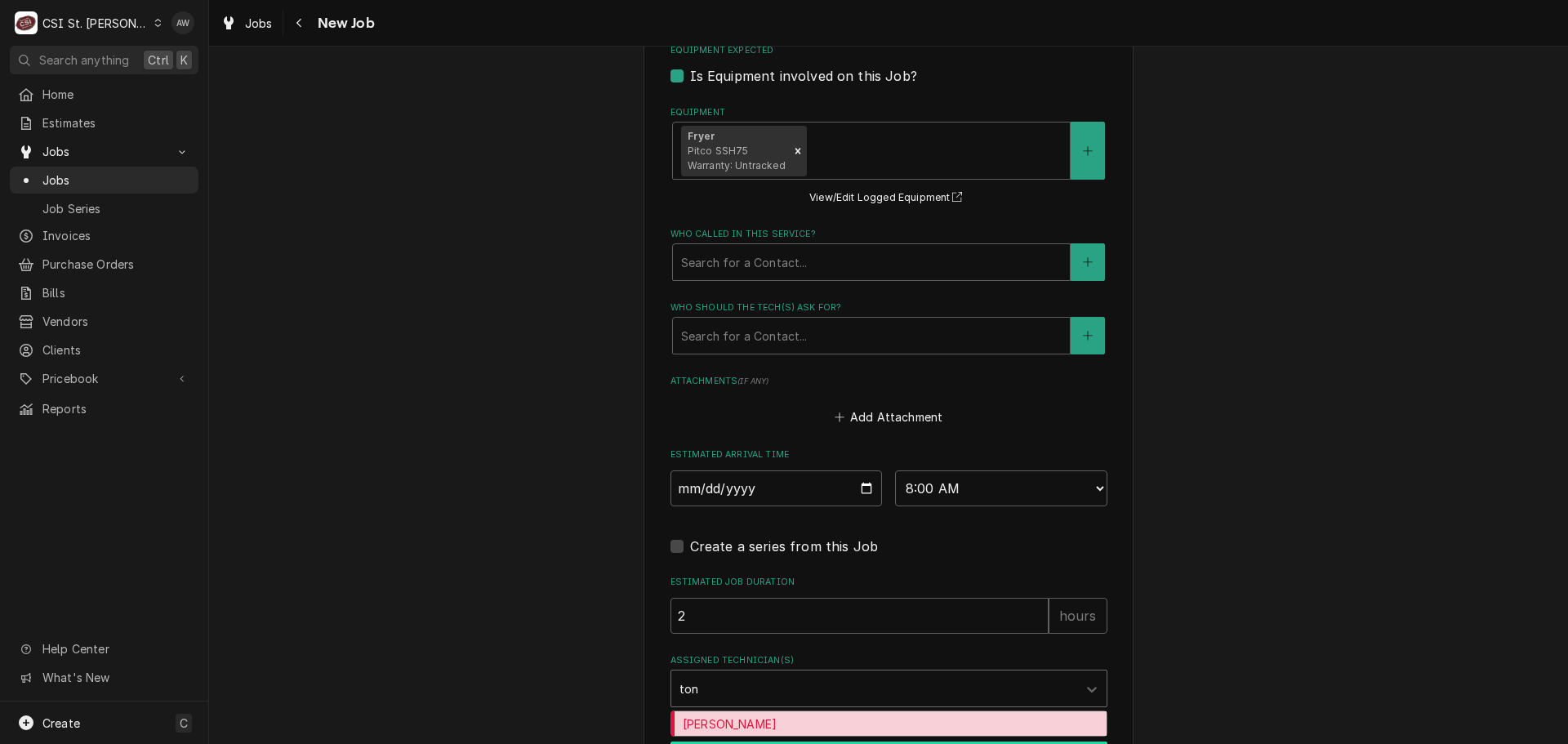
scroll to position [1877, 0]
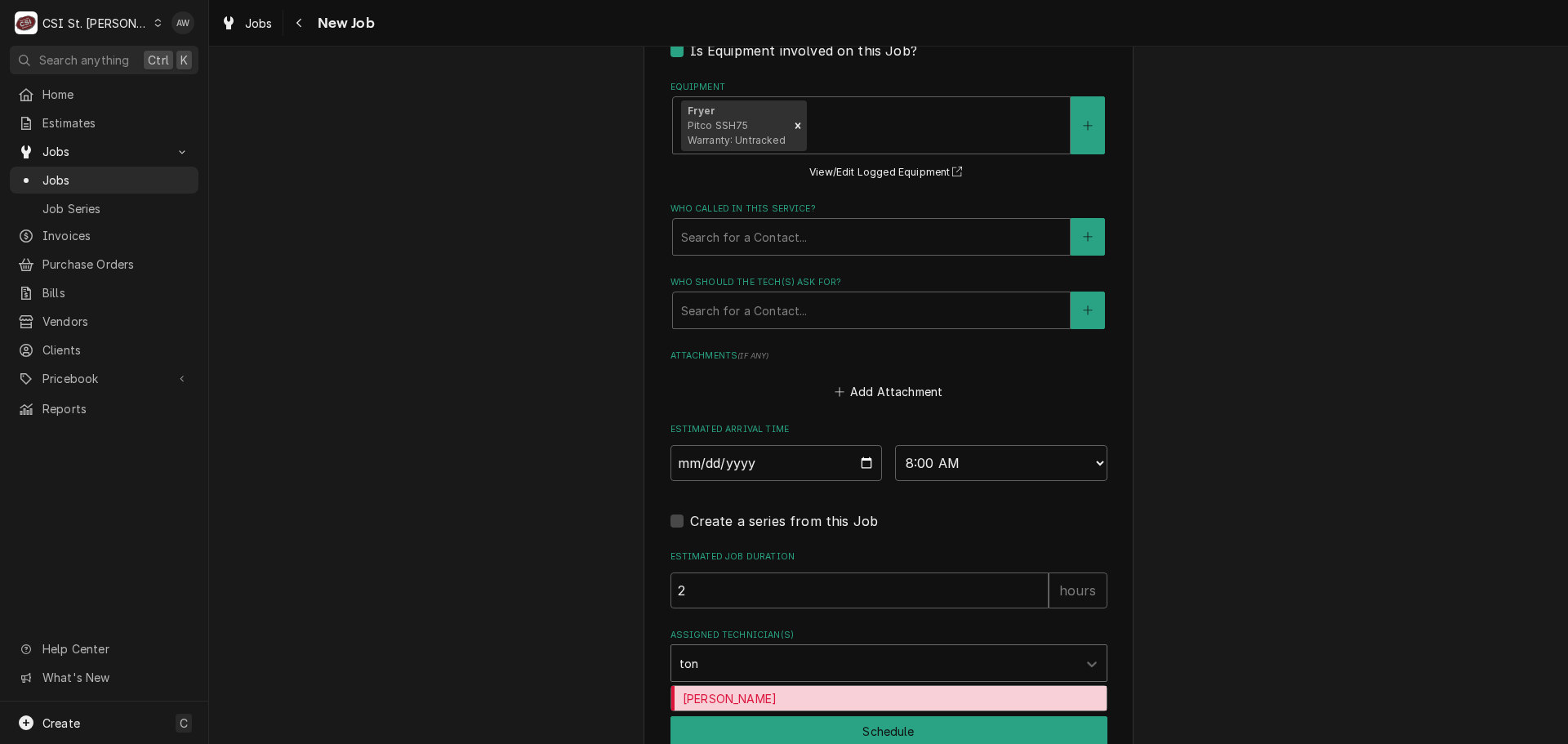
click at [745, 686] on div "Tony Plastina" at bounding box center [889, 698] width 435 height 25
type textarea "x"
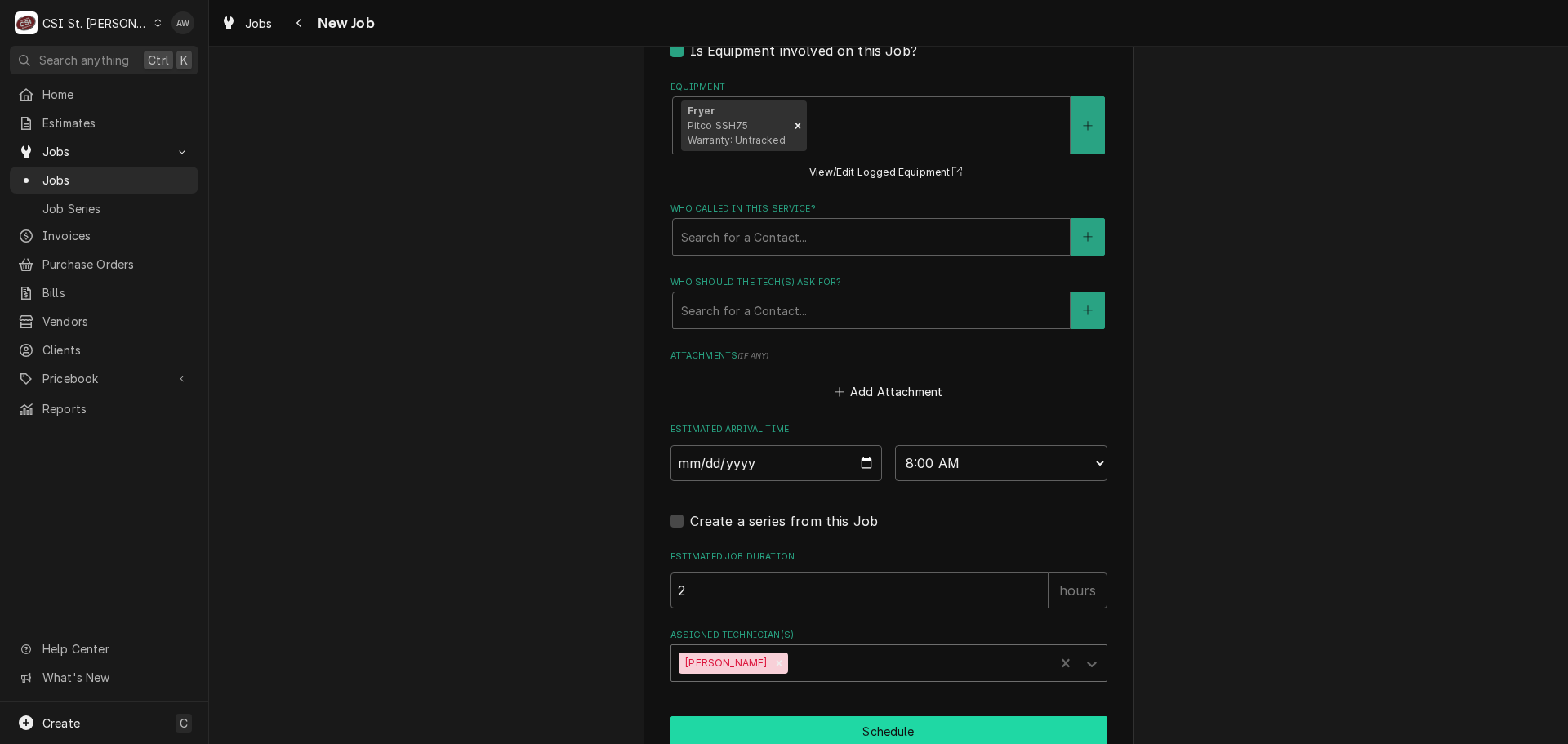
click at [741, 716] on button "Schedule" at bounding box center [889, 731] width 437 height 30
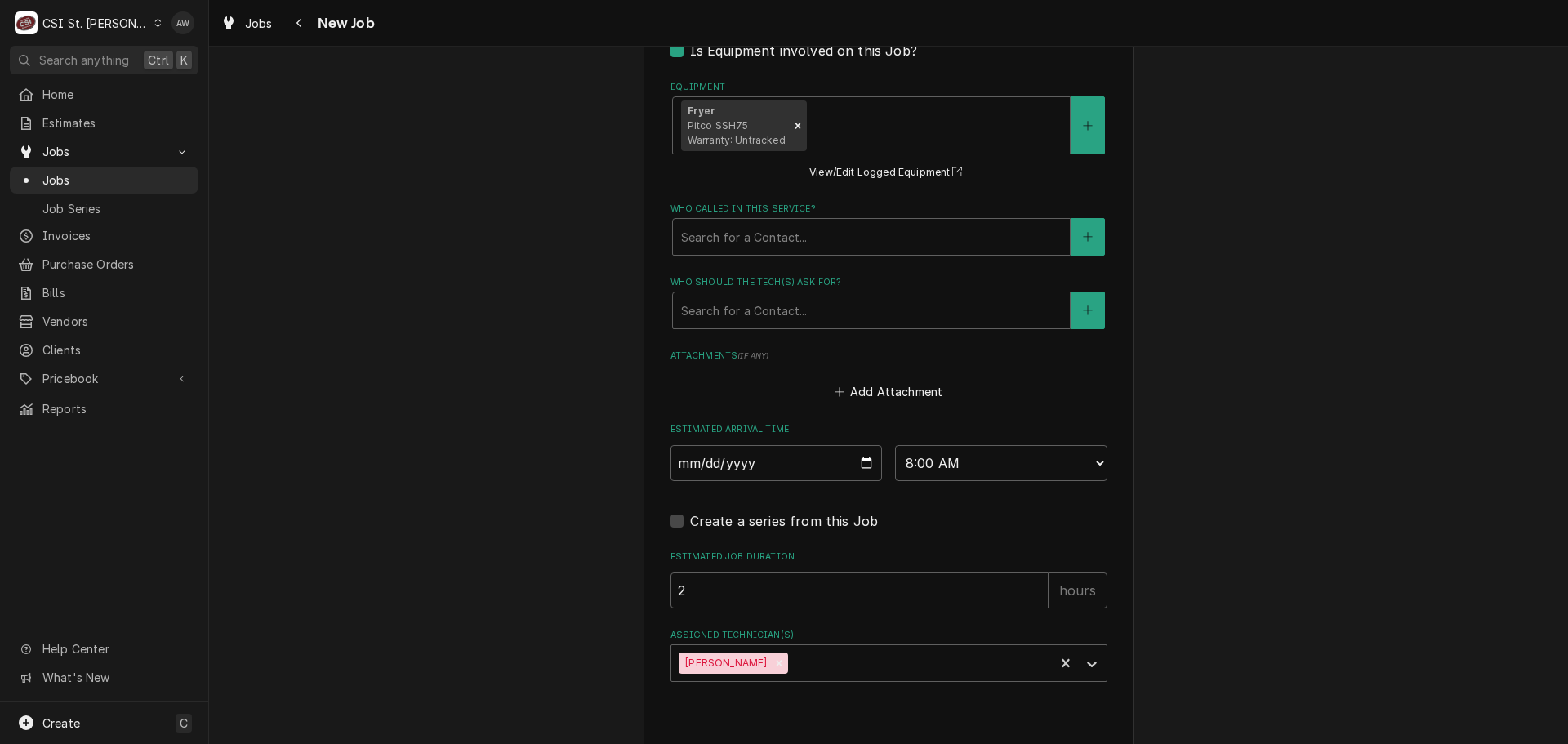
type textarea "x"
